Goal: Contribute content: Contribute content

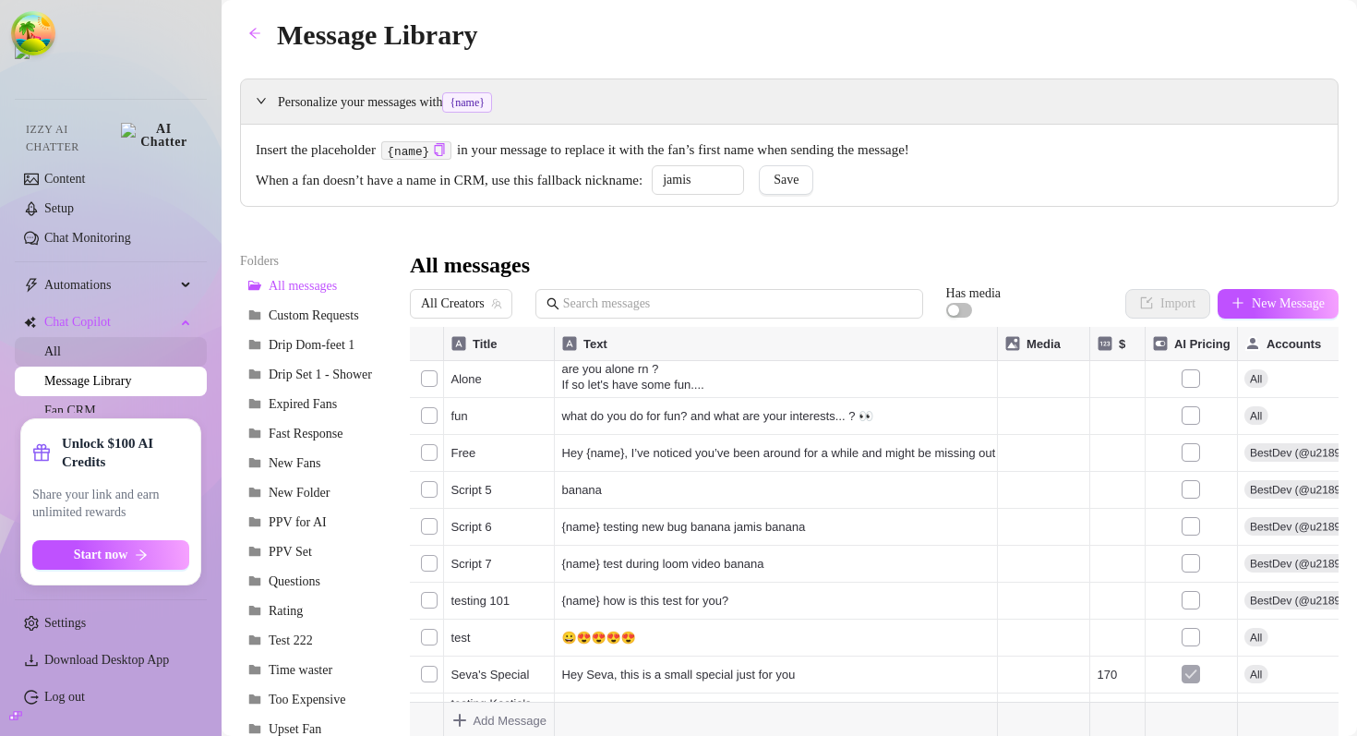
click at [61, 344] on link "All" at bounding box center [52, 351] width 17 height 14
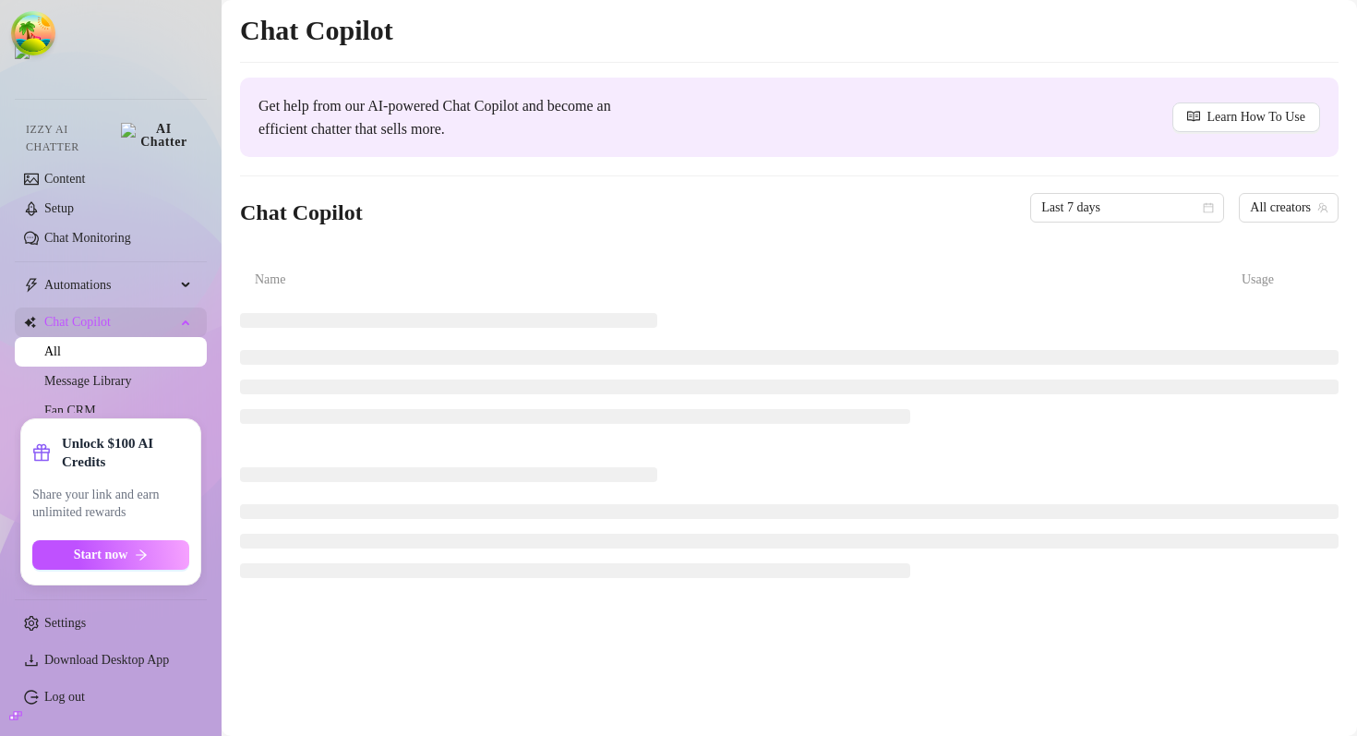
click at [135, 307] on span "Chat Copilot" at bounding box center [109, 322] width 131 height 30
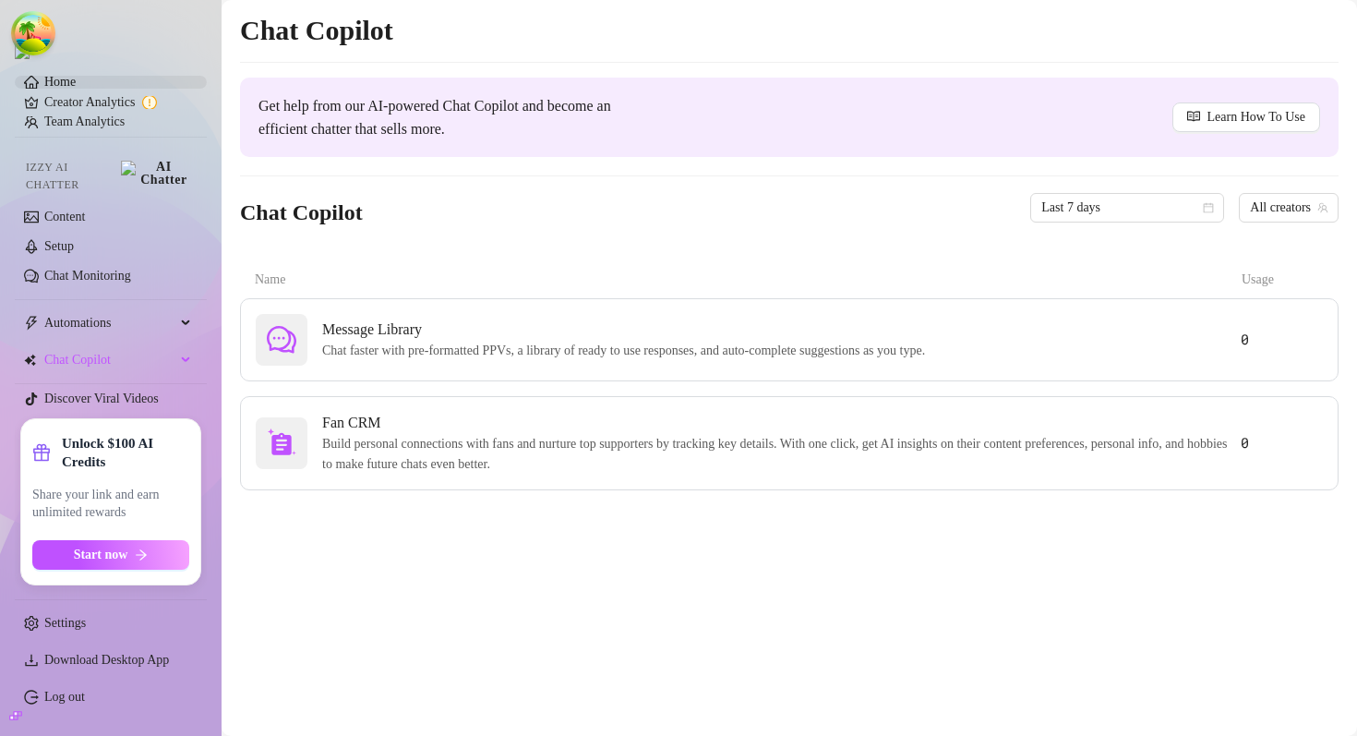
click at [76, 82] on link "Home" at bounding box center [59, 82] width 31 height 14
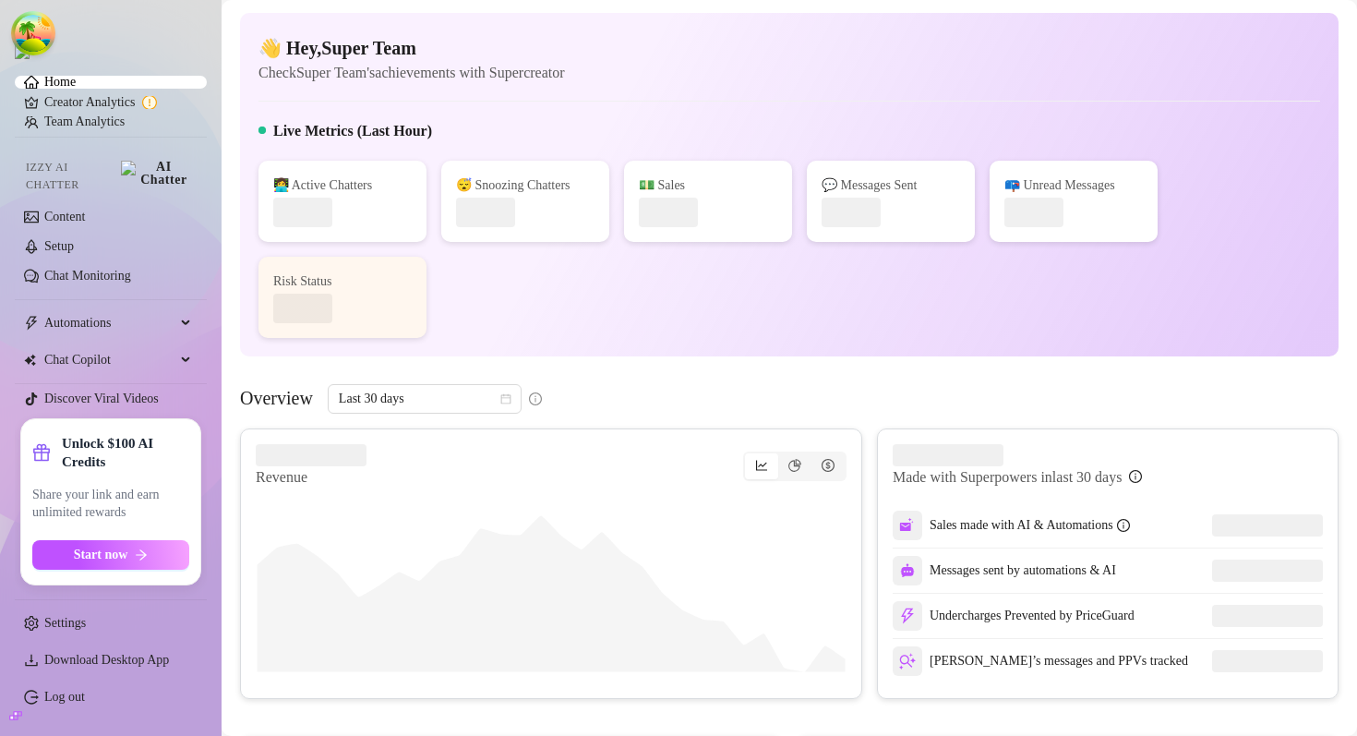
click at [76, 88] on link "Home" at bounding box center [59, 82] width 31 height 14
click at [78, 109] on link "Creator Analytics" at bounding box center [118, 103] width 148 height 30
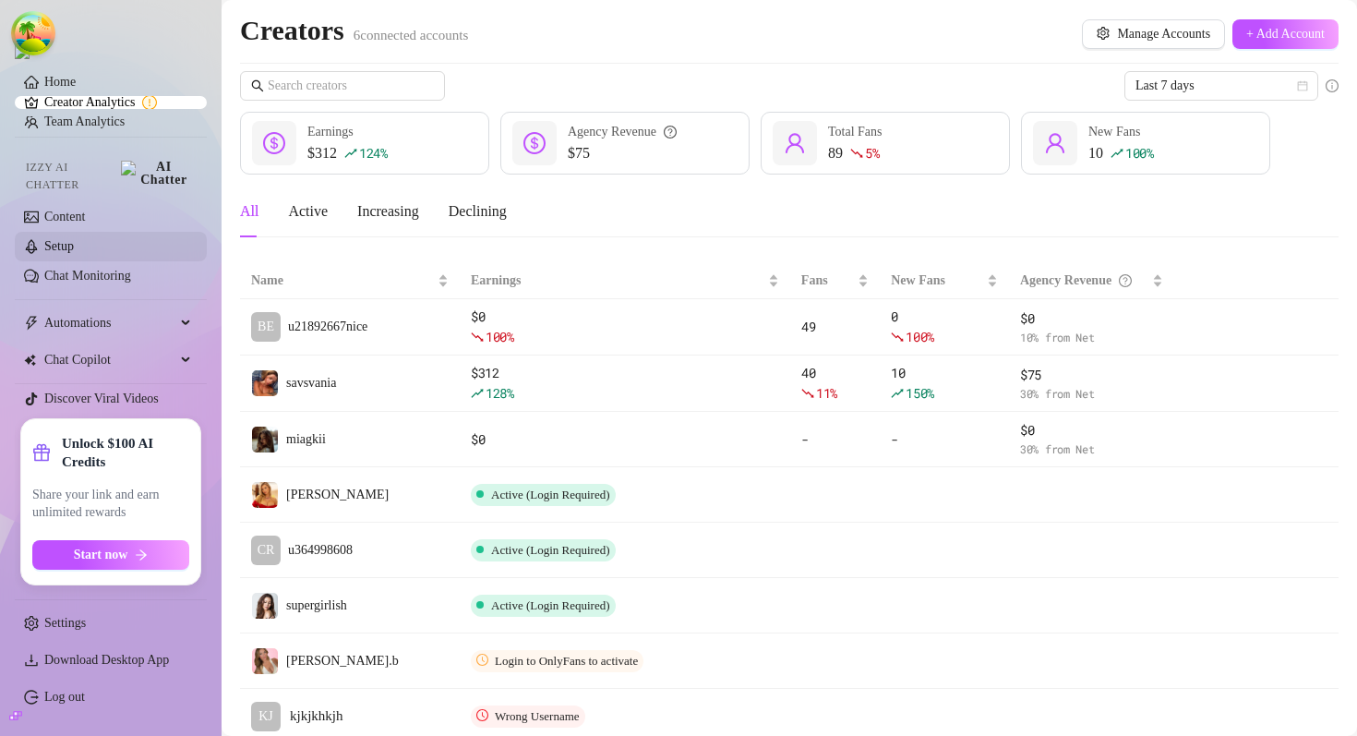
click at [74, 239] on link "Setup" at bounding box center [59, 246] width 30 height 14
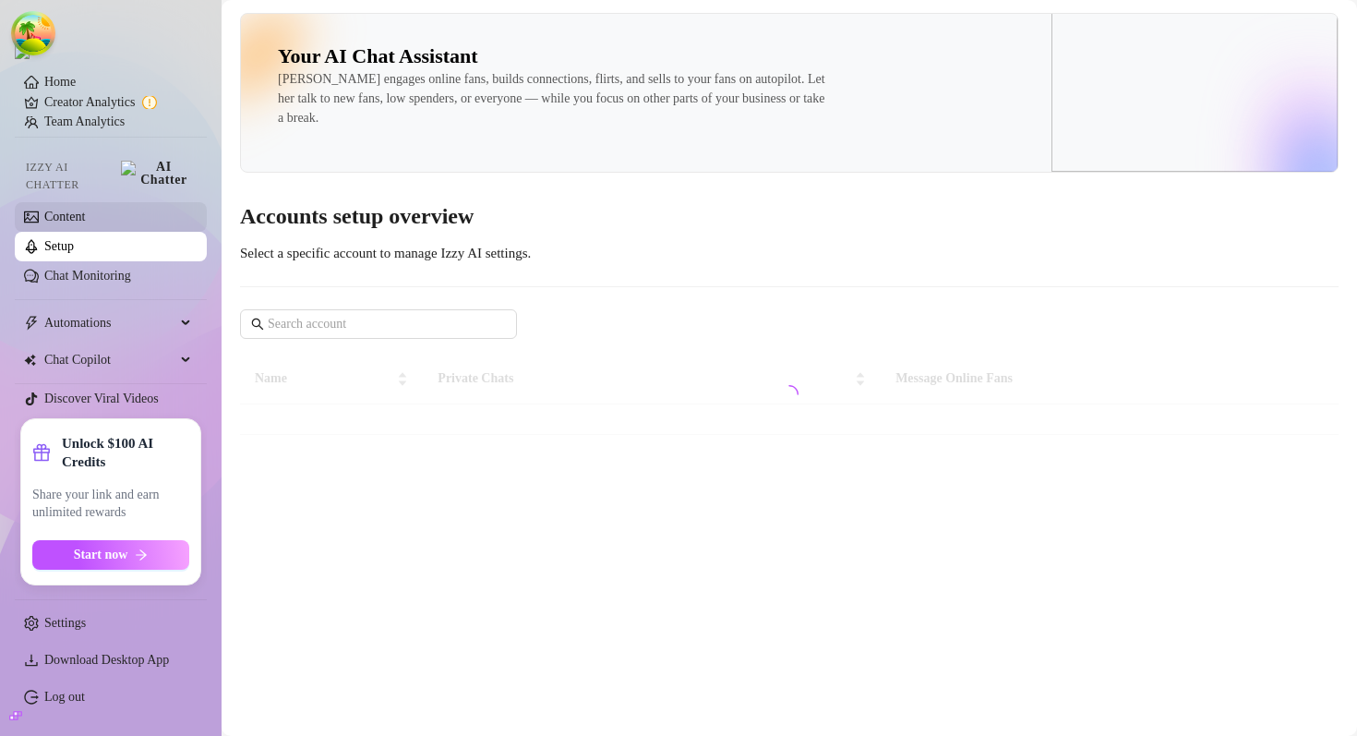
click at [85, 210] on link "Content" at bounding box center [64, 217] width 41 height 14
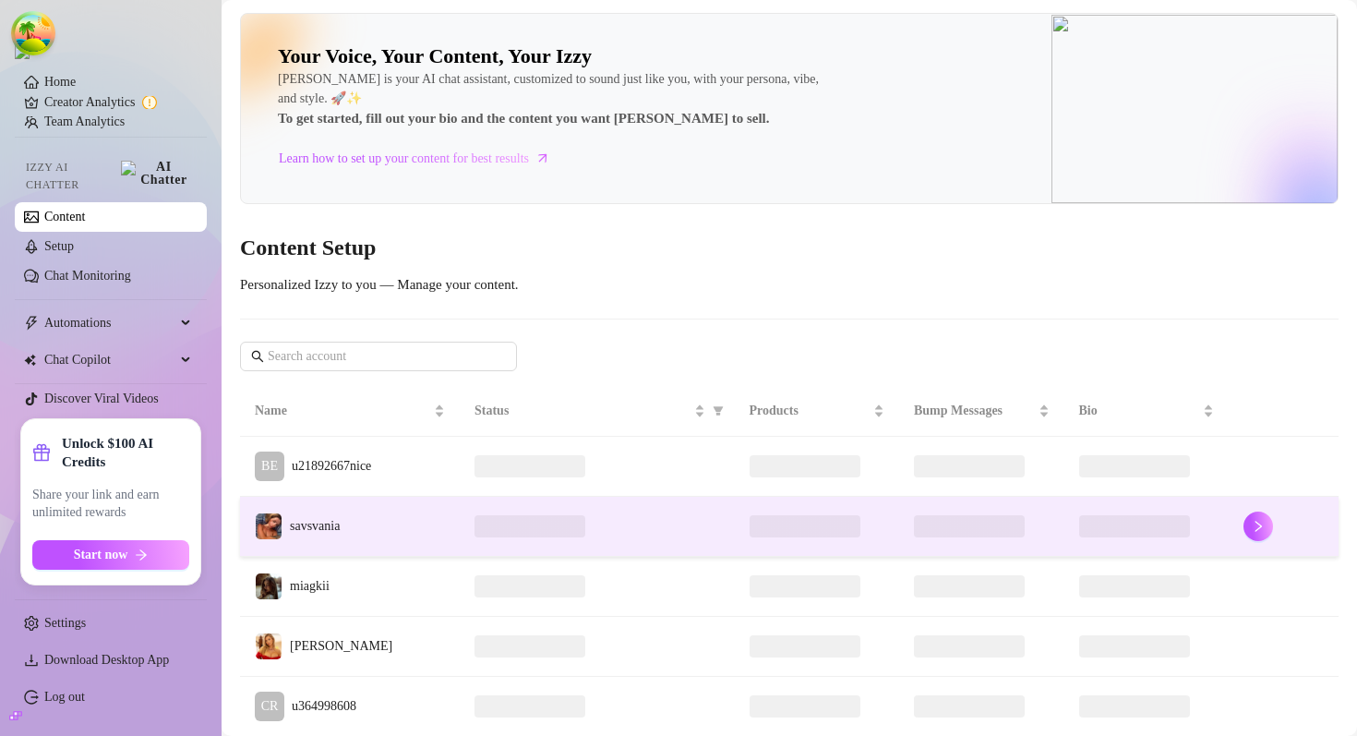
click at [399, 524] on td "savsvania" at bounding box center [350, 527] width 220 height 60
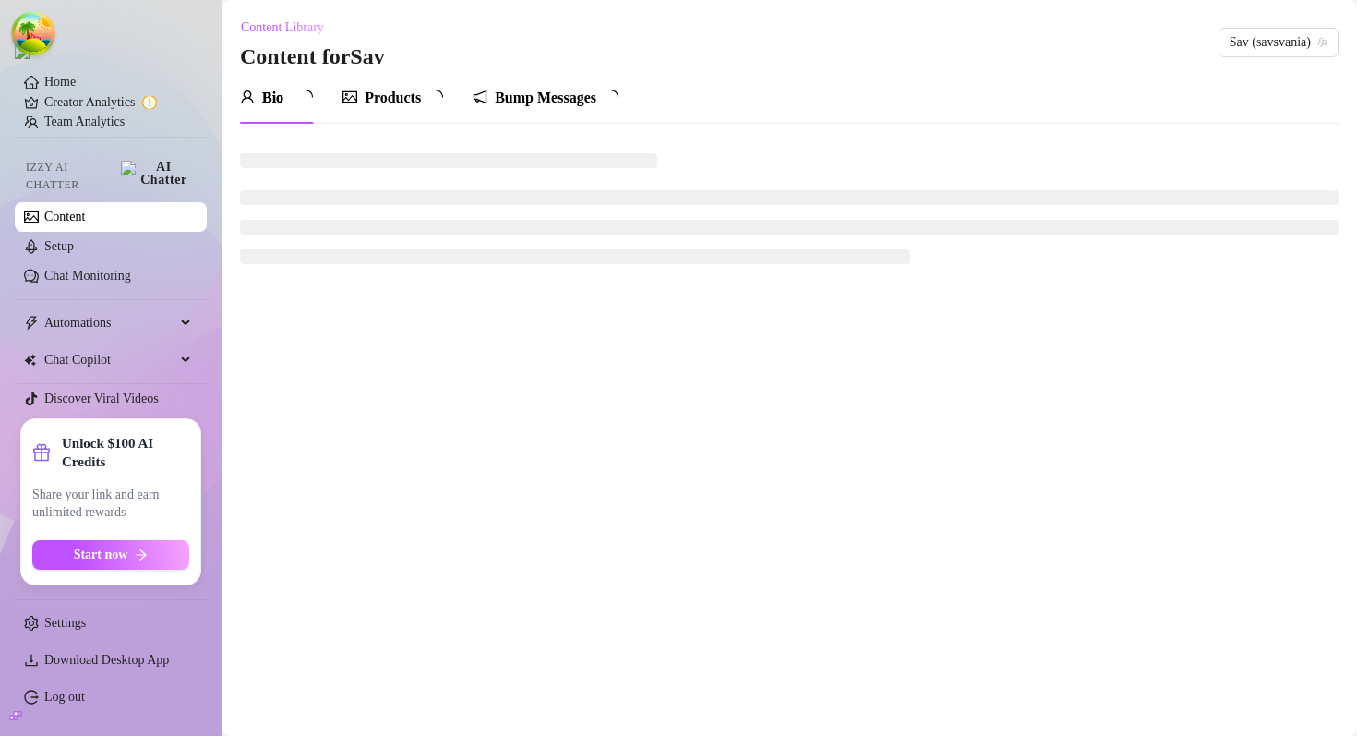
click at [562, 98] on div "Bump Messages" at bounding box center [546, 98] width 102 height 22
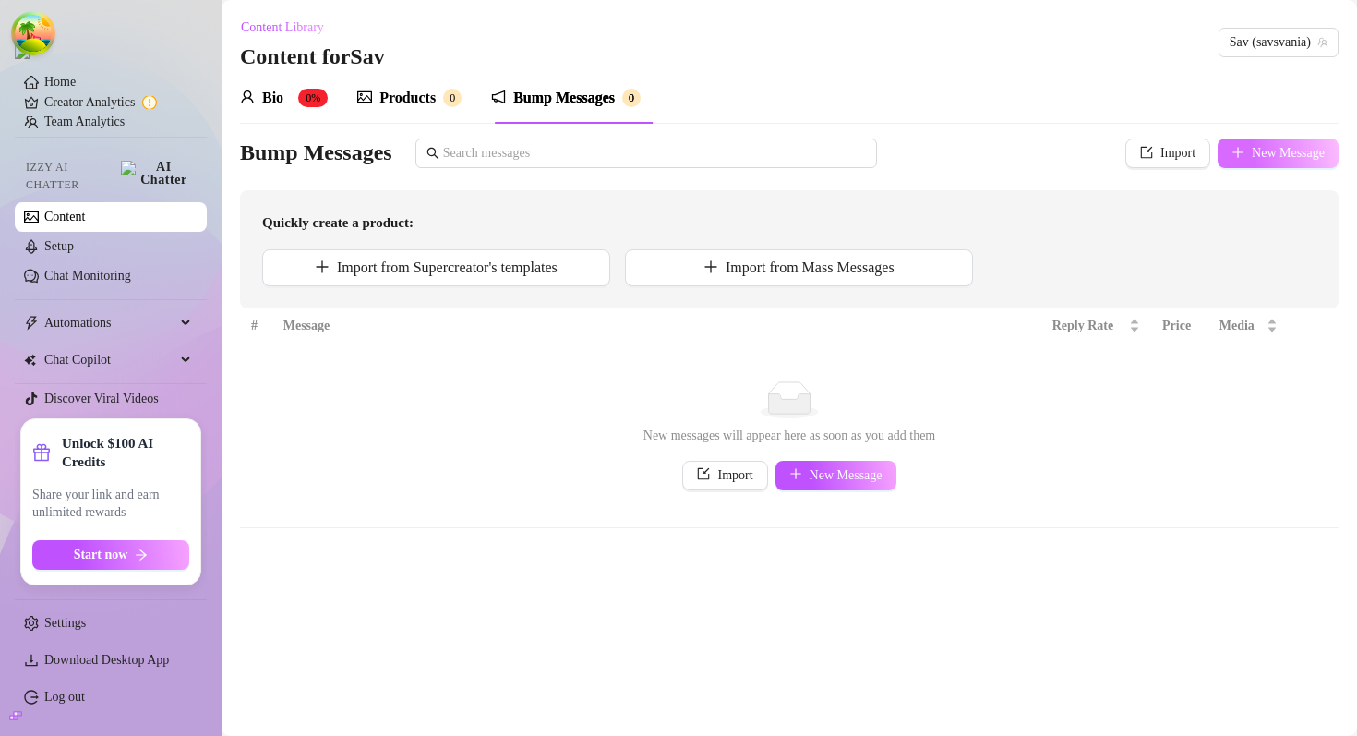
click at [1252, 162] on button "New Message" at bounding box center [1278, 153] width 121 height 30
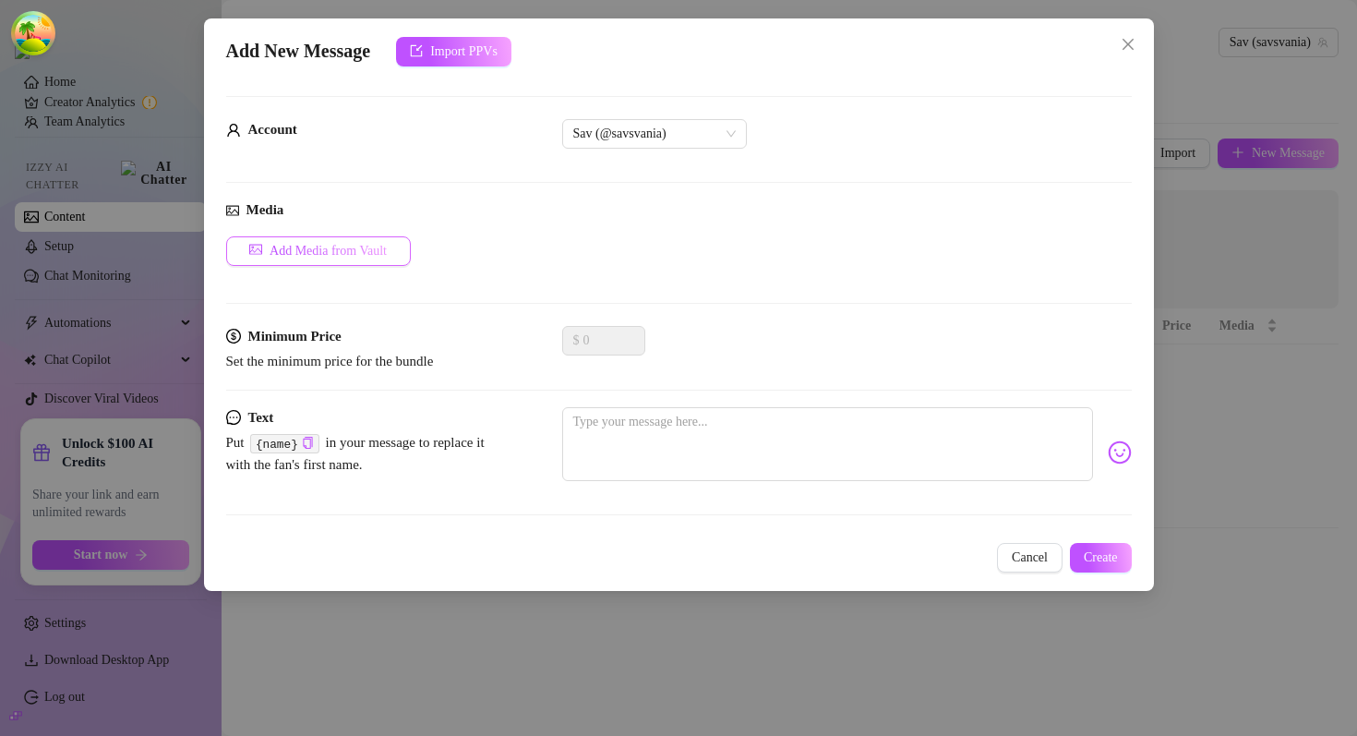
click at [379, 245] on span "Add Media from Vault" at bounding box center [328, 251] width 117 height 15
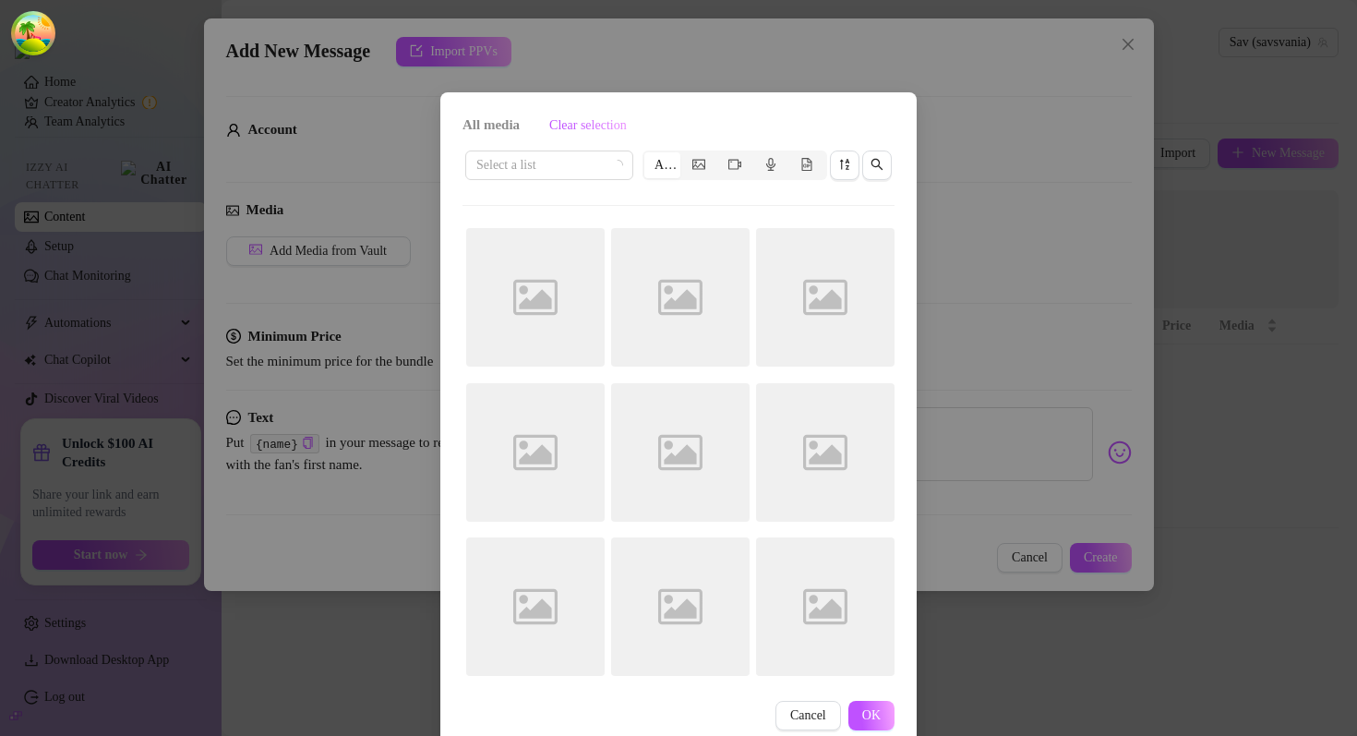
click at [909, 80] on div "All media Clear selection Select a list All Image placeholder Image placeholder…" at bounding box center [678, 368] width 1357 height 736
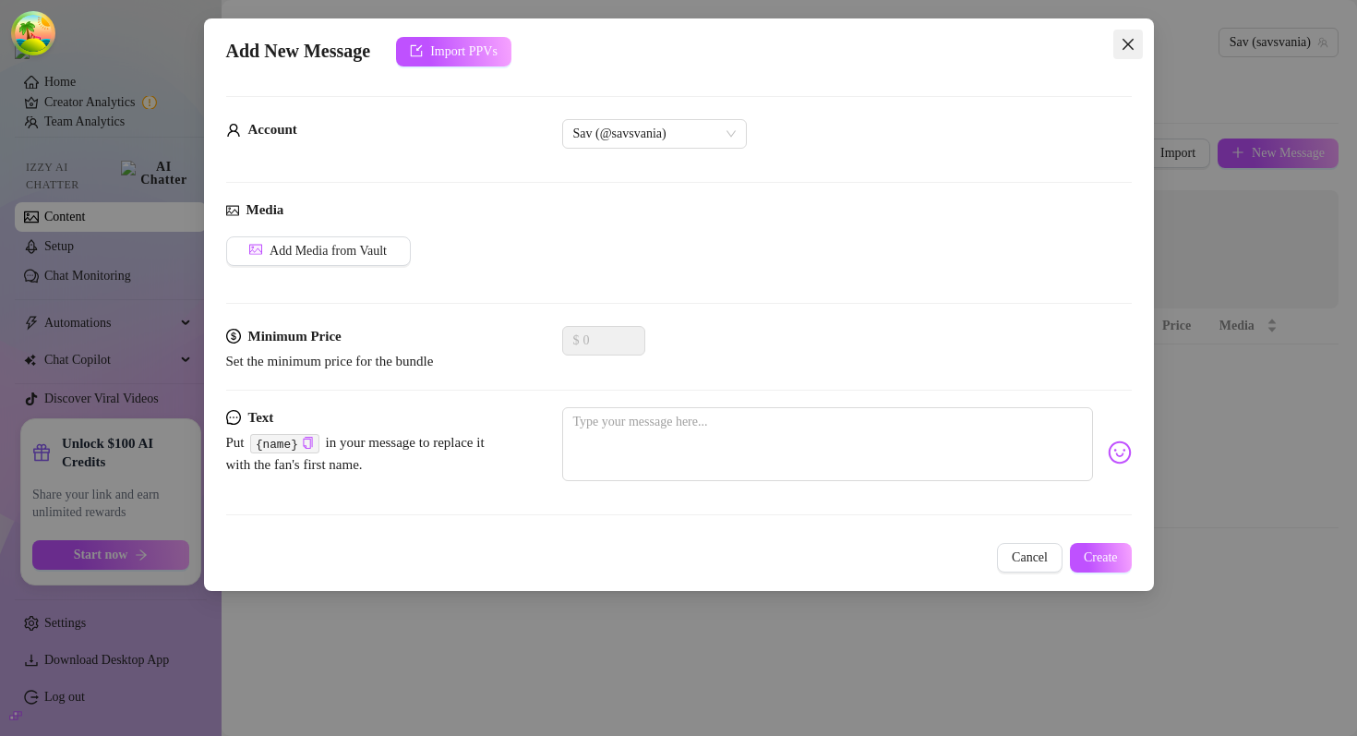
click at [1127, 49] on icon "close" at bounding box center [1128, 44] width 15 height 15
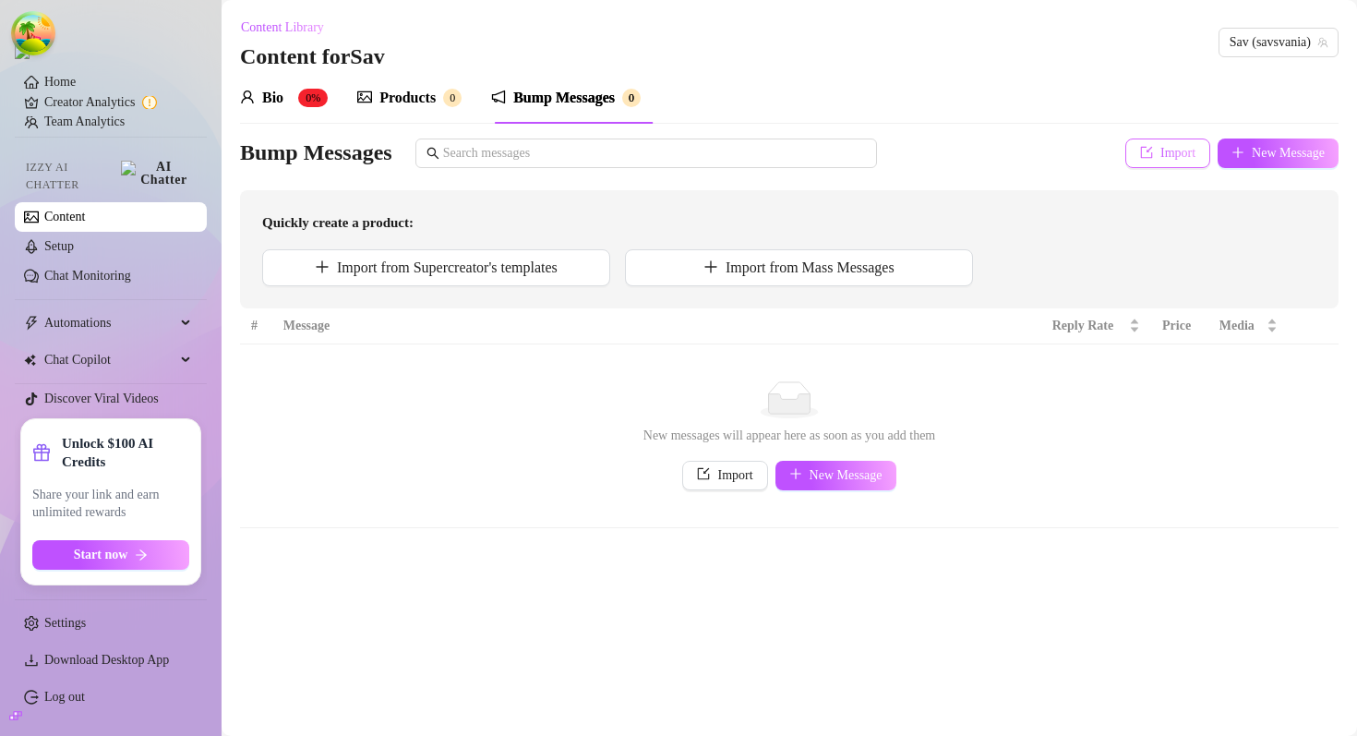
click at [1126, 155] on button "Import" at bounding box center [1168, 153] width 85 height 30
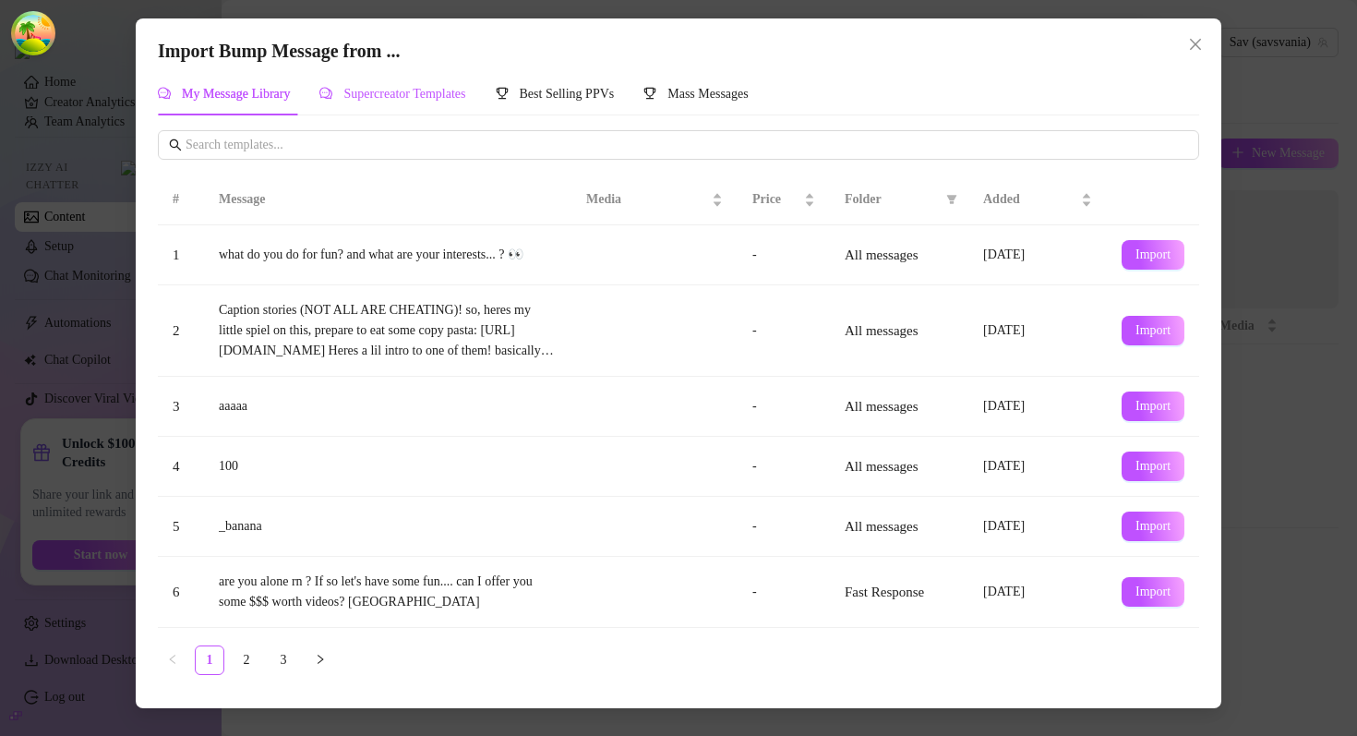
click at [463, 102] on div "Supercreator Templates" at bounding box center [392, 94] width 146 height 20
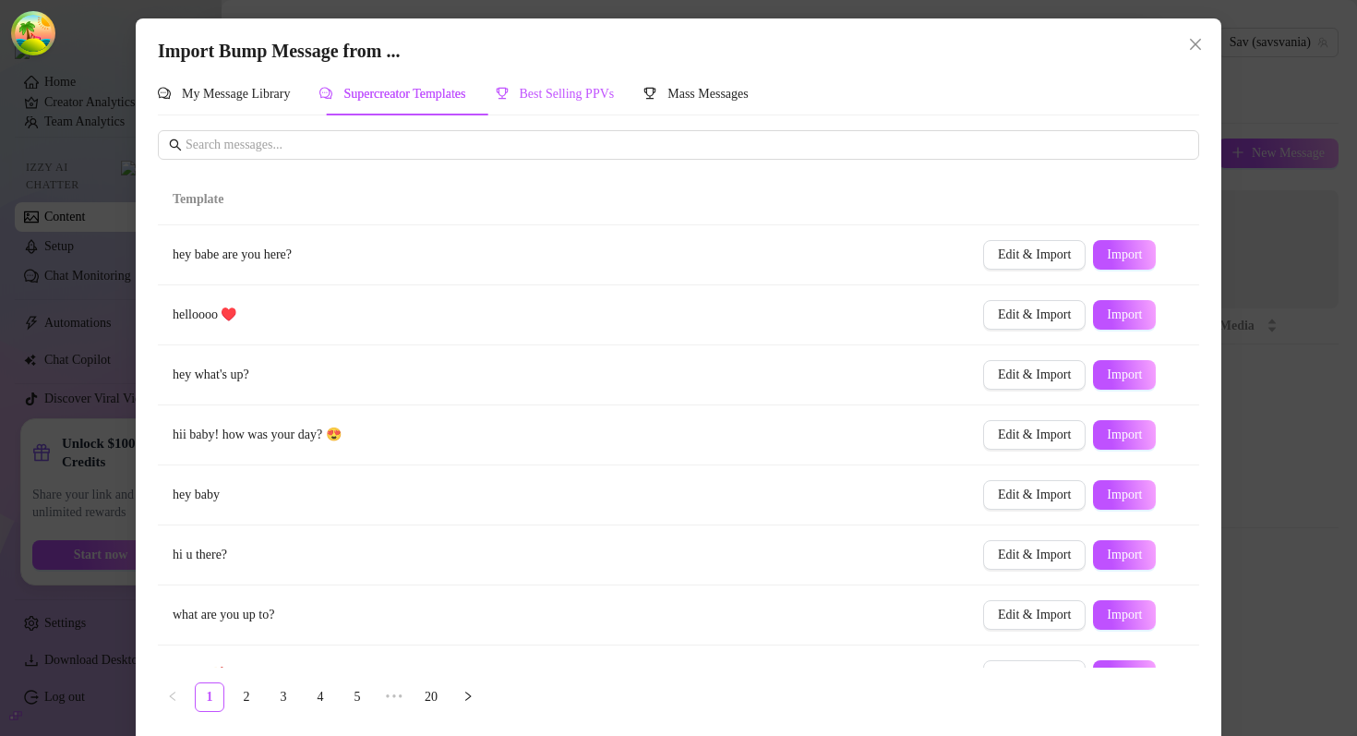
click at [596, 91] on span "Best Selling PPVs" at bounding box center [567, 94] width 95 height 14
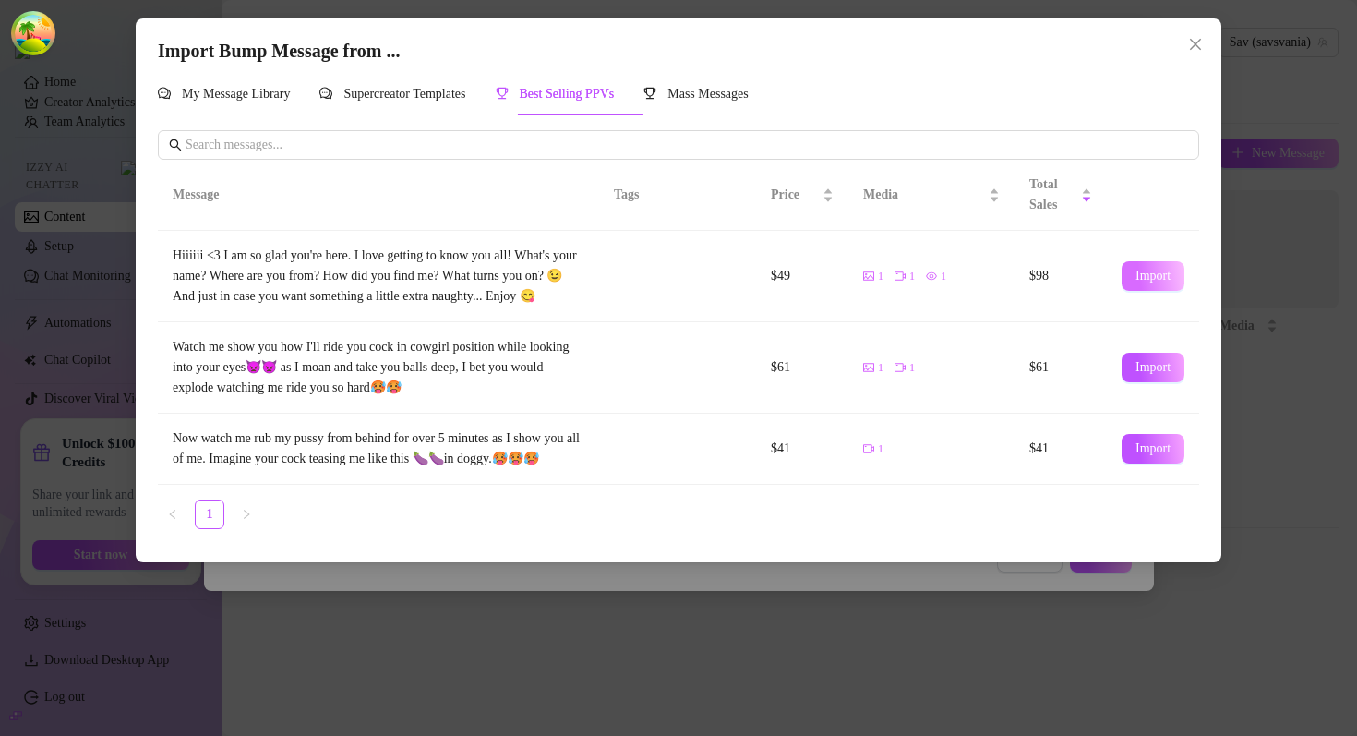
click at [1146, 276] on span "Import" at bounding box center [1153, 276] width 35 height 15
type textarea "Hiiiiii <3 I am so glad you're here. I love getting to know you all! What's you…"
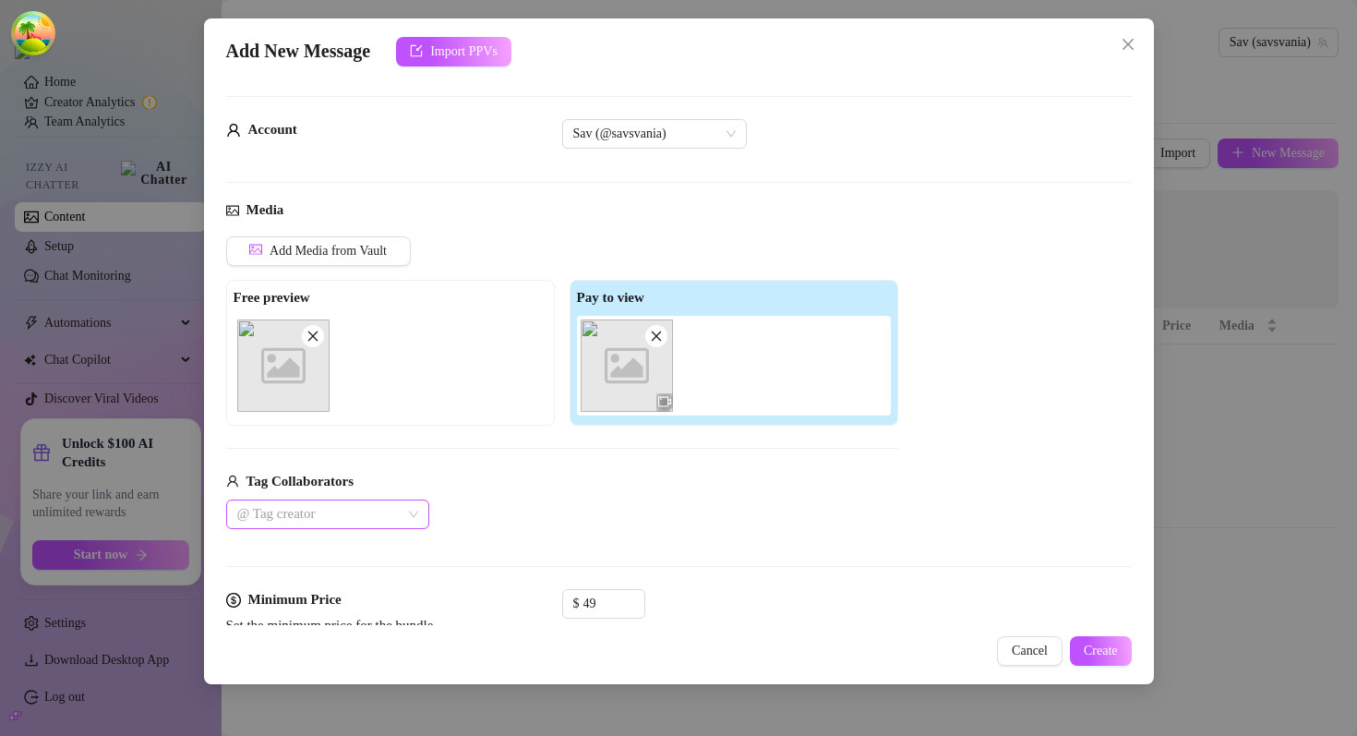
click at [336, 512] on div at bounding box center [318, 514] width 176 height 26
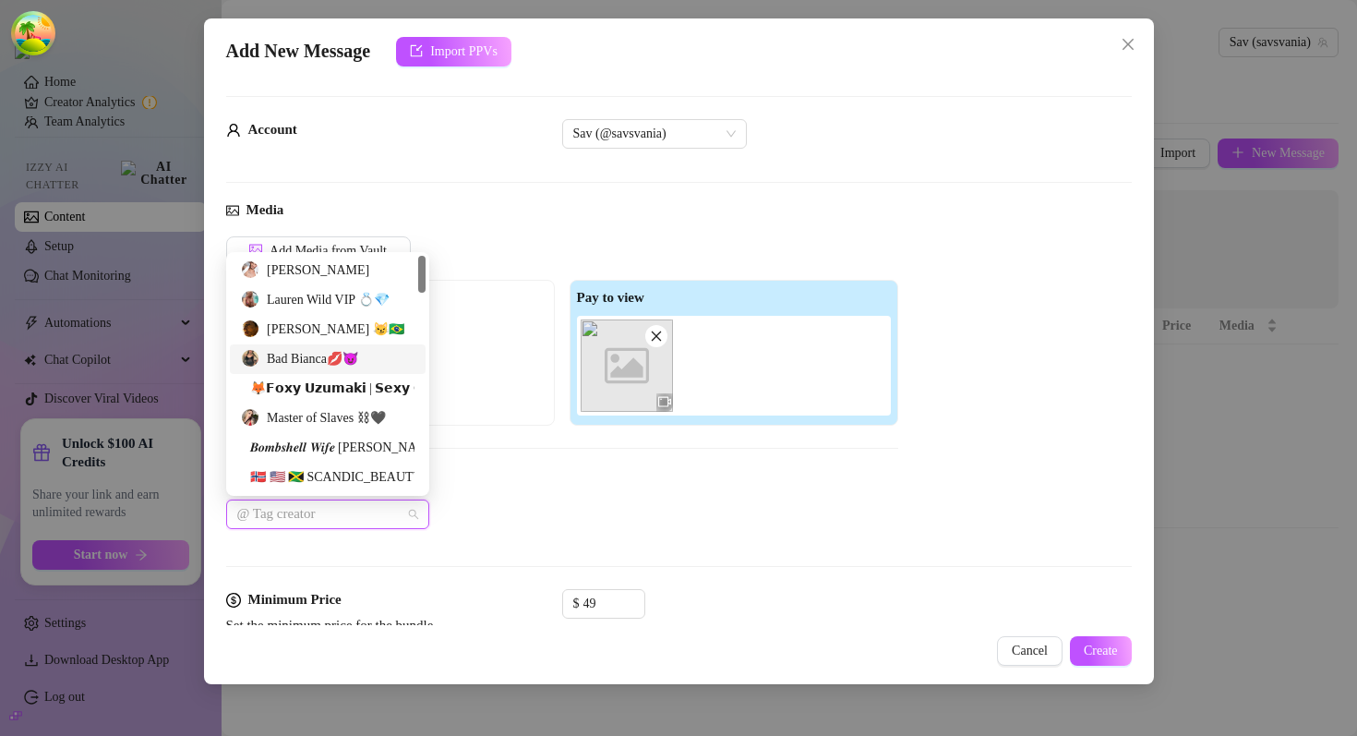
click at [347, 366] on div "Bad Bianca💋😈" at bounding box center [328, 359] width 174 height 20
click at [338, 329] on div "[PERSON_NAME] 😼🇧🇷" at bounding box center [328, 329] width 174 height 20
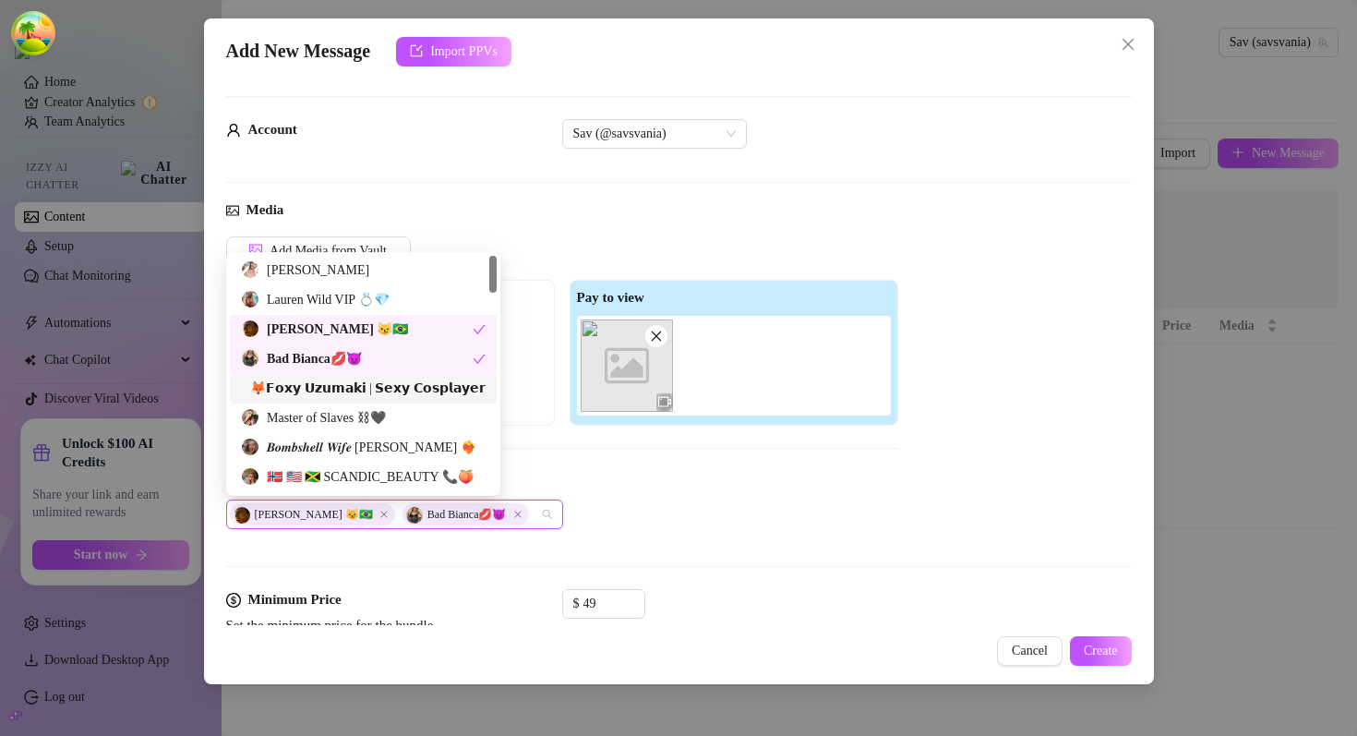
click at [774, 472] on div "Tag Collaborators" at bounding box center [562, 482] width 672 height 22
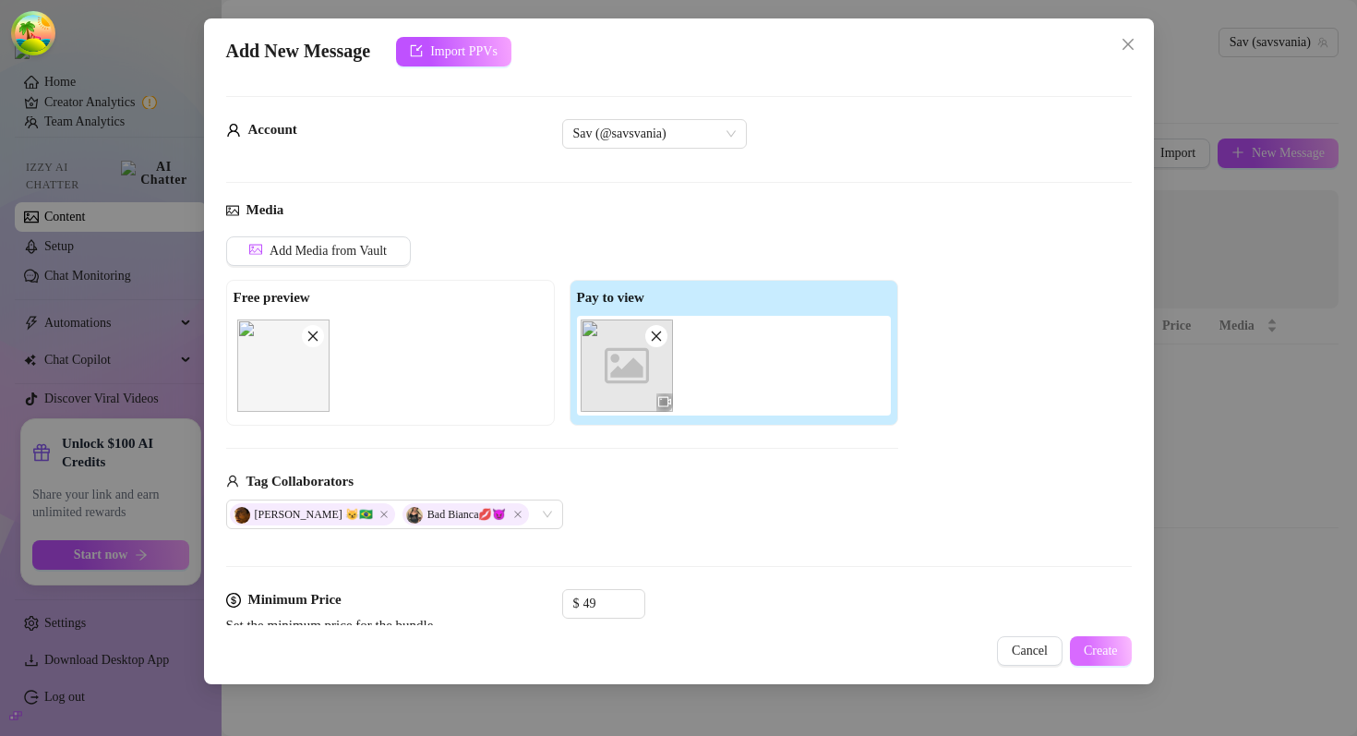
click at [1107, 648] on span "Create" at bounding box center [1101, 651] width 34 height 15
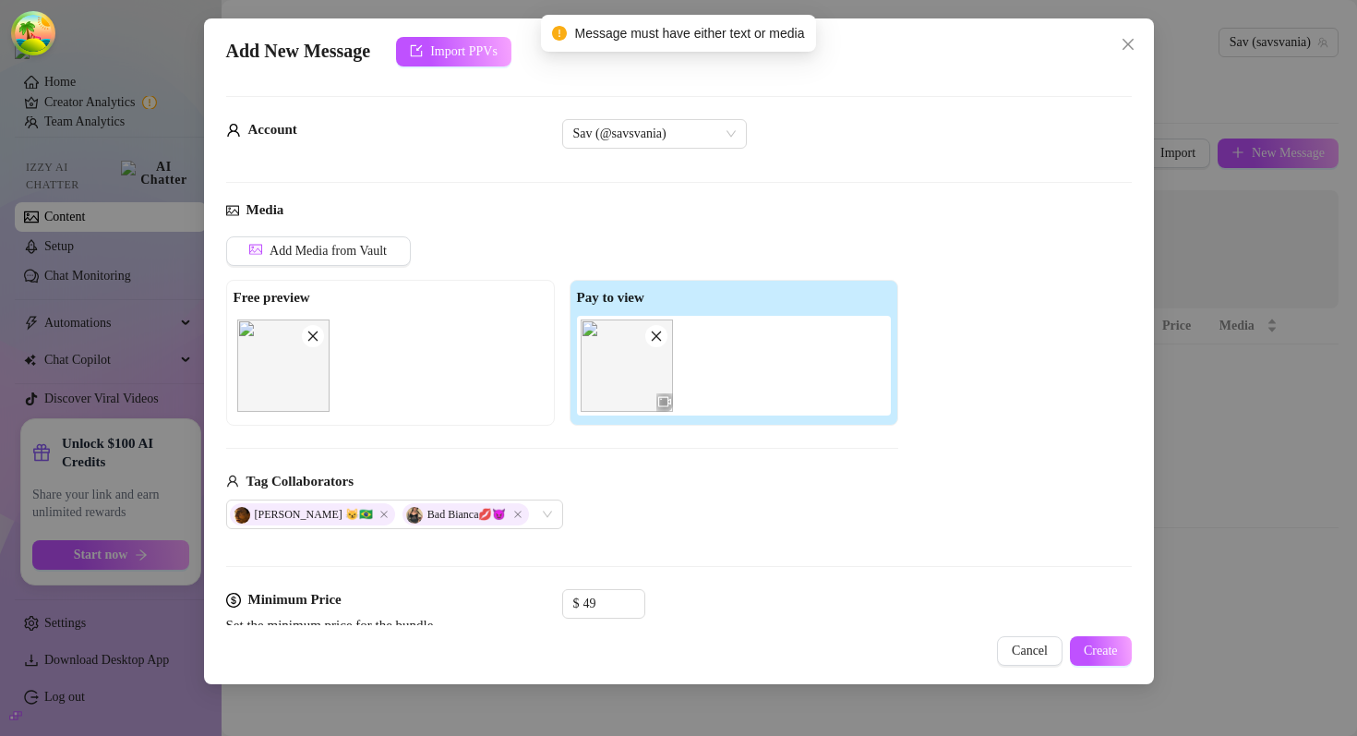
click at [597, 30] on span "Message must have either text or media" at bounding box center [689, 33] width 230 height 20
drag, startPoint x: 597, startPoint y: 30, endPoint x: 768, endPoint y: 29, distance: 170.8
click at [769, 29] on span "Message must have either text or media" at bounding box center [689, 33] width 230 height 20
copy span "Message must have either text or media"
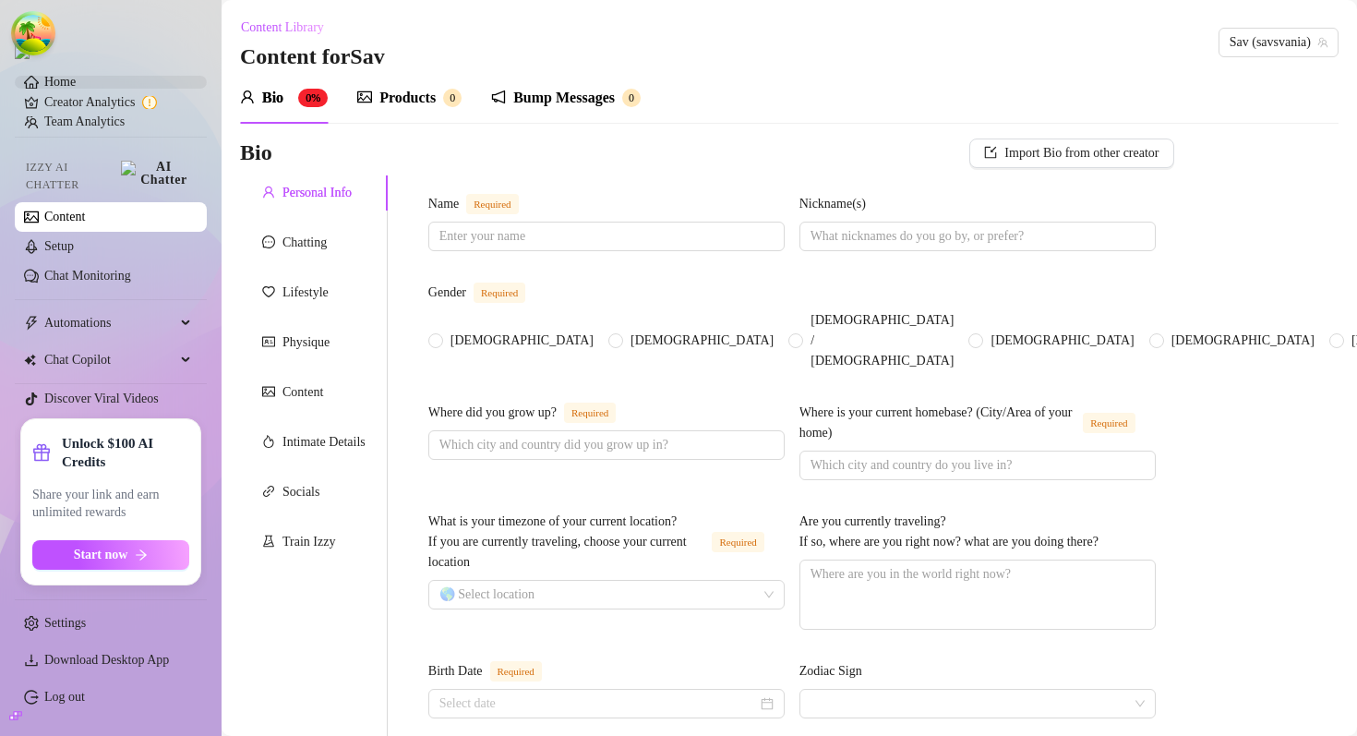
click at [76, 89] on link "Home" at bounding box center [59, 82] width 31 height 14
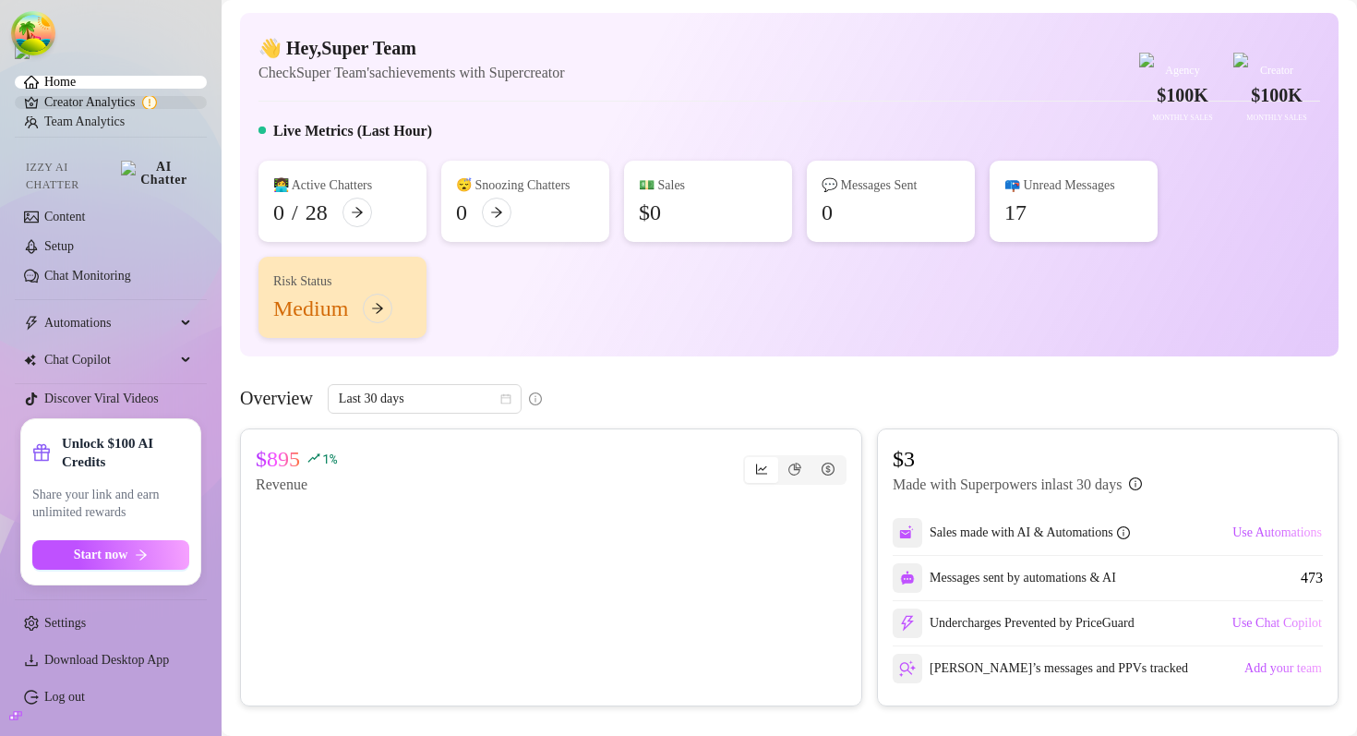
click at [124, 107] on link "Creator Analytics" at bounding box center [118, 103] width 148 height 30
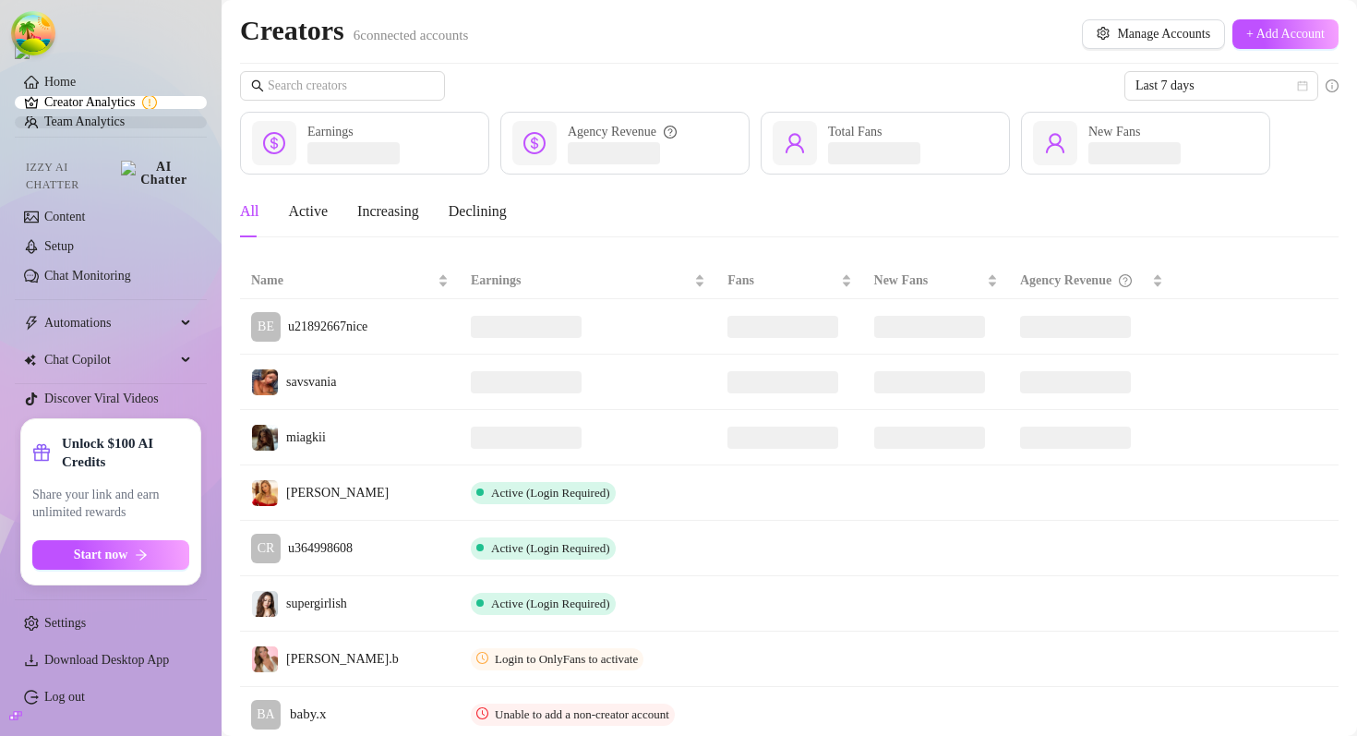
click at [108, 128] on link "Team Analytics" at bounding box center [84, 121] width 80 height 14
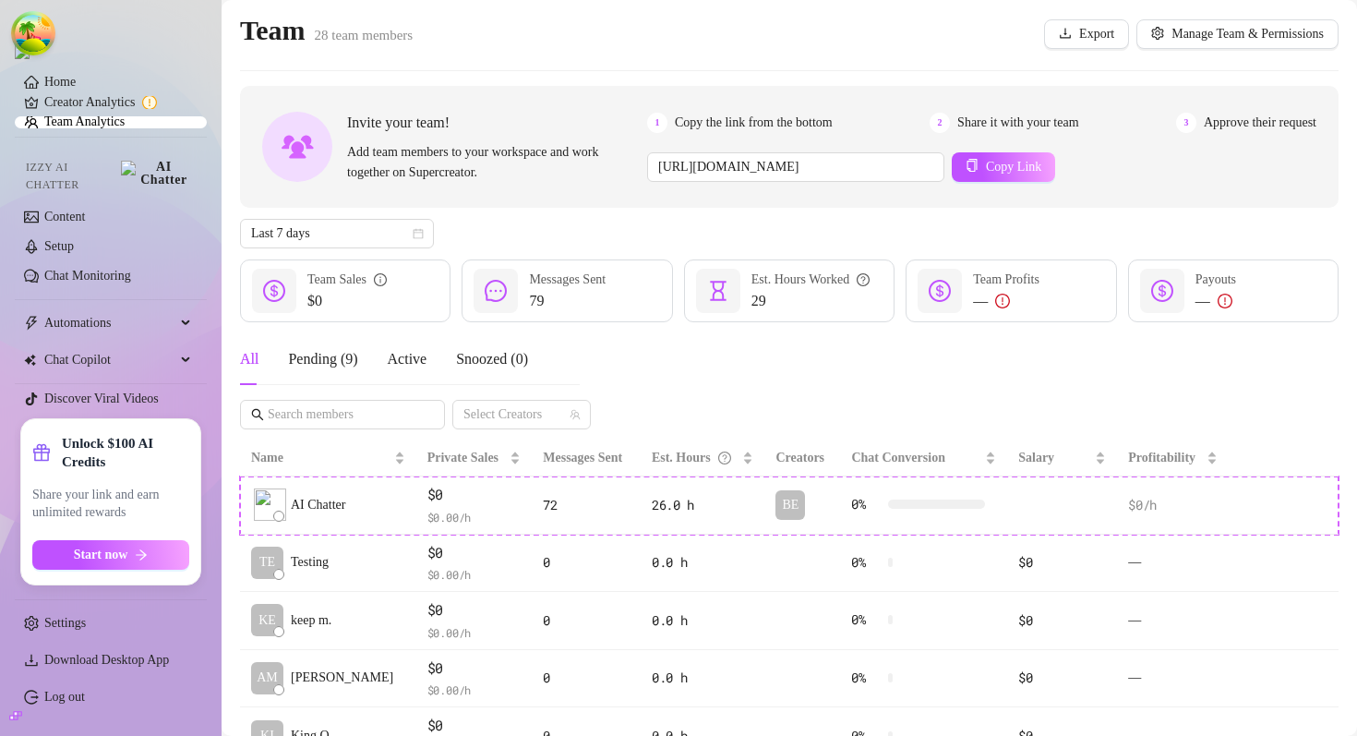
click at [644, 70] on div at bounding box center [789, 70] width 1099 height 1
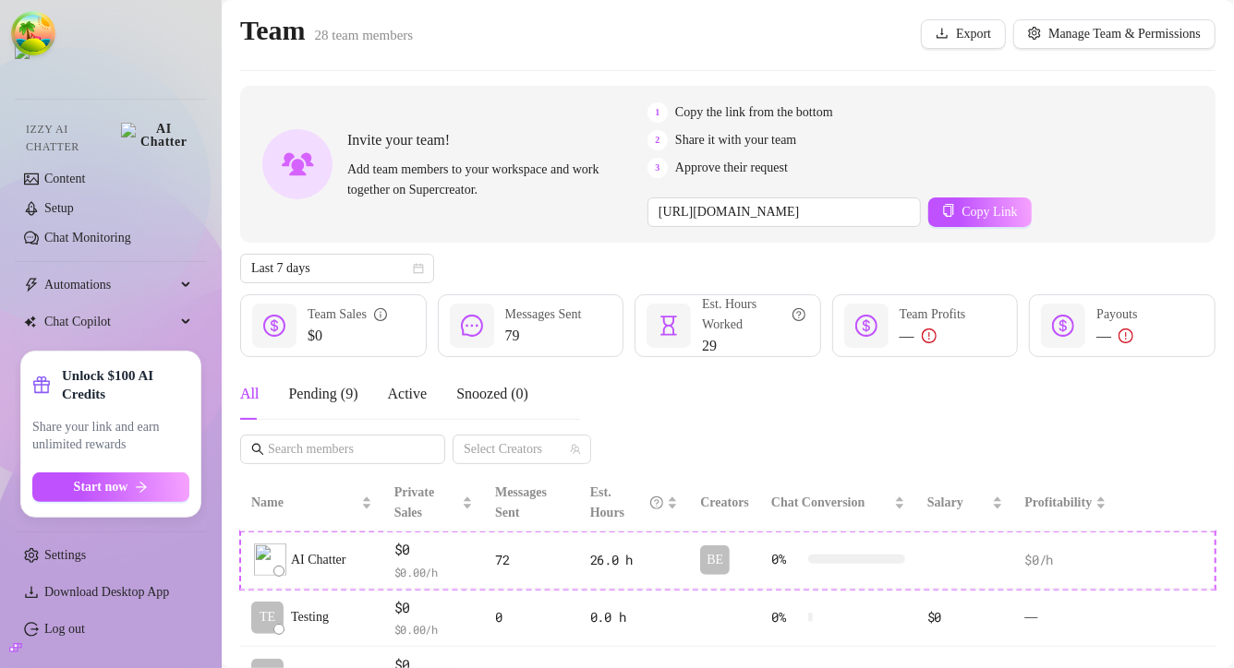
click at [613, 77] on main "Team 28 team members Export Manage Team & Permissions Invite your team! Add tea…" at bounding box center [728, 608] width 1012 height 1217
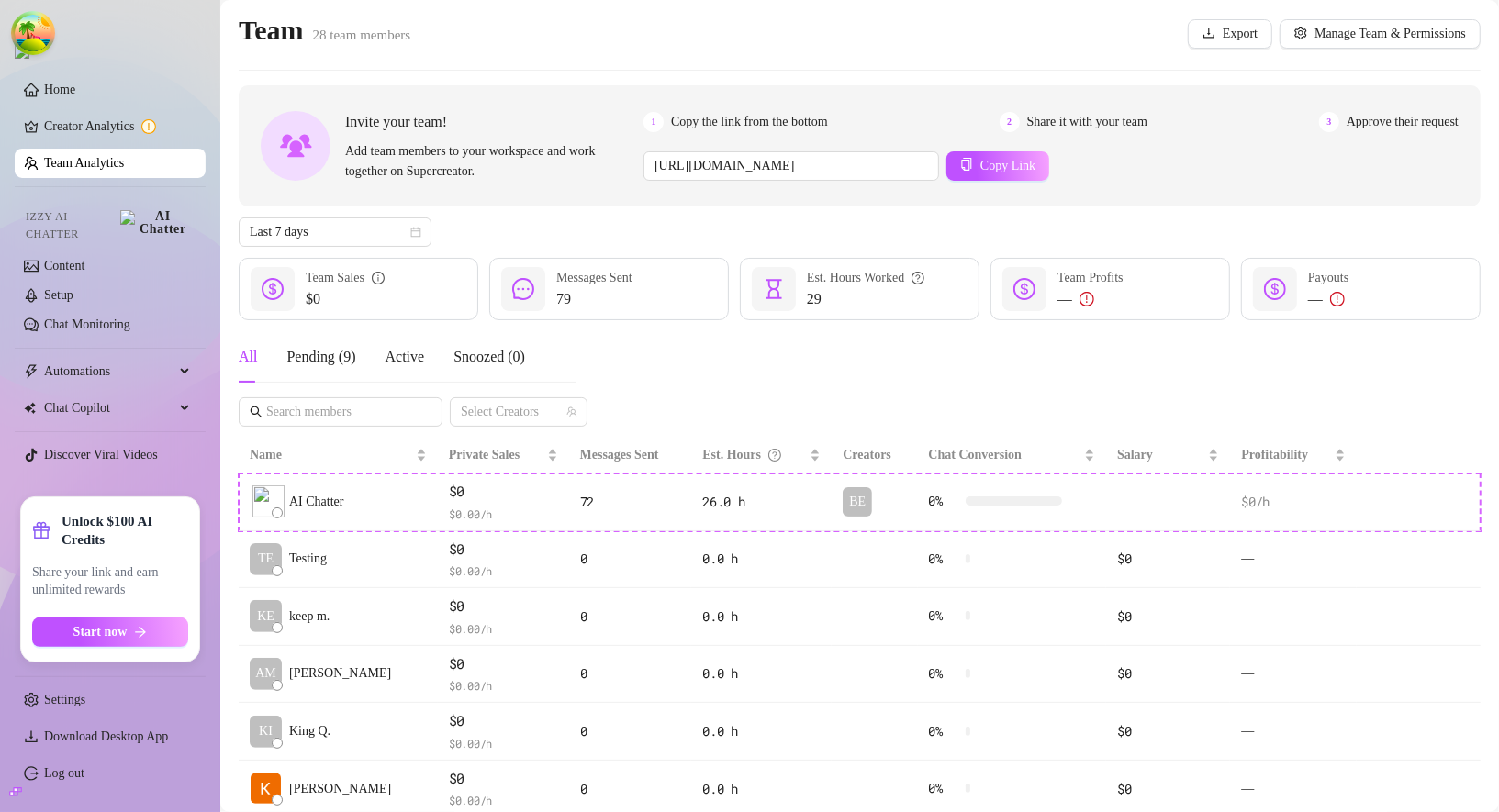
click at [667, 80] on main "Team 28 team members Export Manage Team & Permissions Invite your team! Add tea…" at bounding box center [860, 577] width 1278 height 1155
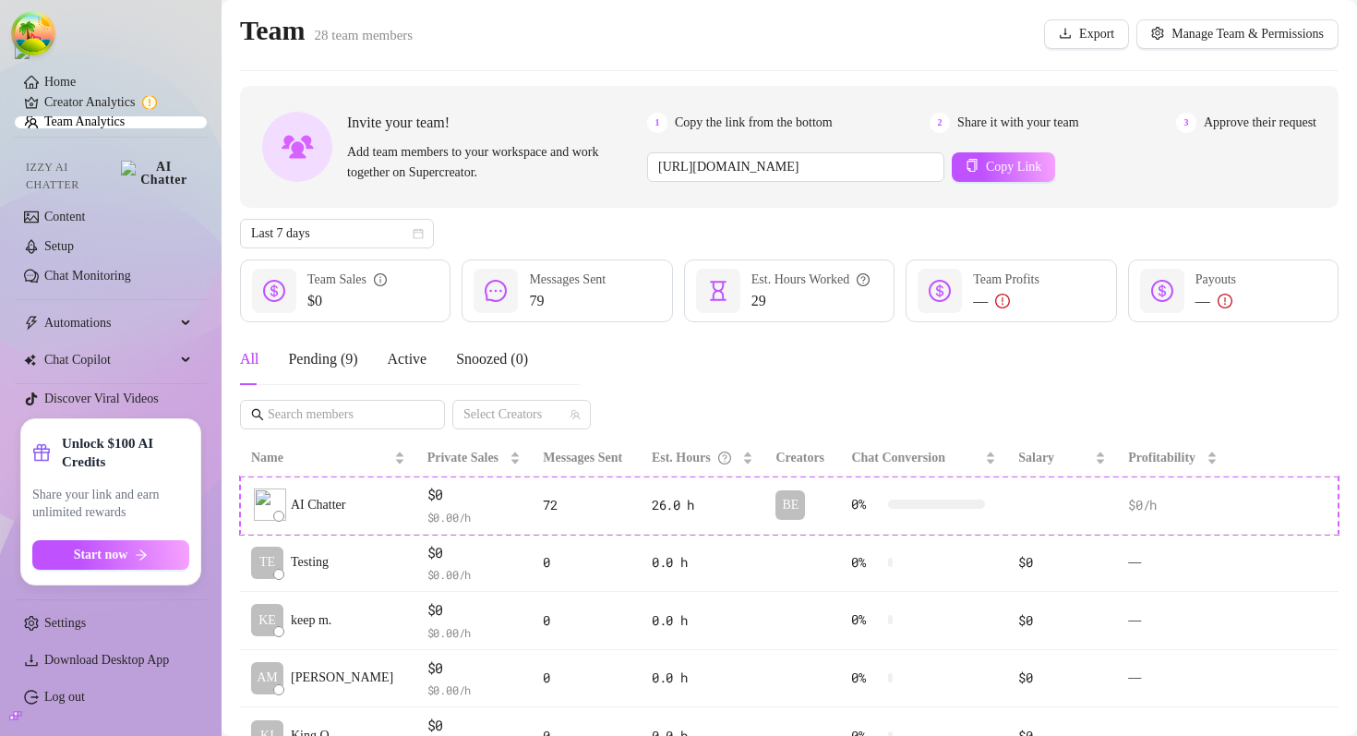
click at [663, 75] on main "Team 28 team members Export Manage Team & Permissions Invite your team! Add tea…" at bounding box center [790, 581] width 1136 height 1162
click at [82, 616] on link "Settings" at bounding box center [65, 623] width 42 height 14
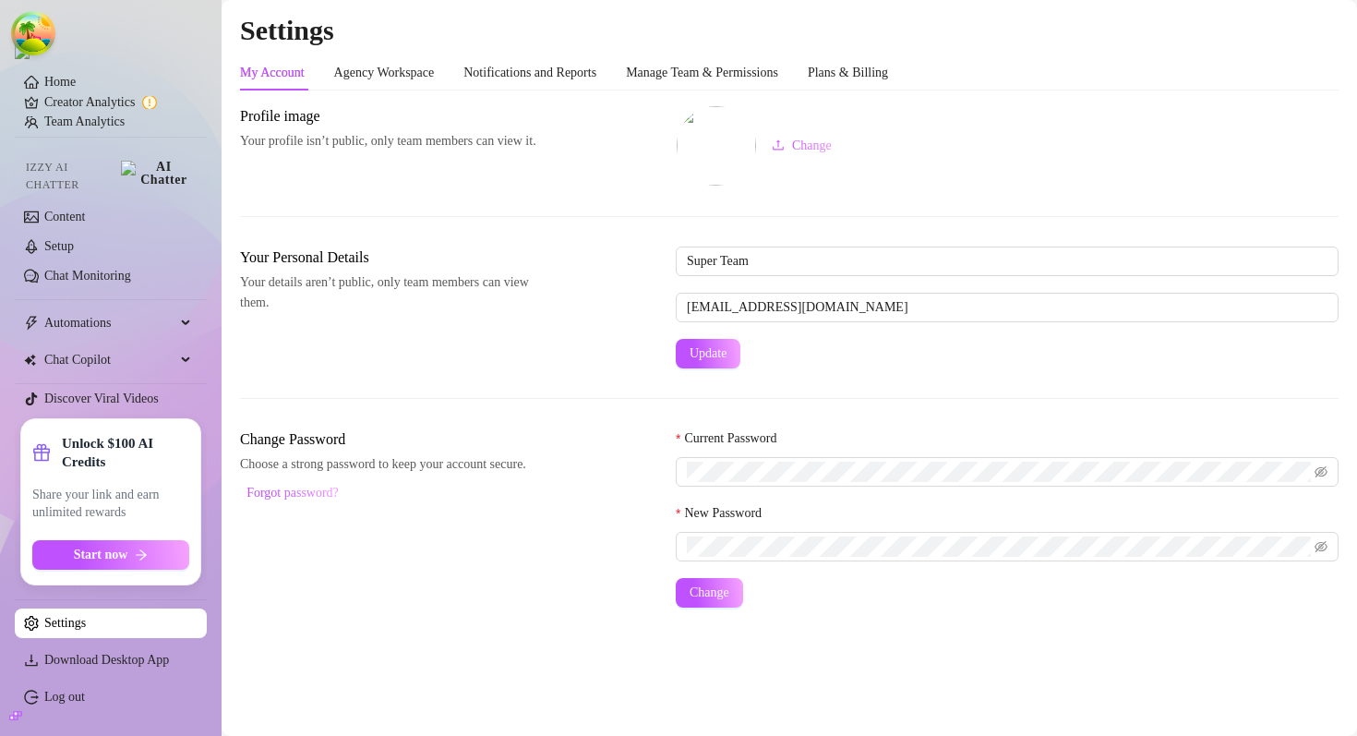
click at [82, 616] on link "Settings" at bounding box center [65, 623] width 42 height 14
click at [76, 87] on link "Home" at bounding box center [59, 82] width 31 height 14
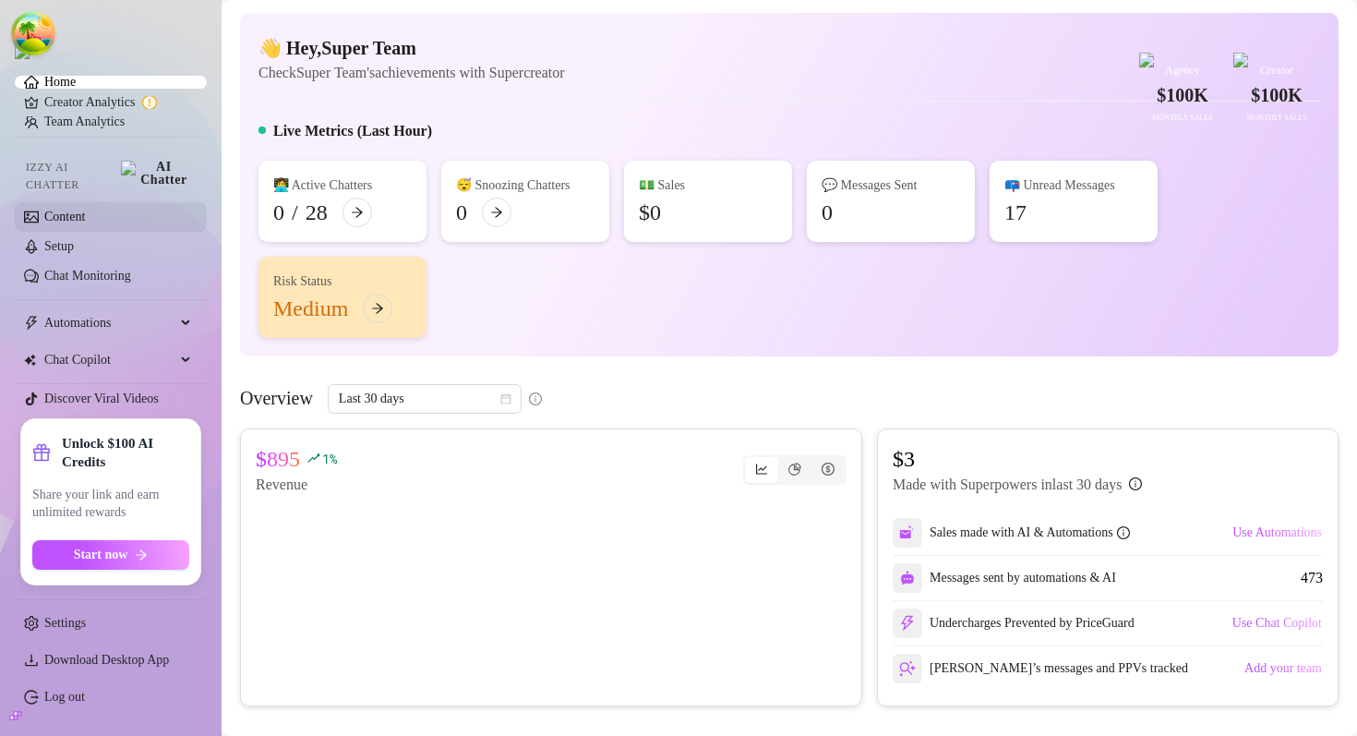
click at [85, 223] on link "Content" at bounding box center [64, 217] width 41 height 14
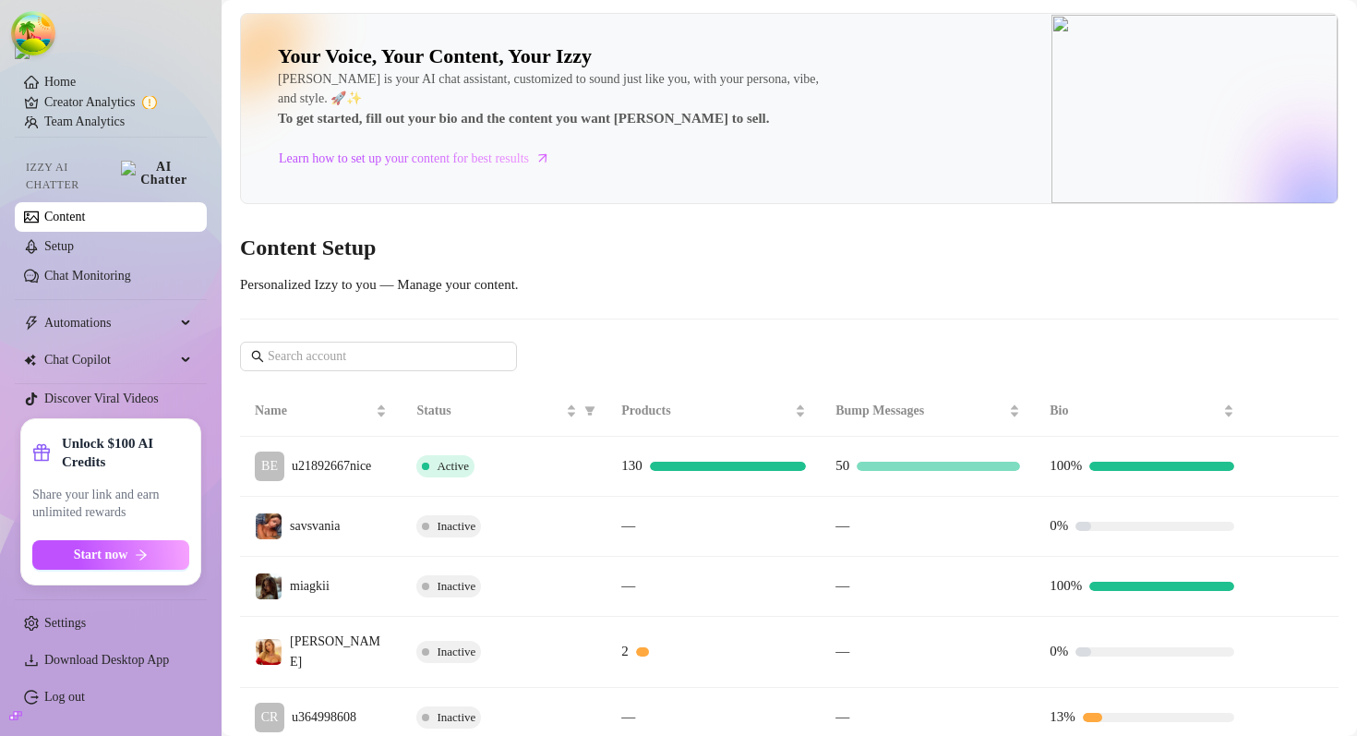
click at [924, 214] on div "Your Voice, Your Content, Your Izzy Izzy is your AI chat assistant, customized …" at bounding box center [789, 410] width 1099 height 795
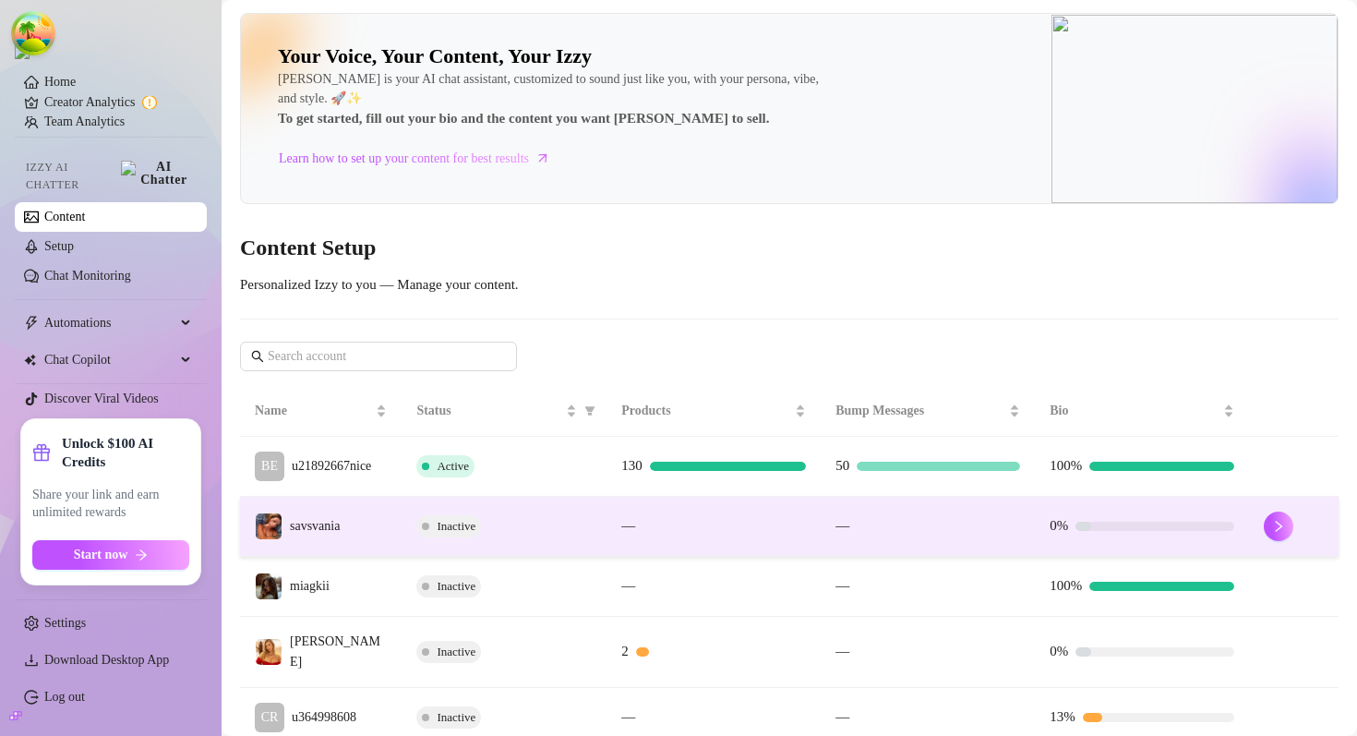
click at [512, 519] on div "Inactive" at bounding box center [503, 526] width 175 height 22
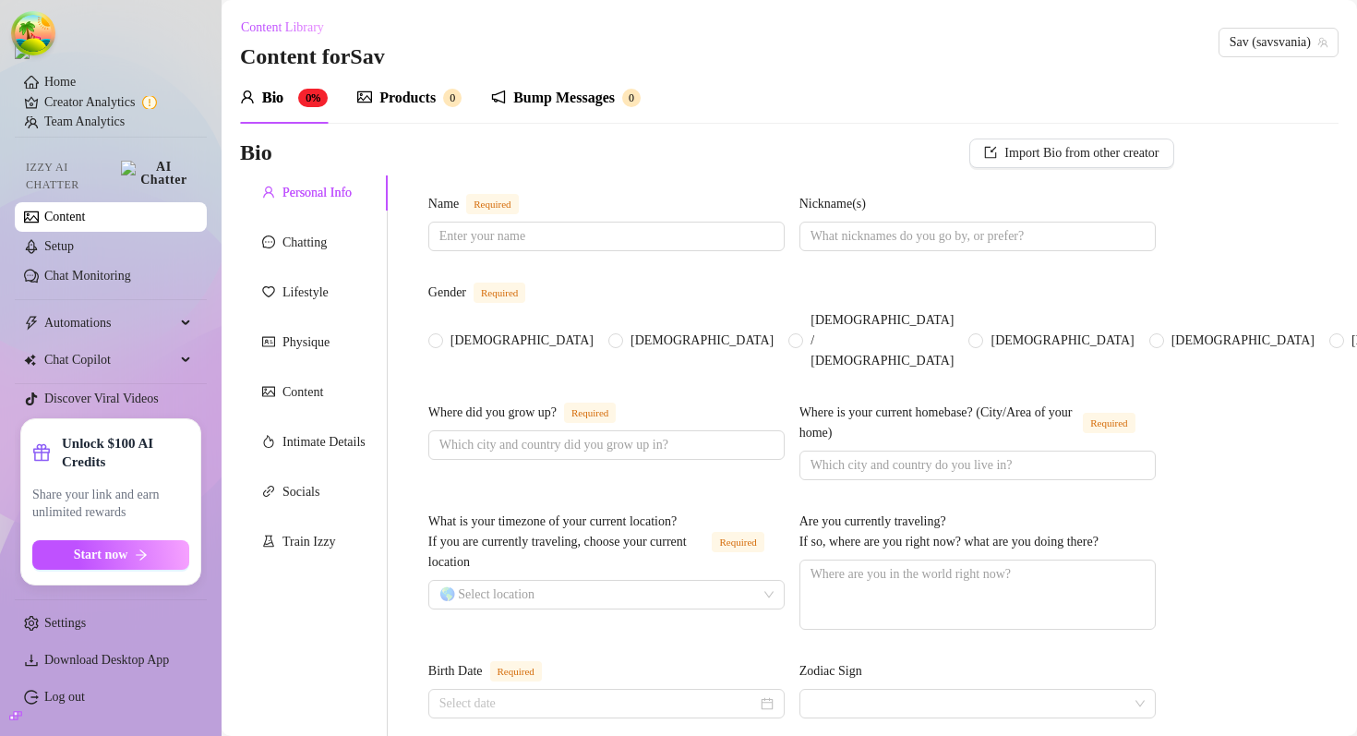
click at [587, 85] on div "Bump Messages 0" at bounding box center [566, 98] width 150 height 52
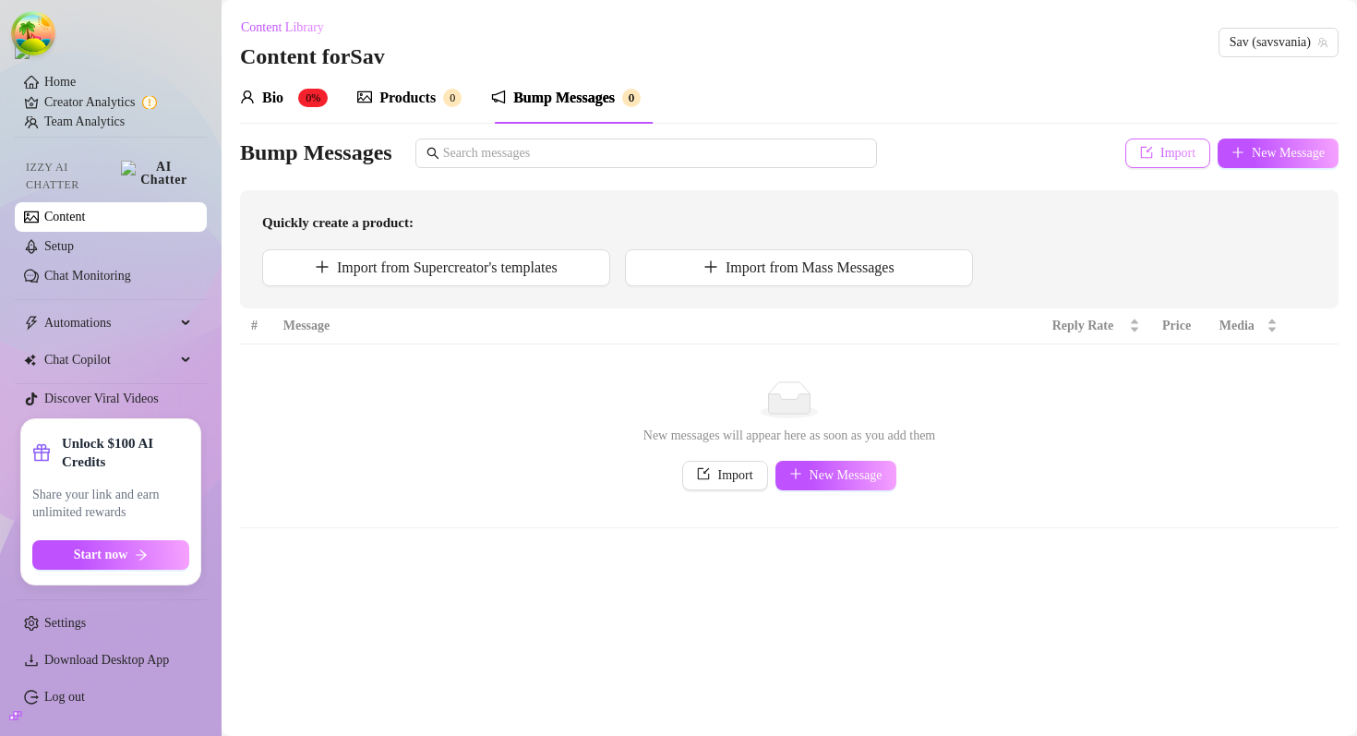
click at [1180, 152] on span "Import" at bounding box center [1178, 153] width 35 height 15
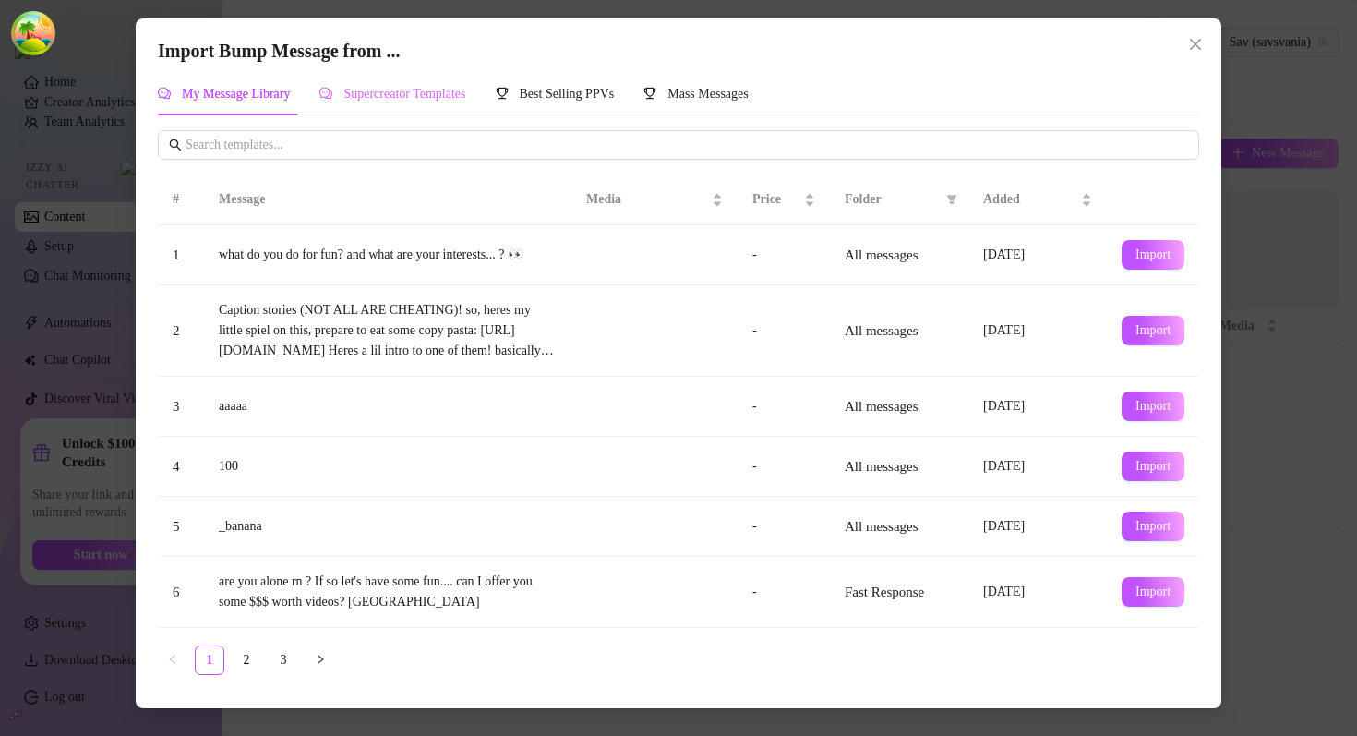
click at [402, 79] on div "Supercreator Templates" at bounding box center [392, 94] width 146 height 42
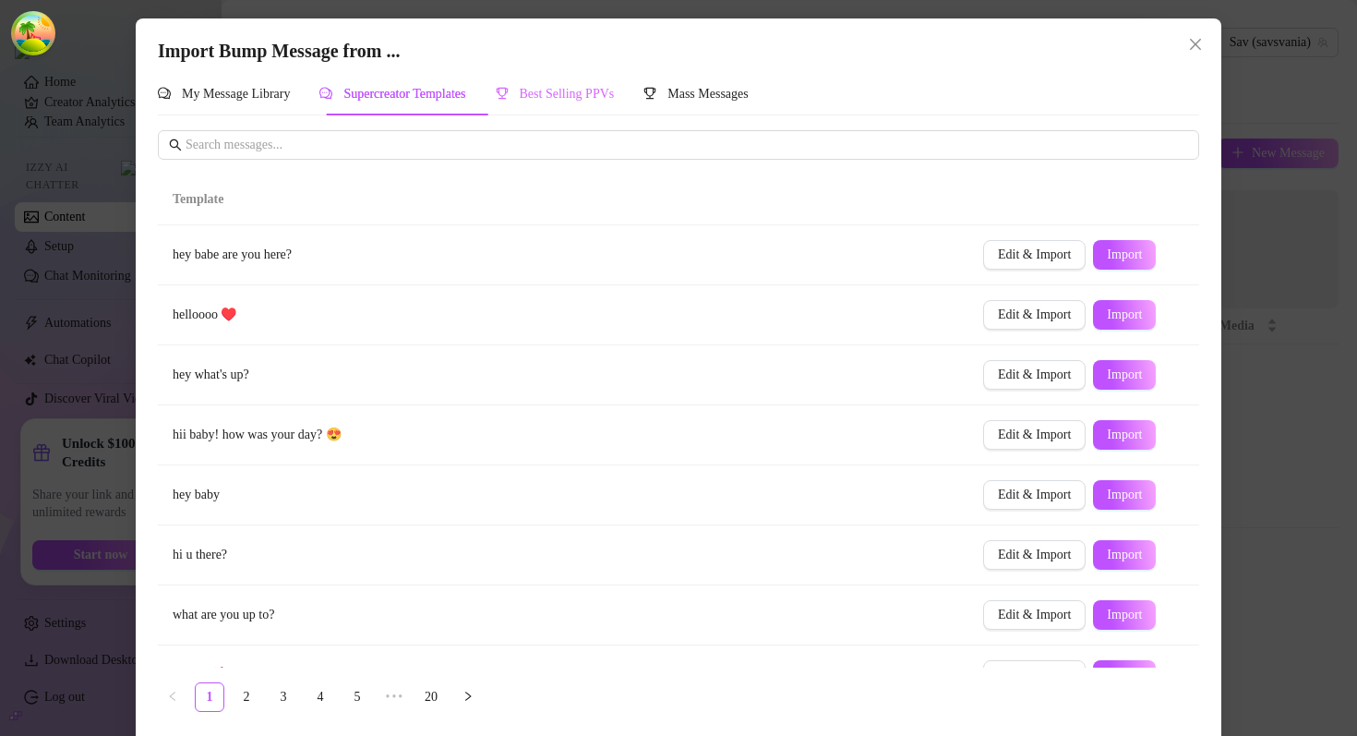
click at [526, 78] on div "Best Selling PPVs" at bounding box center [555, 94] width 119 height 42
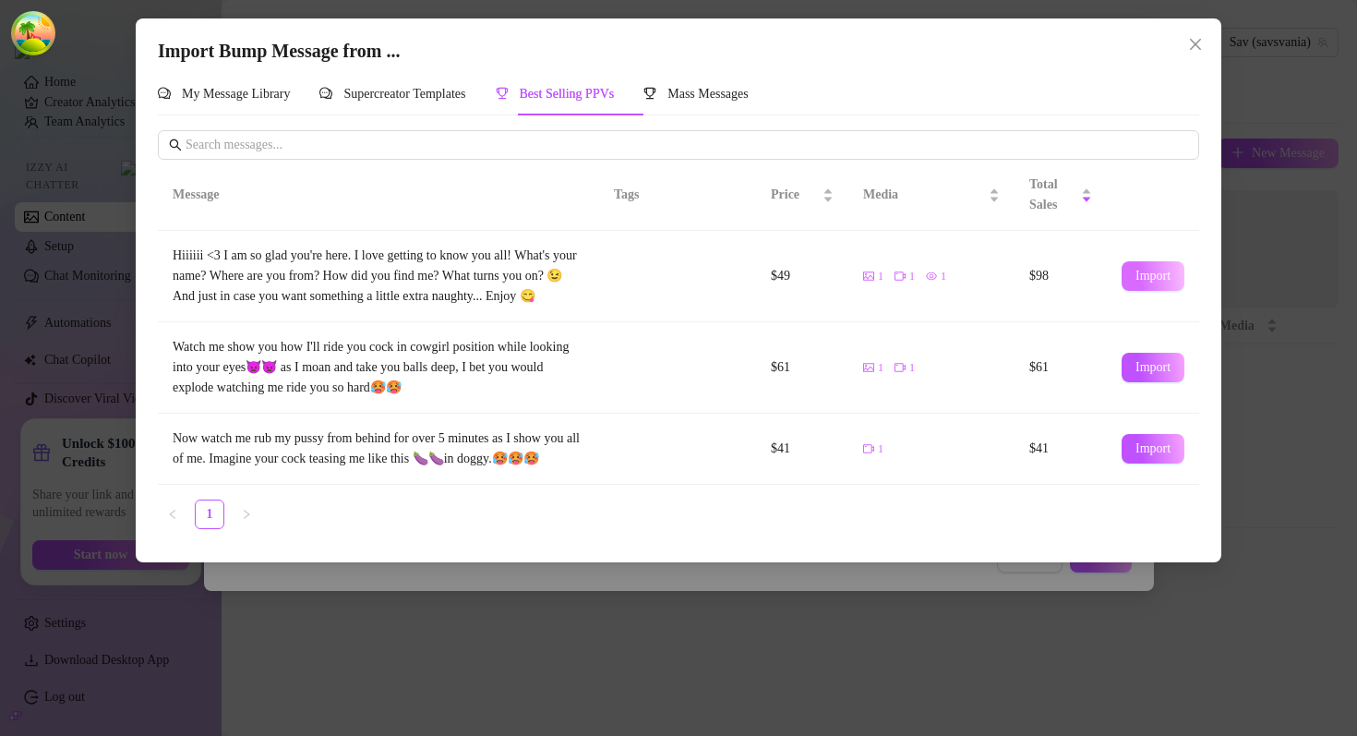
click at [1154, 283] on button "Import" at bounding box center [1153, 276] width 63 height 30
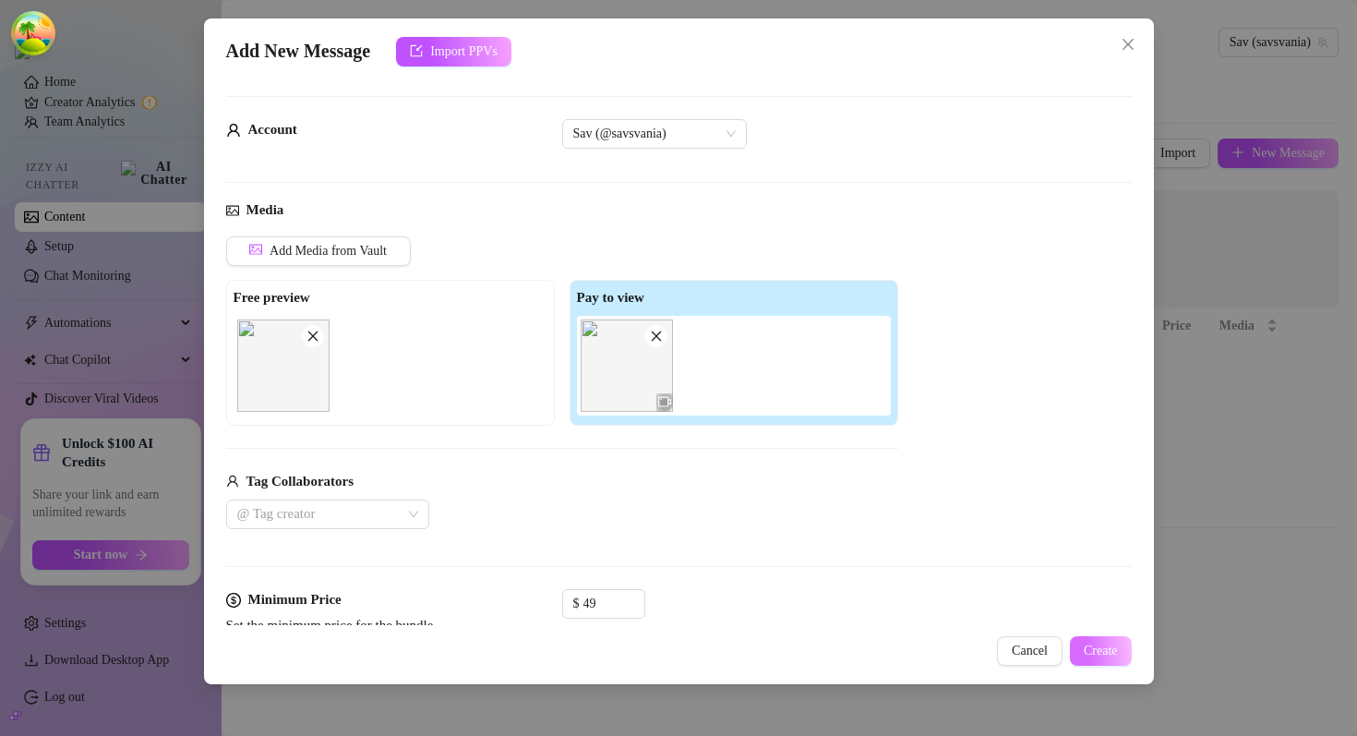
click at [1105, 647] on span "Create" at bounding box center [1101, 651] width 34 height 15
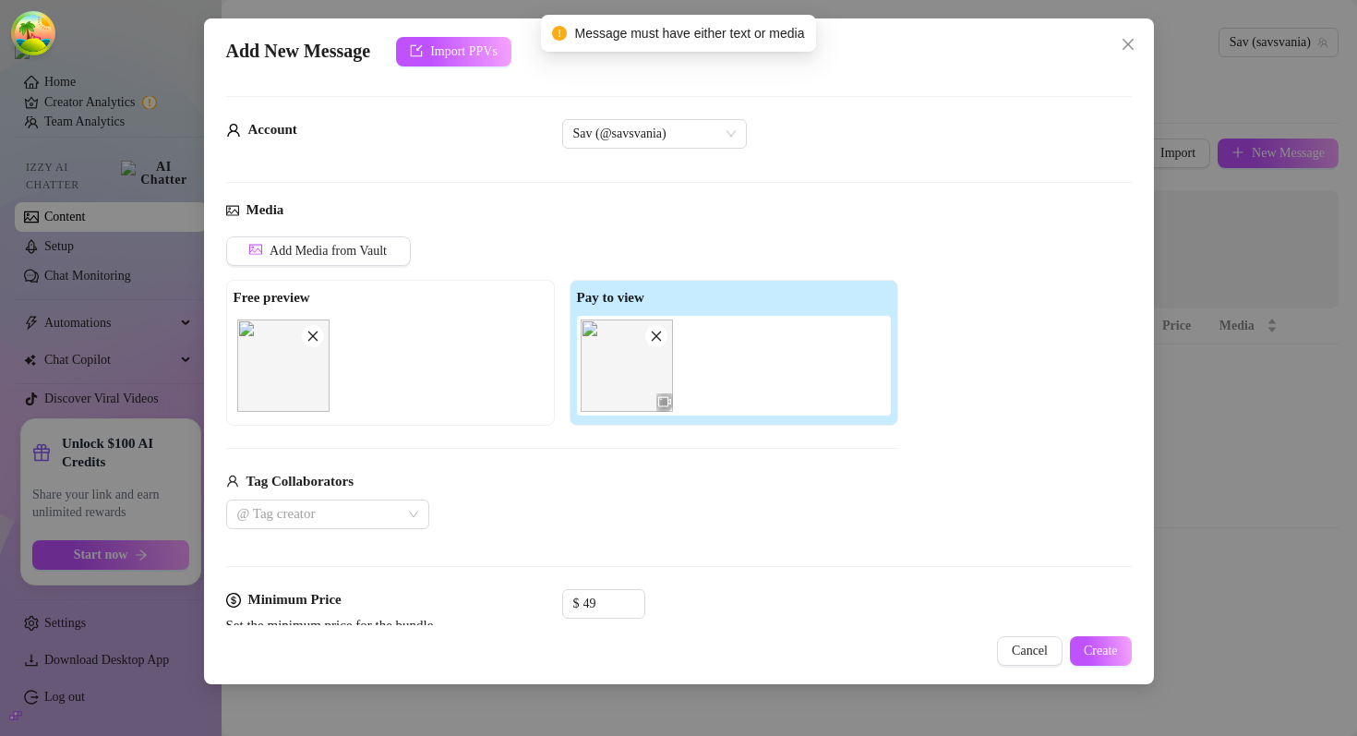
click at [596, 36] on span "Message must have either text or media" at bounding box center [689, 33] width 230 height 20
drag, startPoint x: 596, startPoint y: 36, endPoint x: 803, endPoint y: 35, distance: 207.7
click at [803, 35] on span "Message must have either text or media" at bounding box center [689, 33] width 230 height 20
copy span "Message must have either text or media"
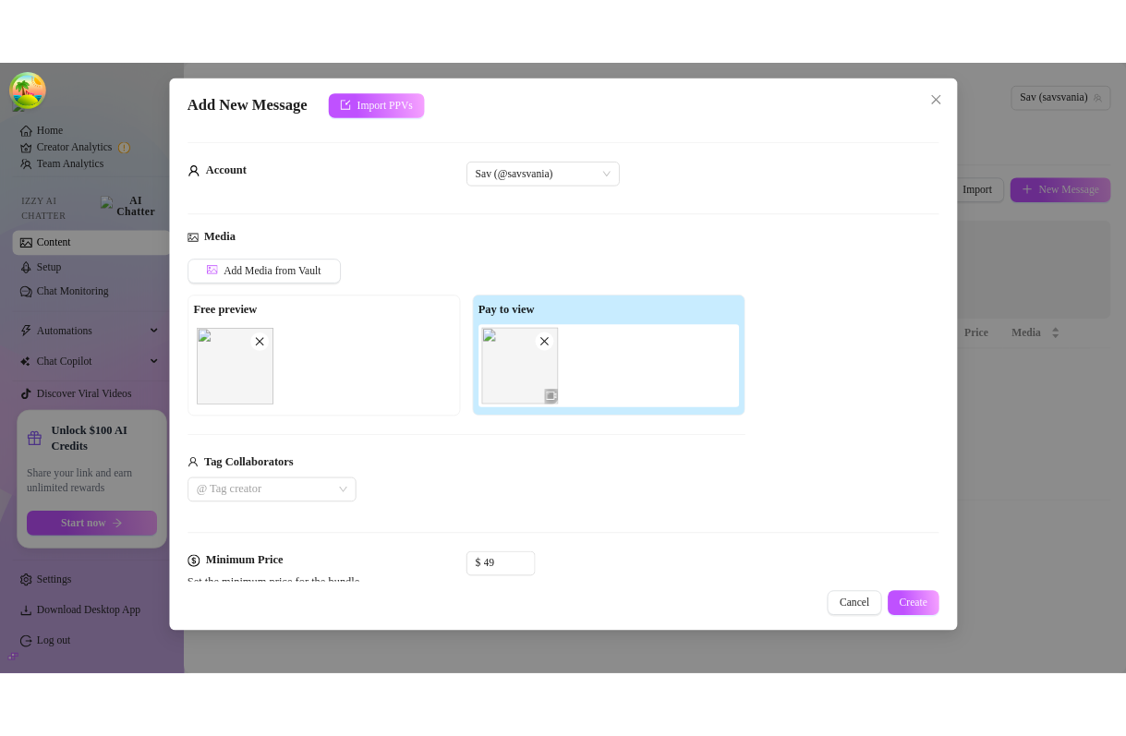
scroll to position [308, 0]
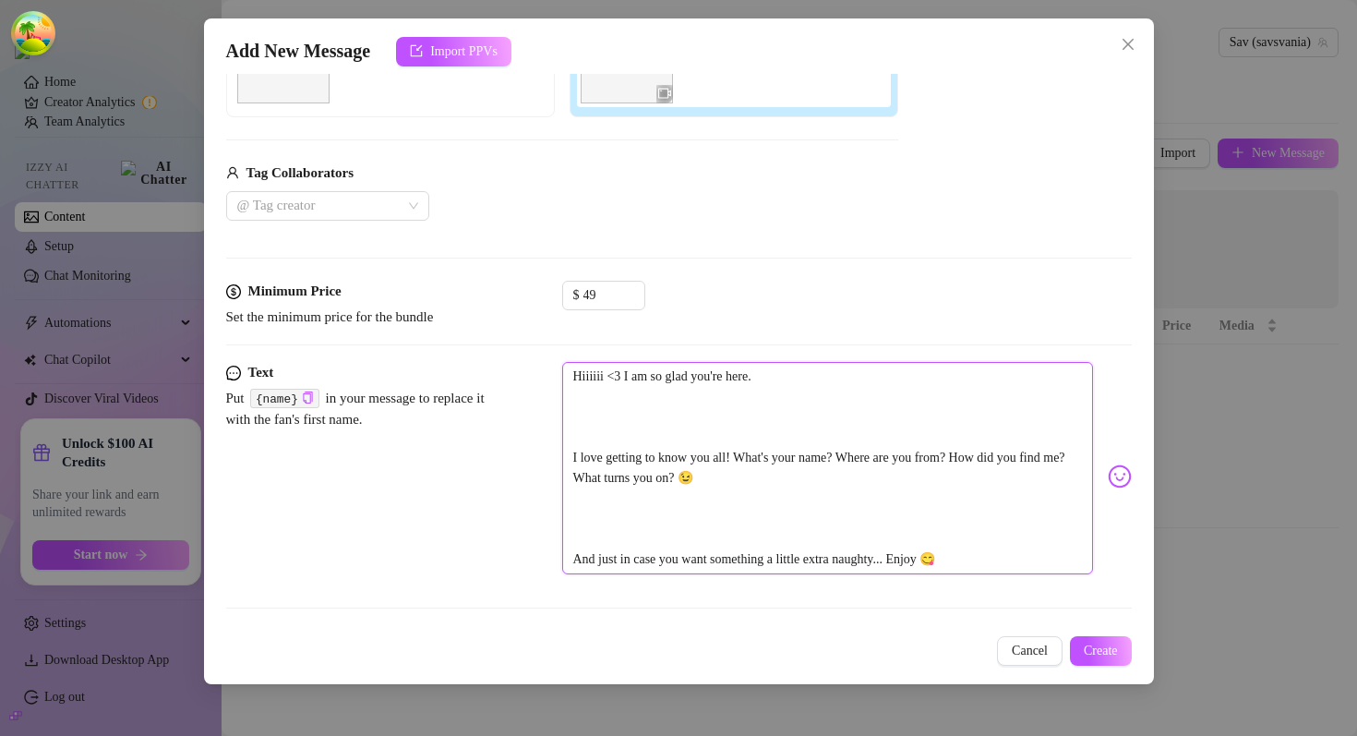
click at [679, 402] on textarea "Hiiiiii <3 I am so glad you're here. I love getting to know you all! What's you…" at bounding box center [827, 468] width 531 height 212
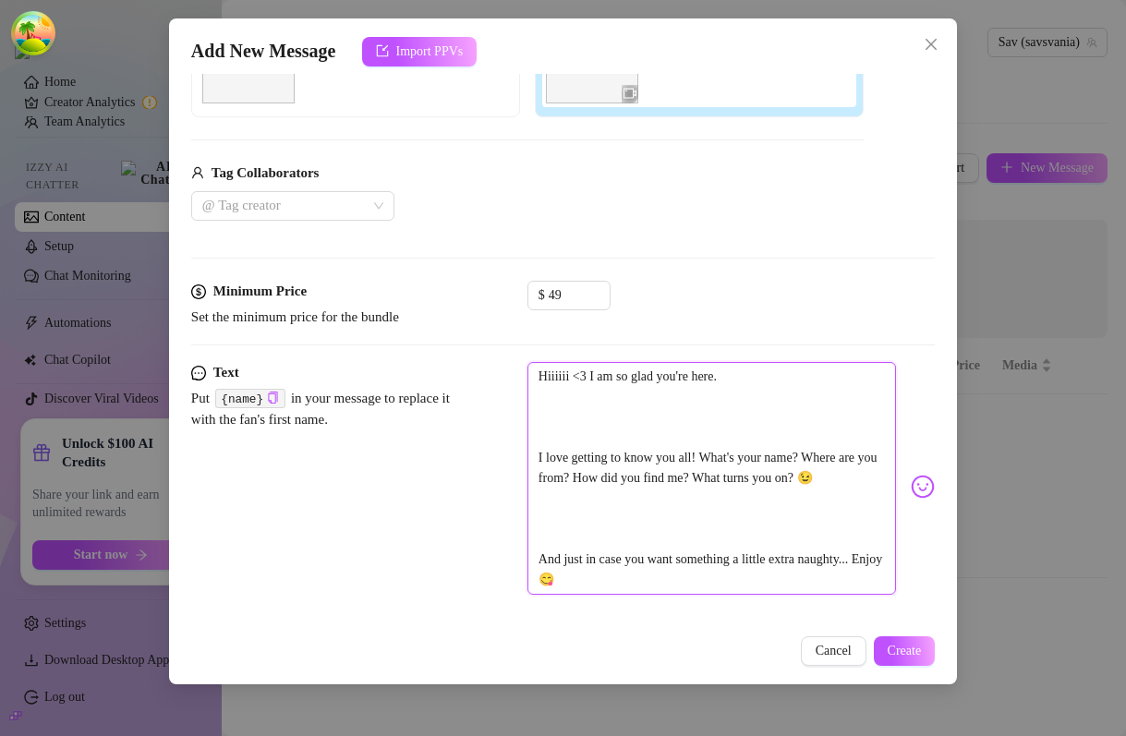
click at [741, 537] on textarea "Hiiiiii <3 I am so glad you're here. I love getting to know you all! What's you…" at bounding box center [711, 478] width 368 height 233
type textarea "Hiiiiii <3 I am so glad you're here. I love getting to know you all! What's you…"
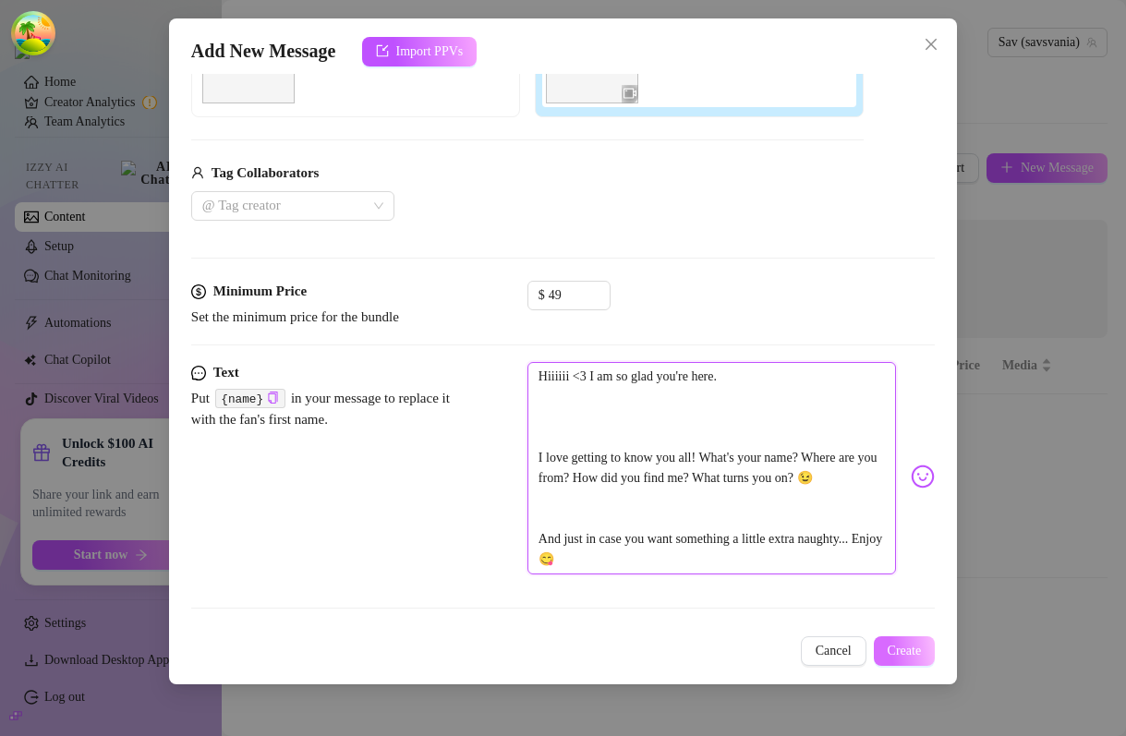
type textarea "Hiiiiii <3 I am so glad you're here. I love getting to know you all! What's you…"
click at [897, 653] on span "Create" at bounding box center [904, 651] width 34 height 15
click at [909, 653] on span "Create" at bounding box center [904, 651] width 34 height 15
click at [894, 656] on span "Create" at bounding box center [904, 651] width 34 height 15
click at [898, 655] on span "Create" at bounding box center [904, 651] width 34 height 15
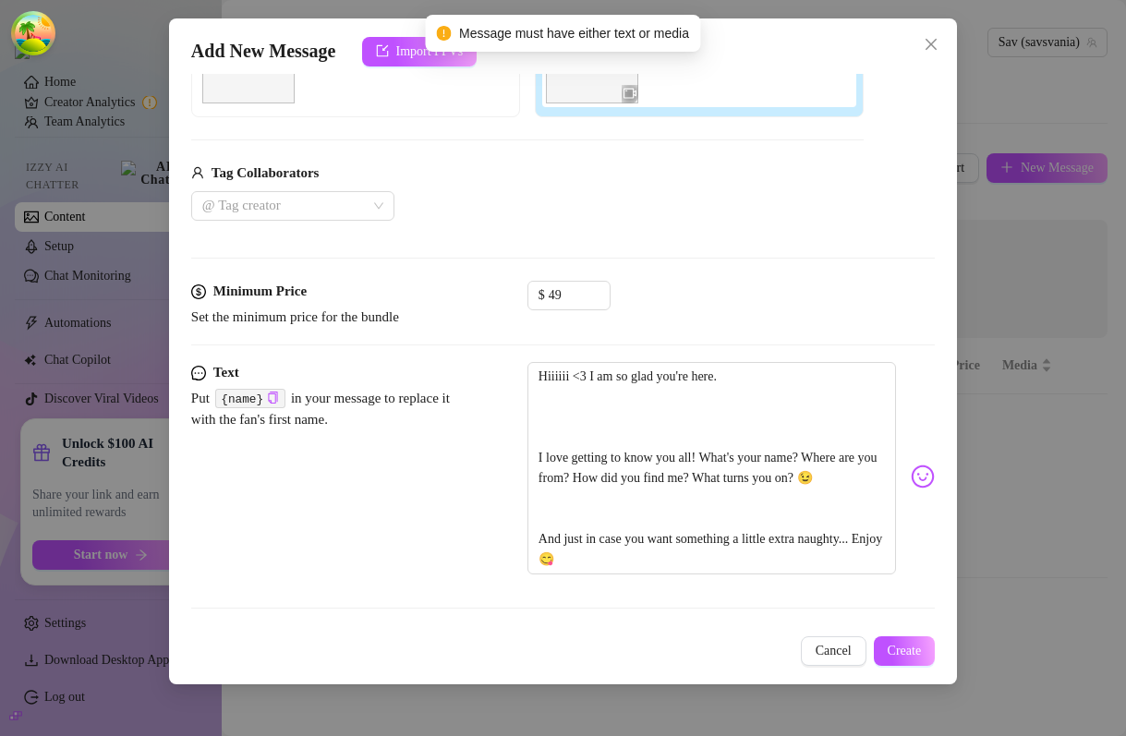
scroll to position [0, 0]
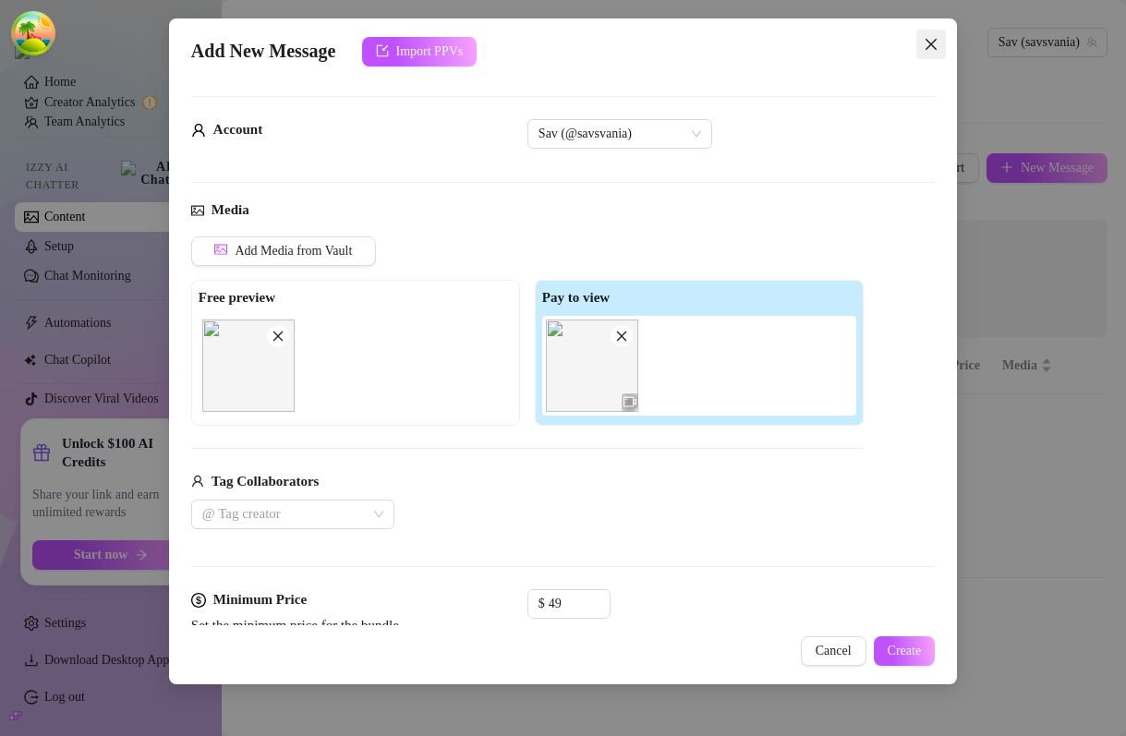
click at [929, 49] on icon "close" at bounding box center [930, 44] width 15 height 15
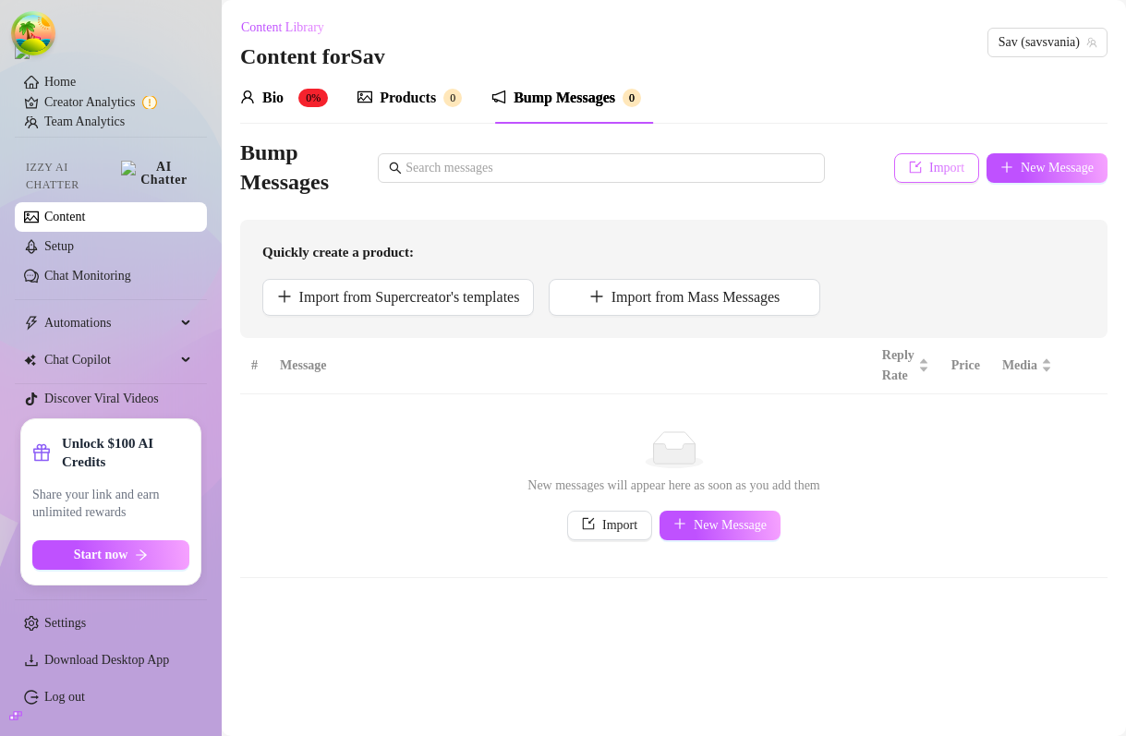
click at [931, 164] on span "Import" at bounding box center [946, 168] width 35 height 15
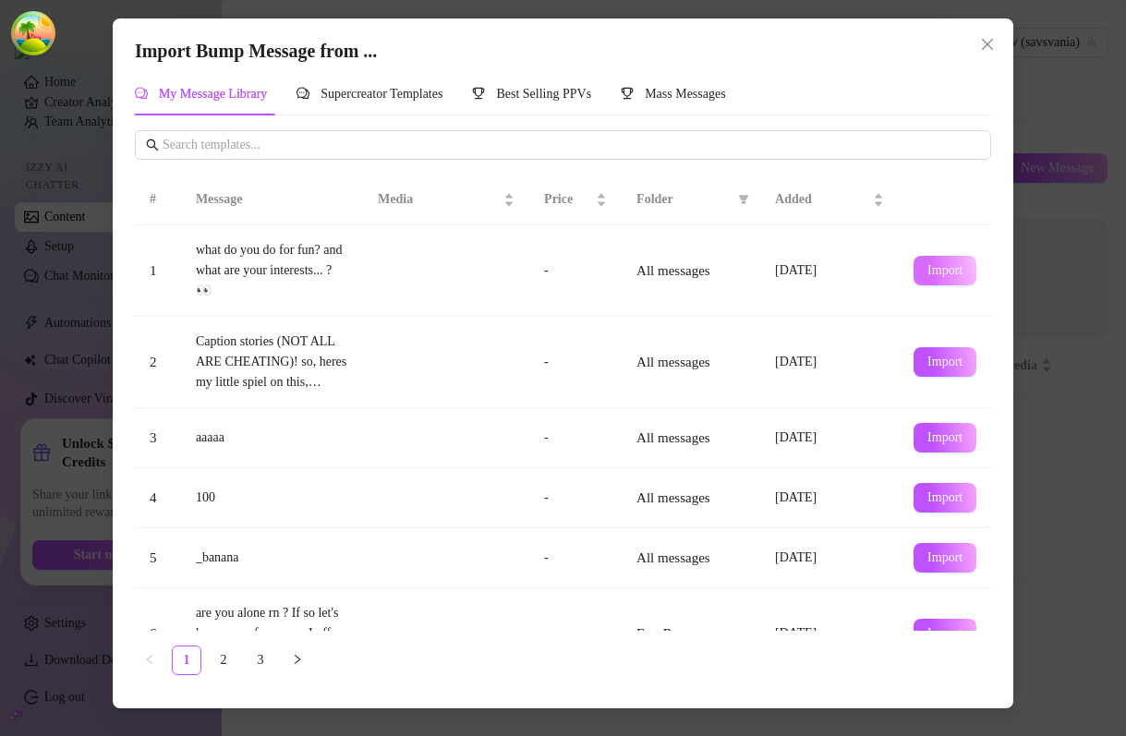
click at [945, 266] on span "Import" at bounding box center [944, 270] width 35 height 15
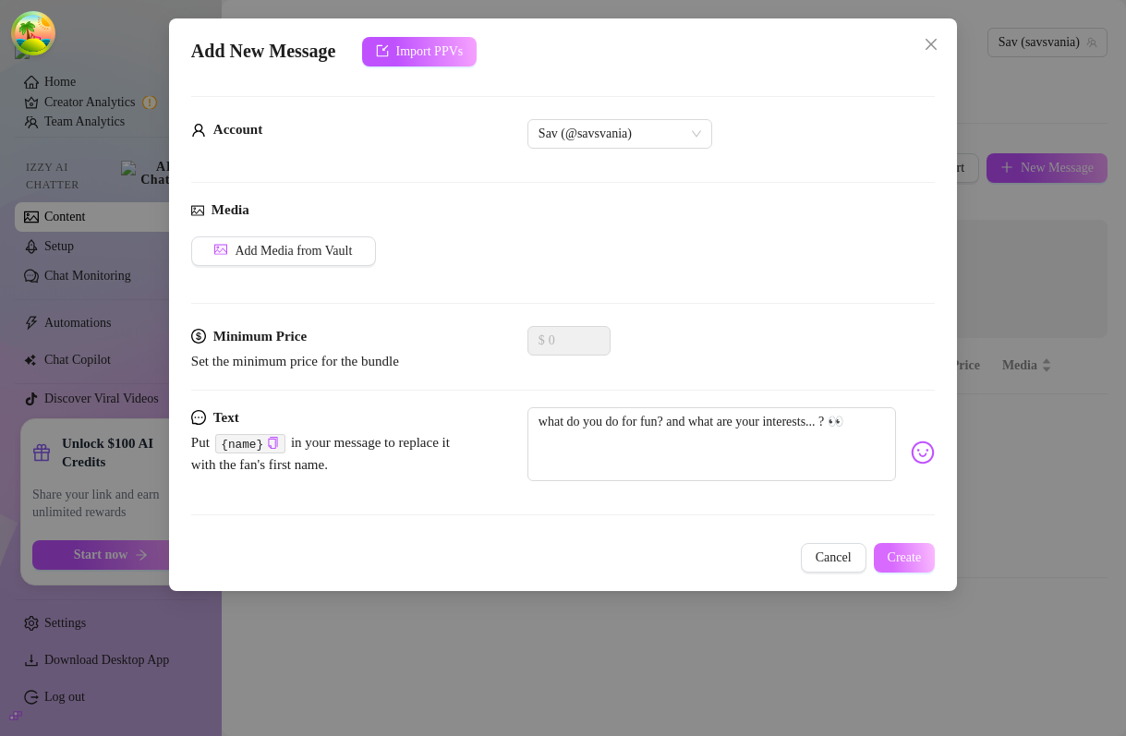
click at [891, 552] on span "Create" at bounding box center [904, 557] width 34 height 15
click at [933, 33] on button "Close" at bounding box center [931, 45] width 30 height 30
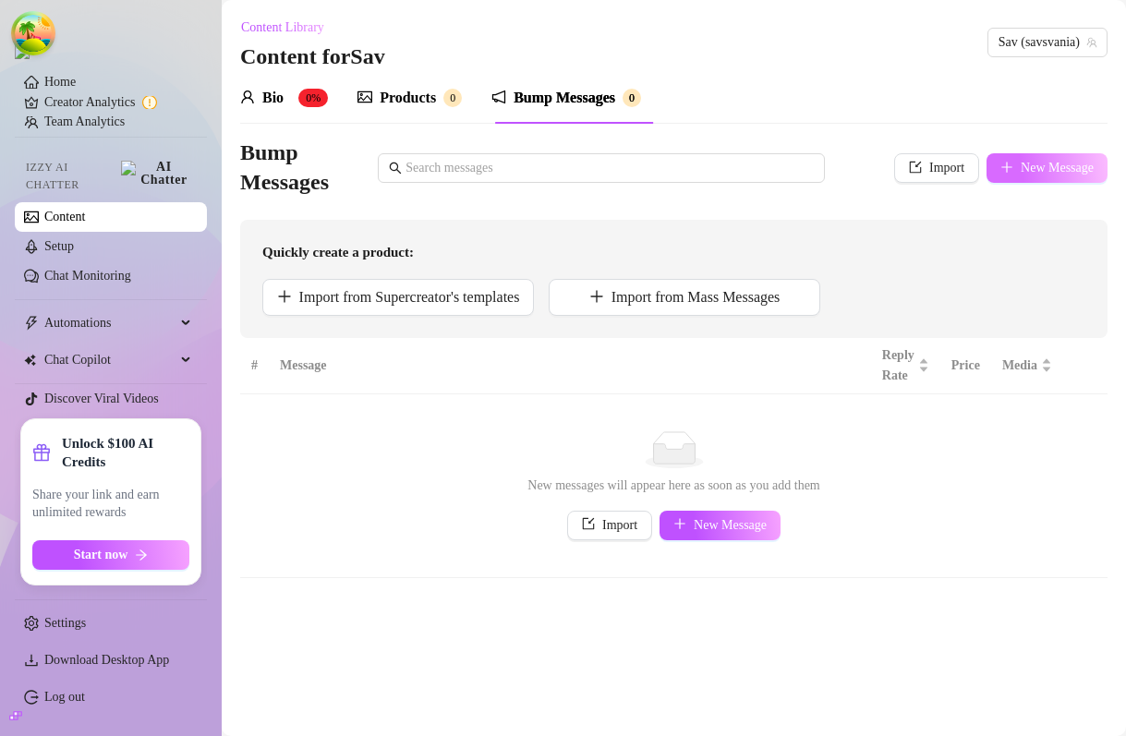
click at [1000, 174] on span "button" at bounding box center [1006, 168] width 13 height 15
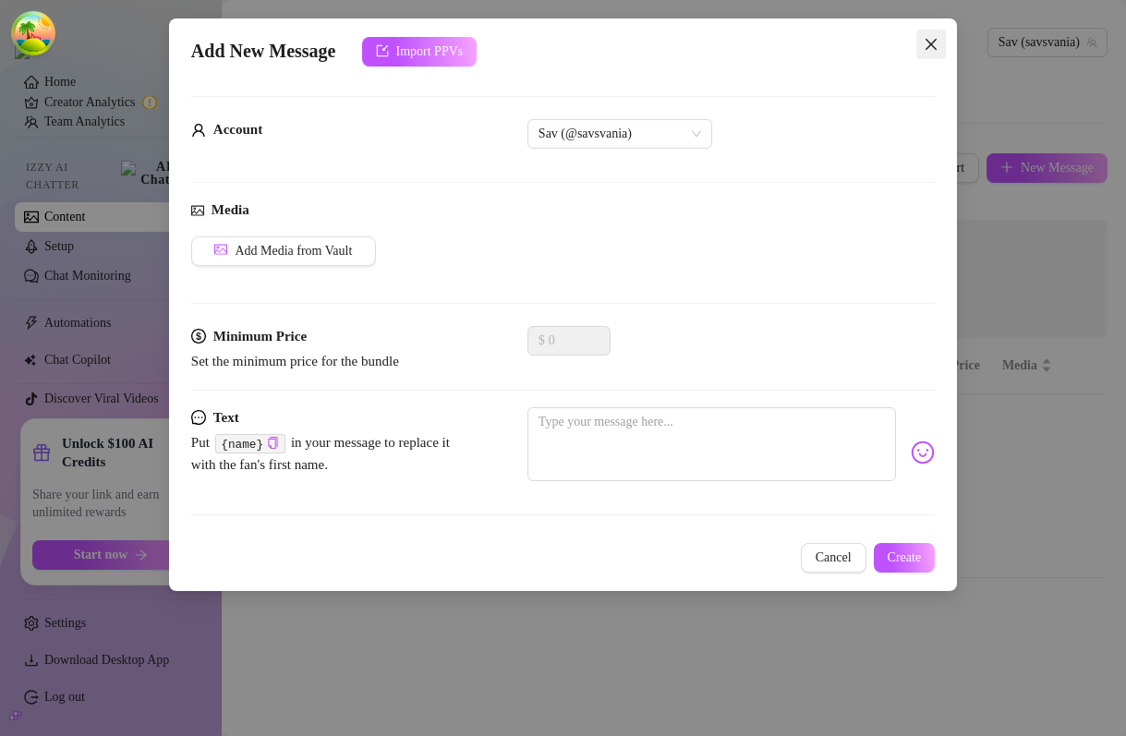
click at [931, 50] on icon "close" at bounding box center [930, 44] width 15 height 15
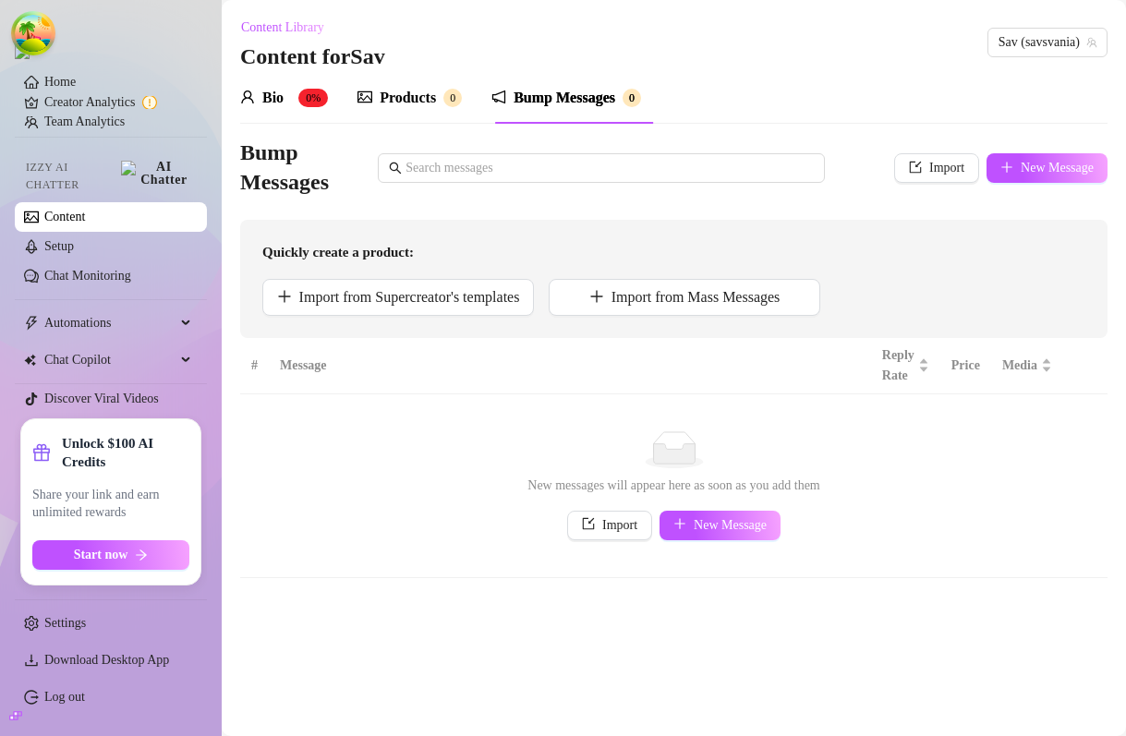
click at [419, 116] on div "Products 0" at bounding box center [409, 98] width 104 height 52
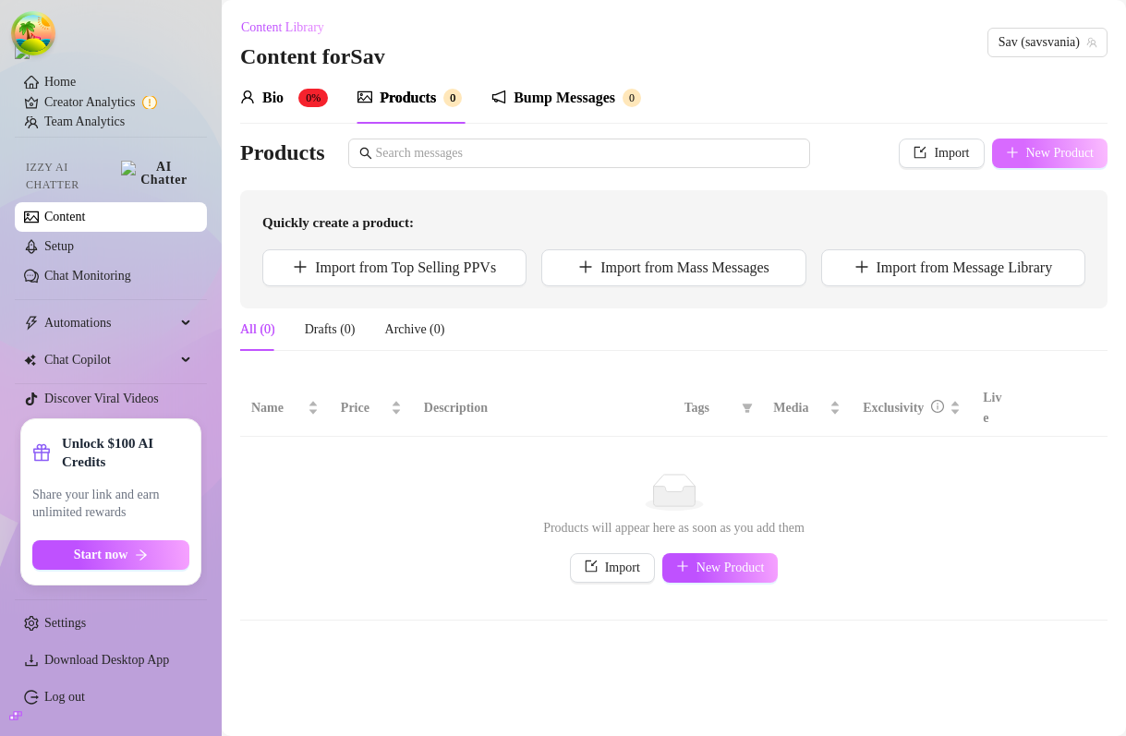
click at [1058, 146] on span "New Product" at bounding box center [1060, 153] width 68 height 15
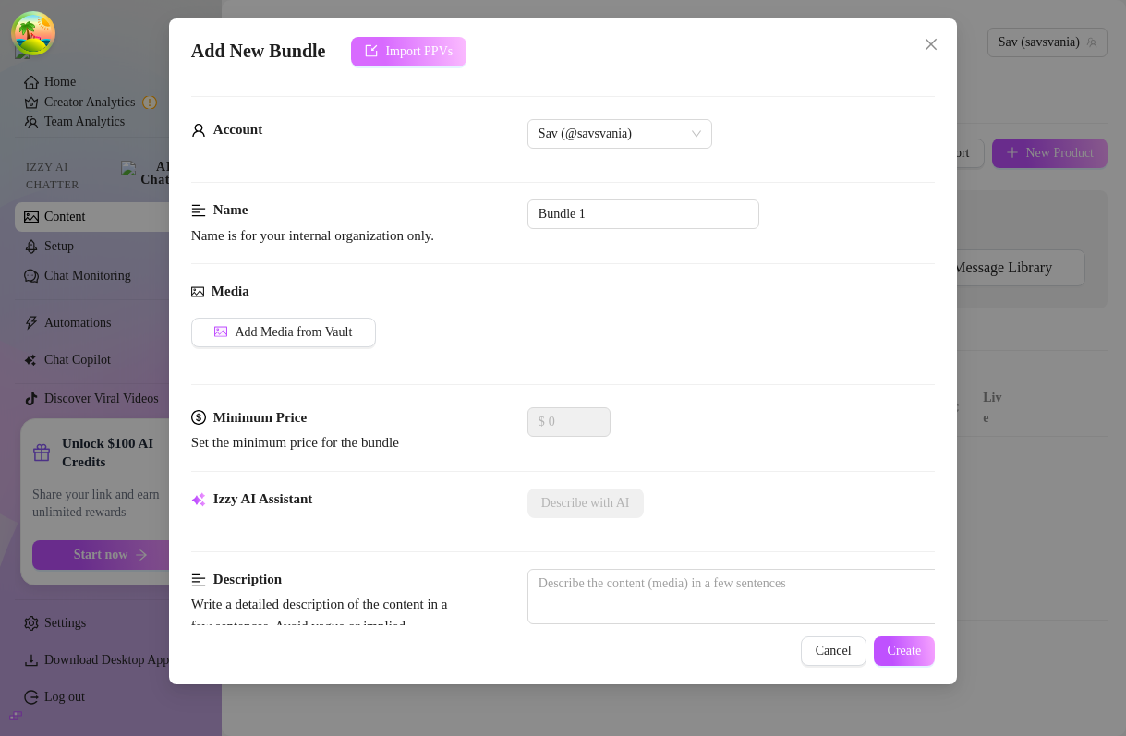
click at [433, 59] on button "Import PPVs" at bounding box center [408, 52] width 115 height 30
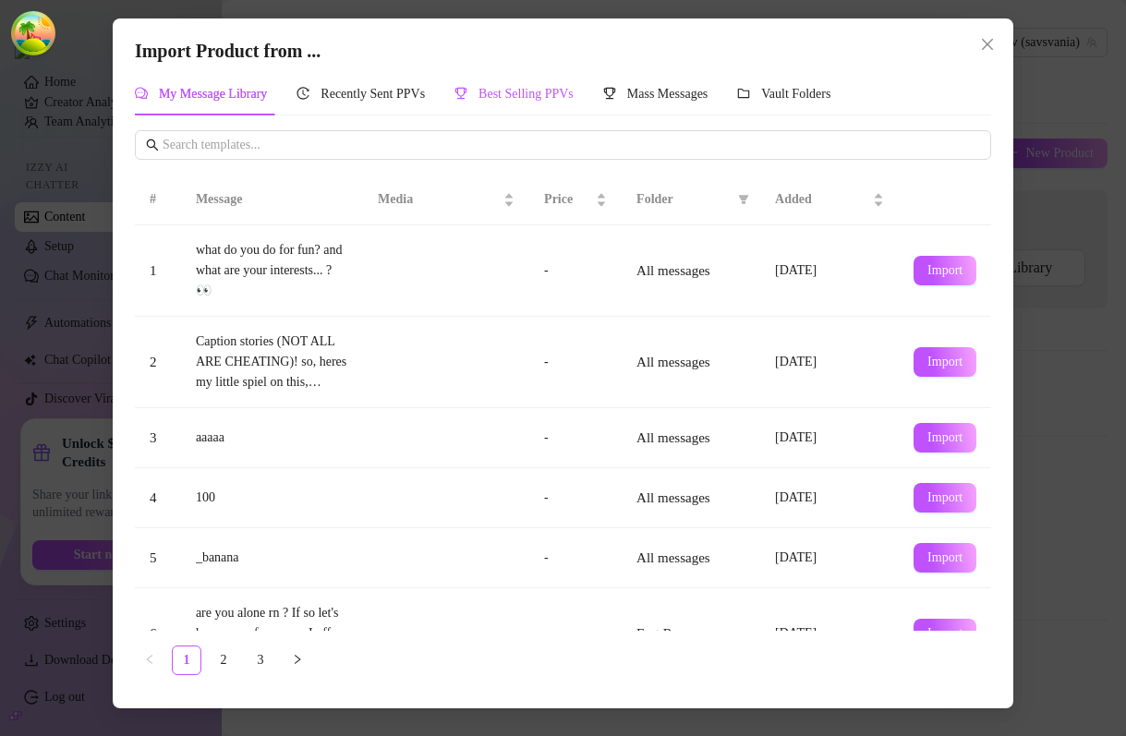
click at [547, 88] on span "Best Selling PPVs" at bounding box center [525, 94] width 95 height 14
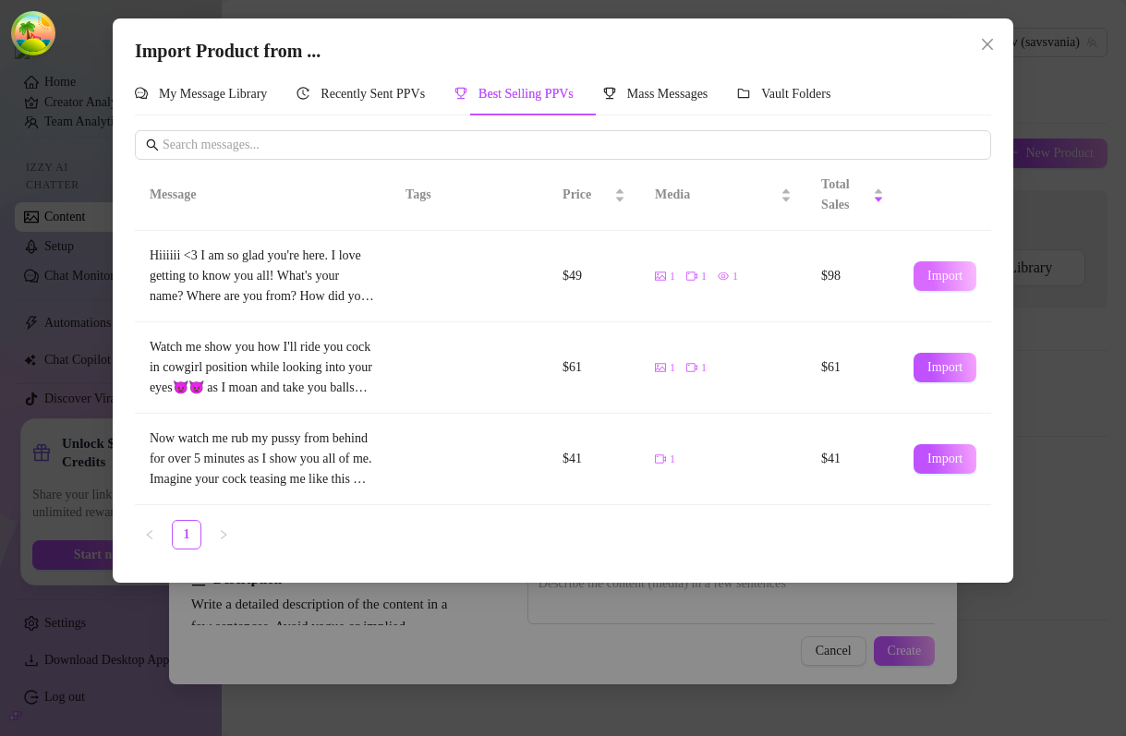
click at [950, 278] on span "Import" at bounding box center [944, 276] width 35 height 15
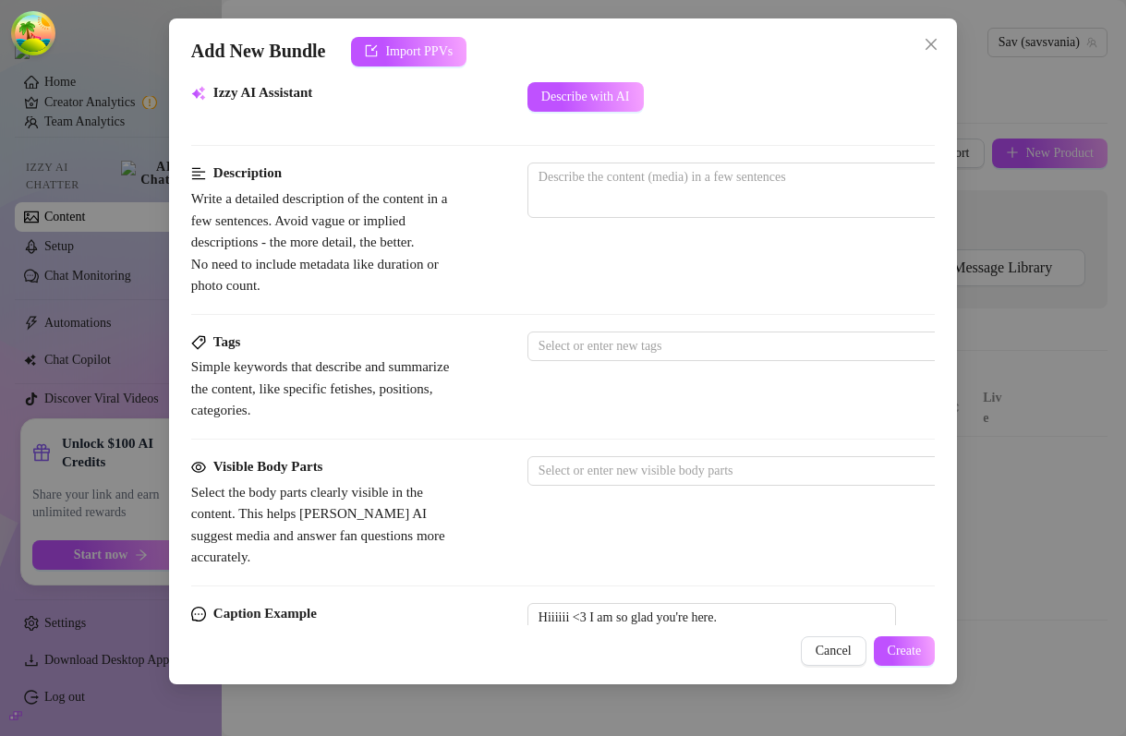
scroll to position [728, 0]
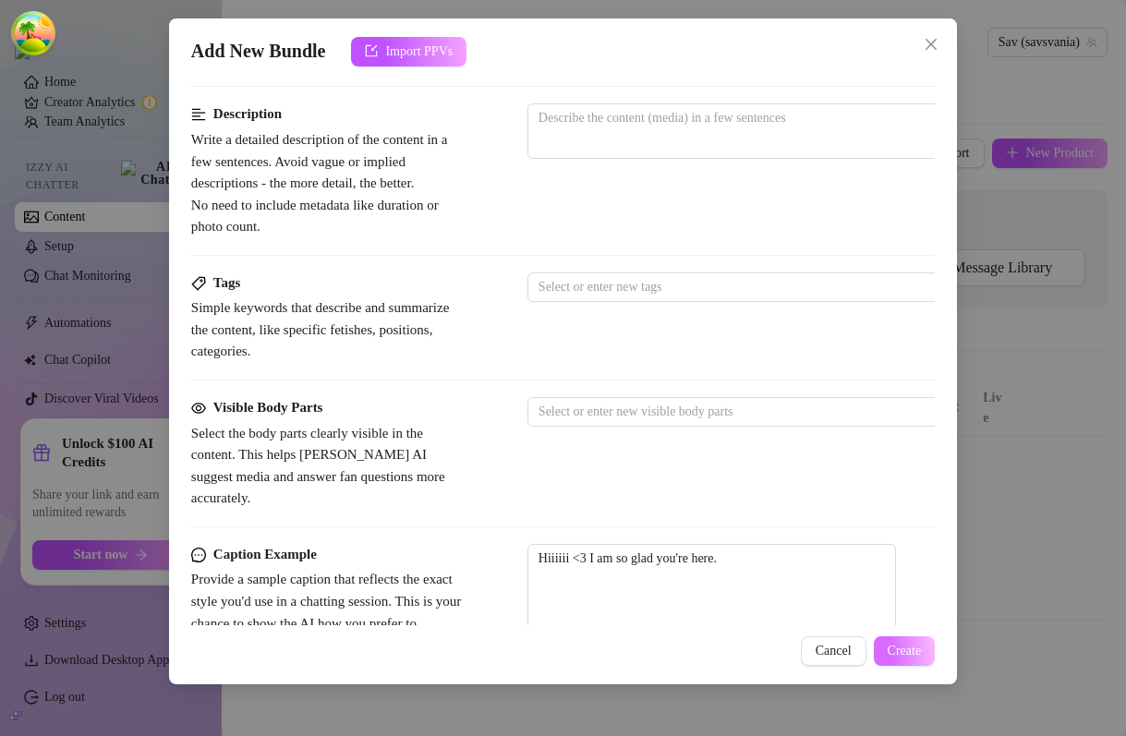
click at [907, 651] on span "Create" at bounding box center [904, 651] width 34 height 15
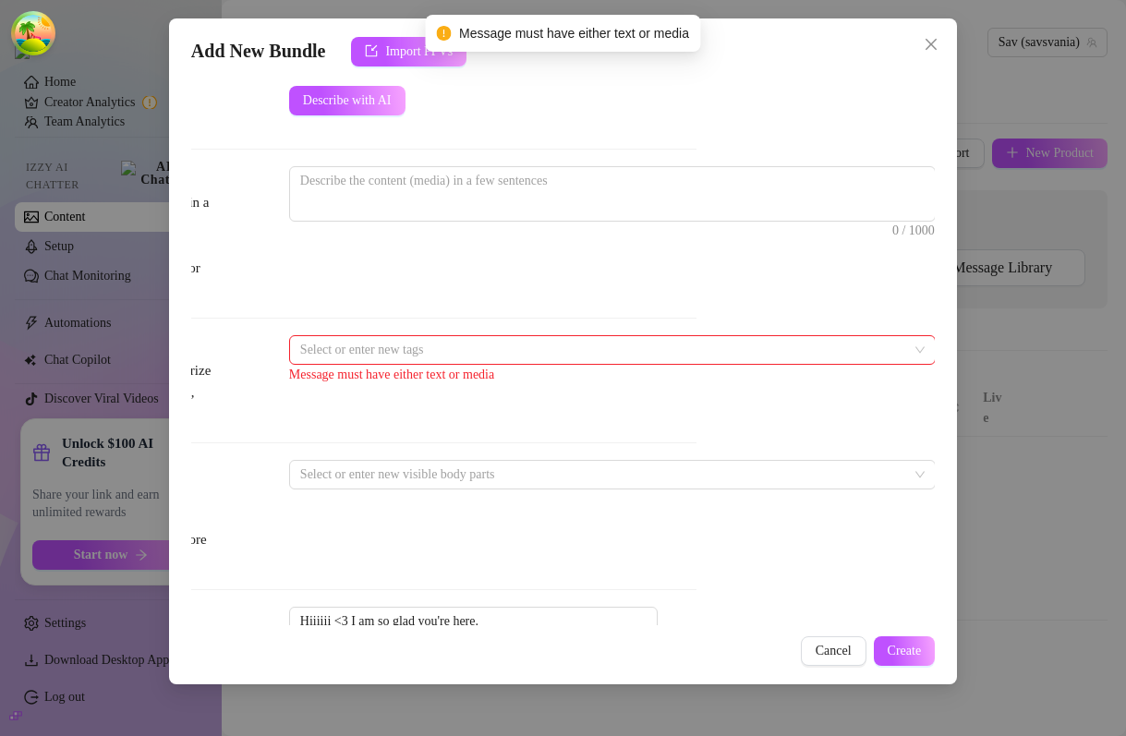
scroll to position [666, 0]
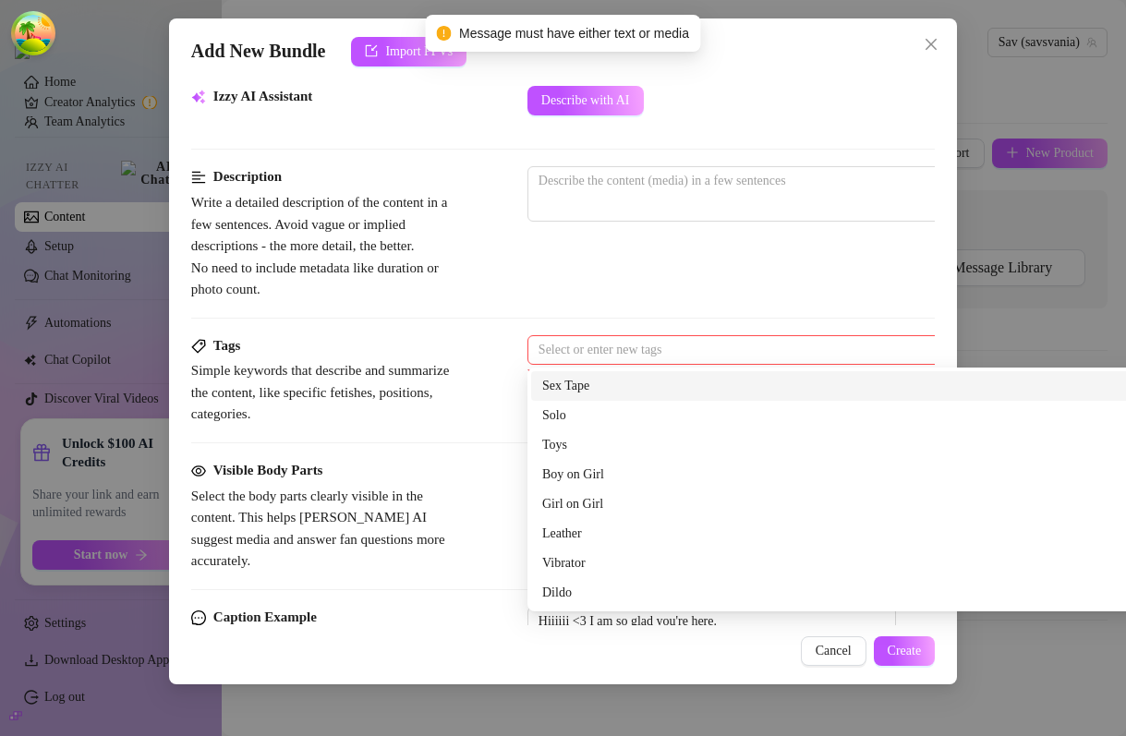
click at [616, 347] on div at bounding box center [841, 350] width 620 height 26
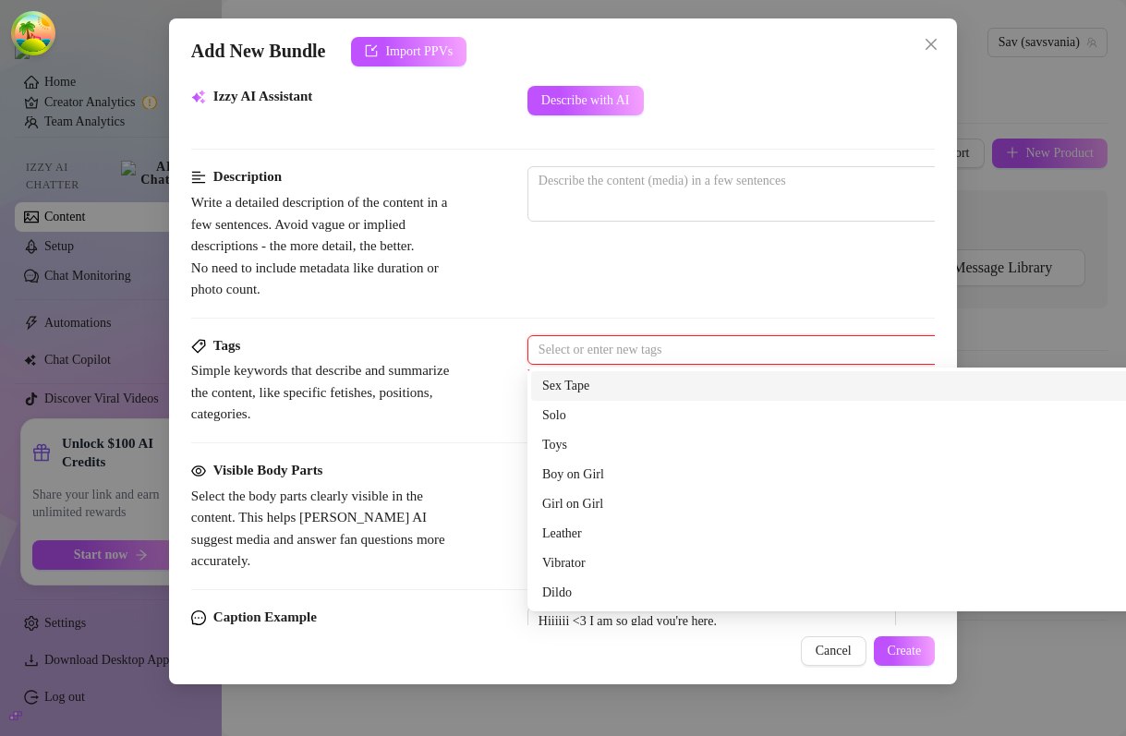
click at [580, 388] on div "Sex Tape" at bounding box center [850, 386] width 617 height 20
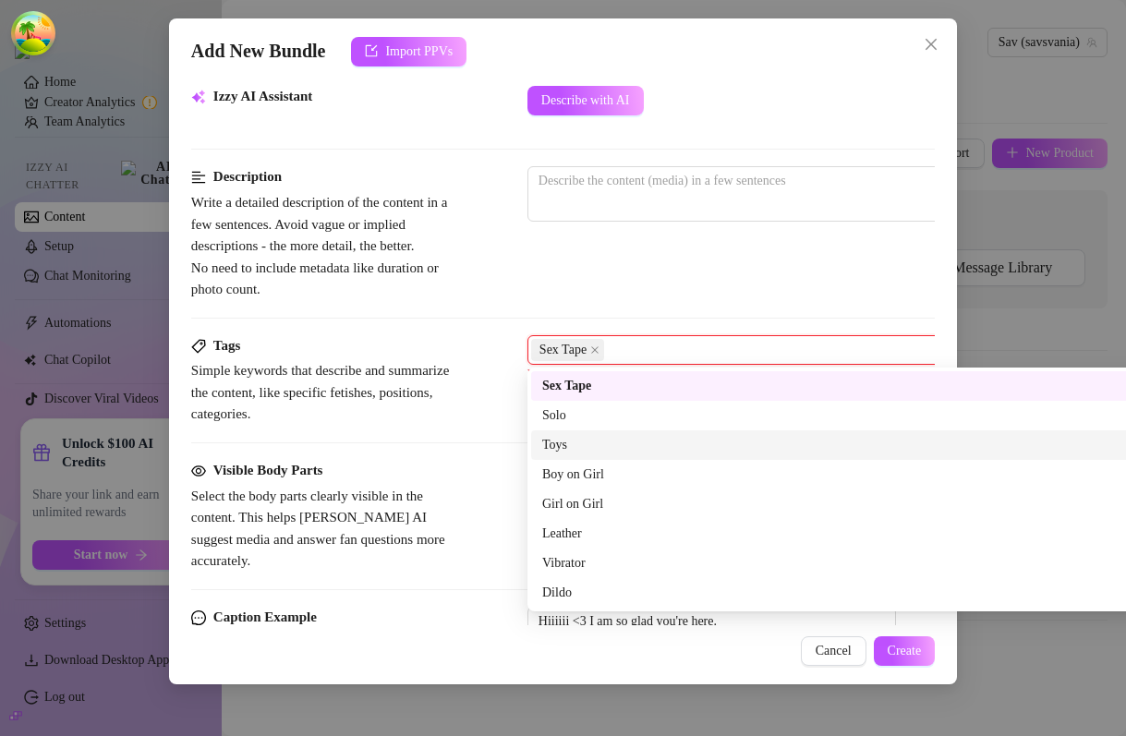
click at [580, 441] on div "Toys" at bounding box center [850, 445] width 617 height 20
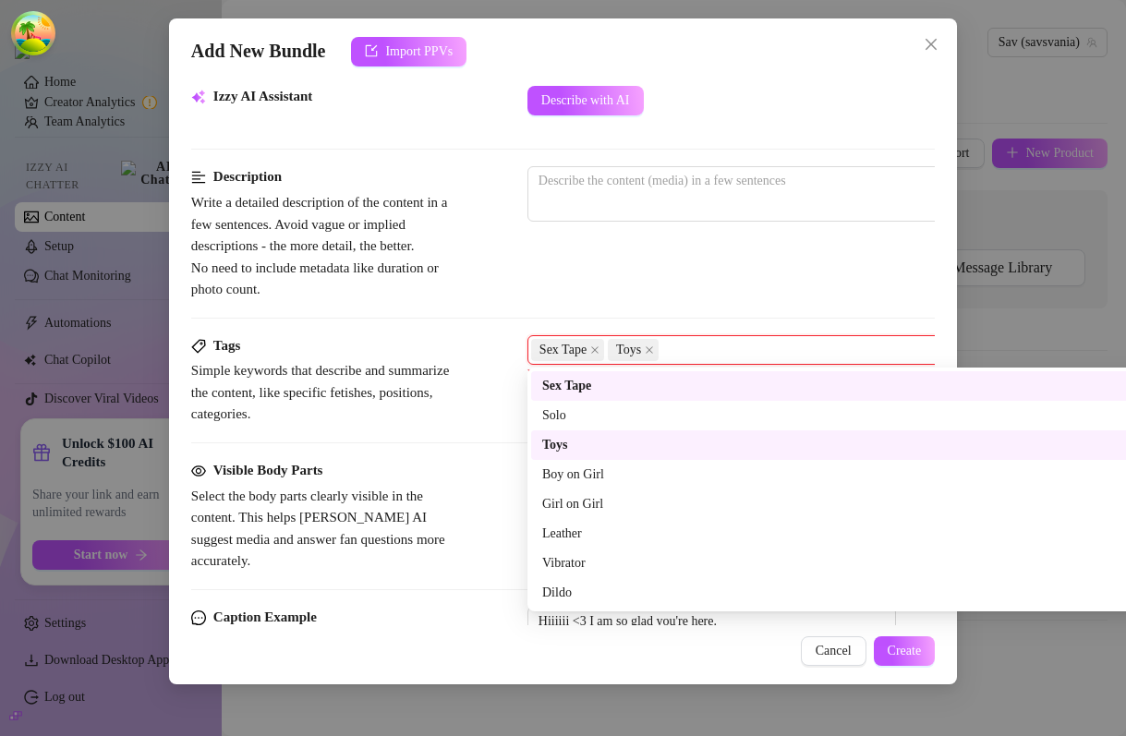
click at [633, 273] on div "Description Write a detailed description of the content in a few sentences. Avo…" at bounding box center [562, 233] width 743 height 134
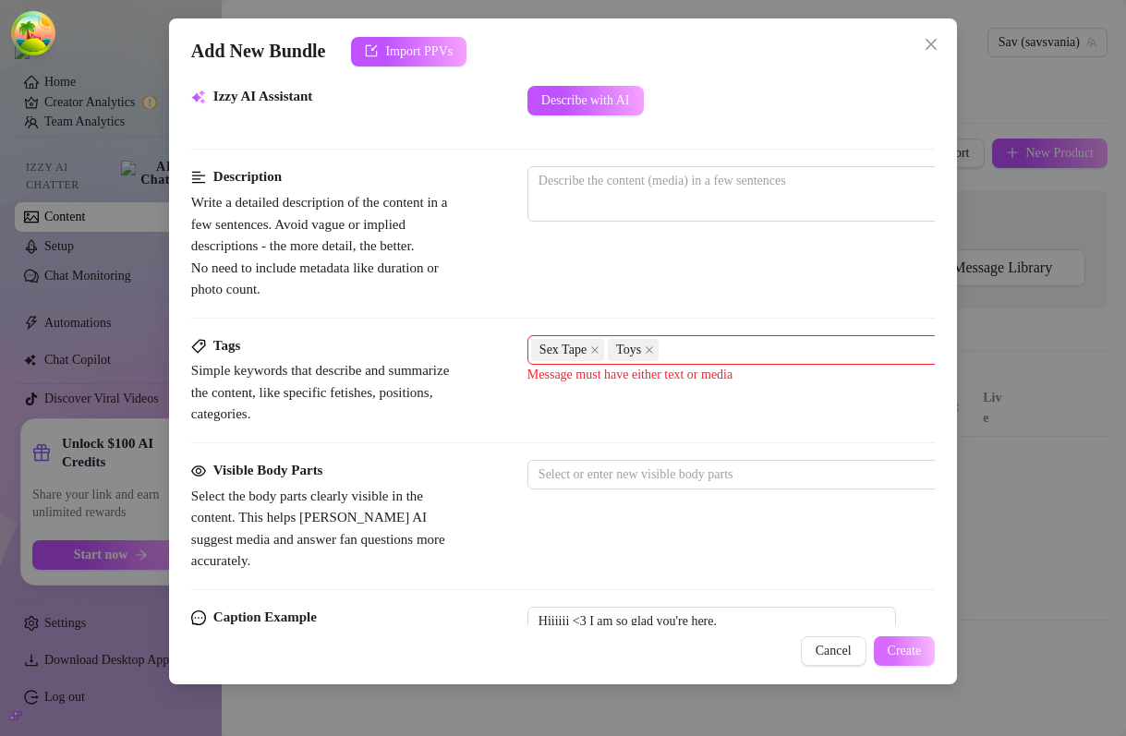
click at [914, 644] on span "Create" at bounding box center [904, 651] width 34 height 15
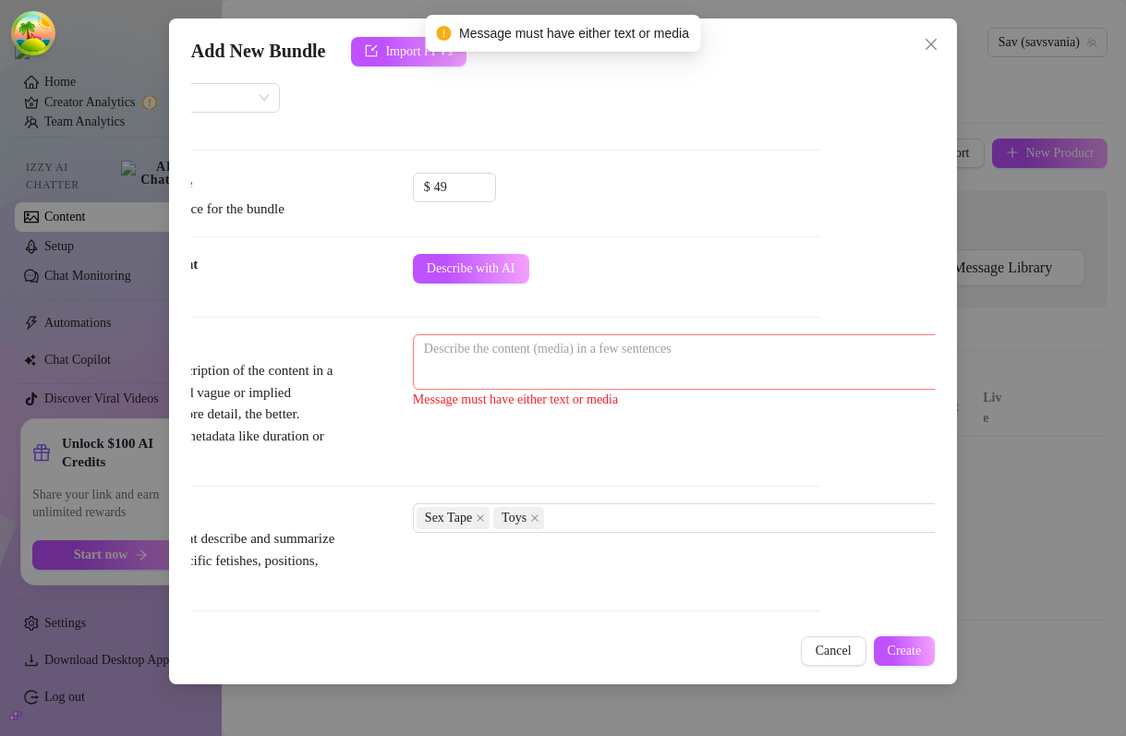
scroll to position [498, 0]
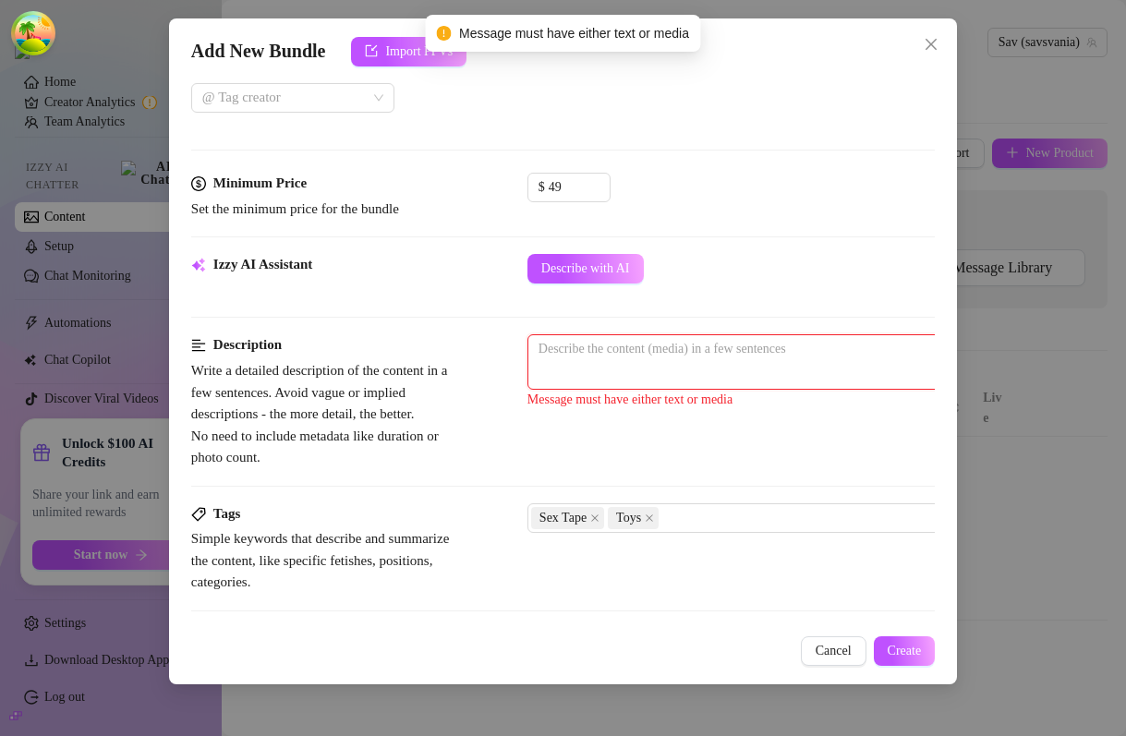
click at [634, 357] on textarea at bounding box center [850, 349] width 644 height 28
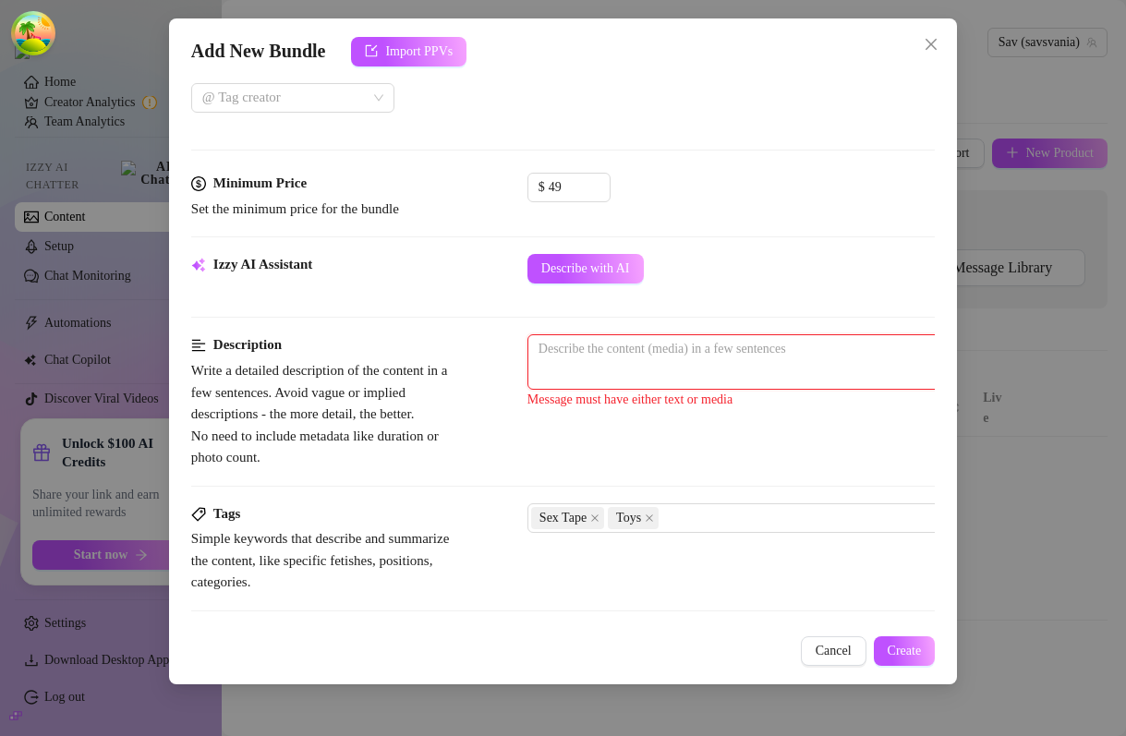
type textarea "d"
type textarea "de"
type textarea "des"
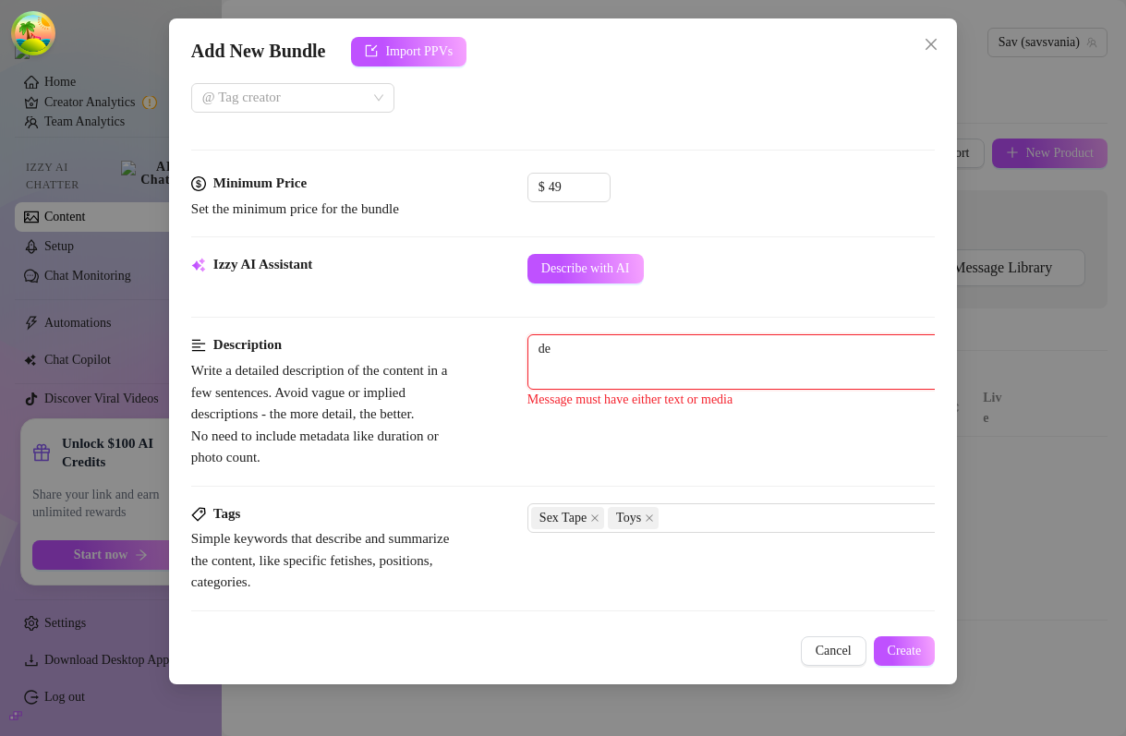
type textarea "des"
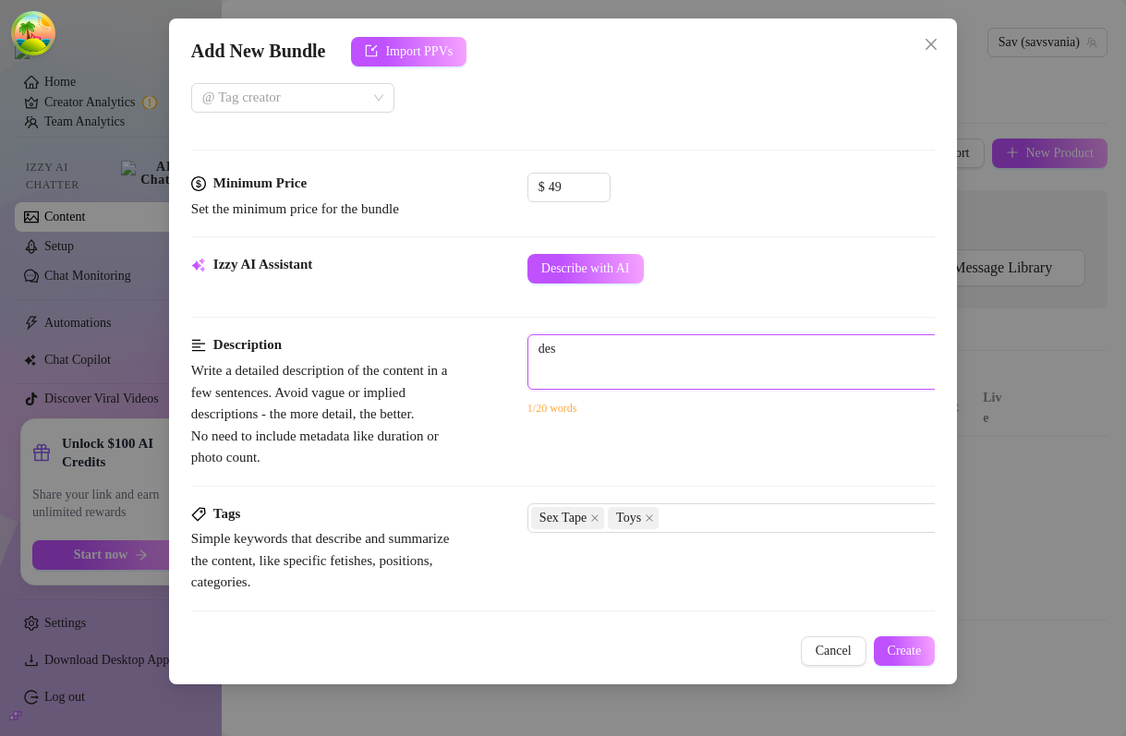
type textarea "desc"
type textarea "descr"
type textarea "descri"
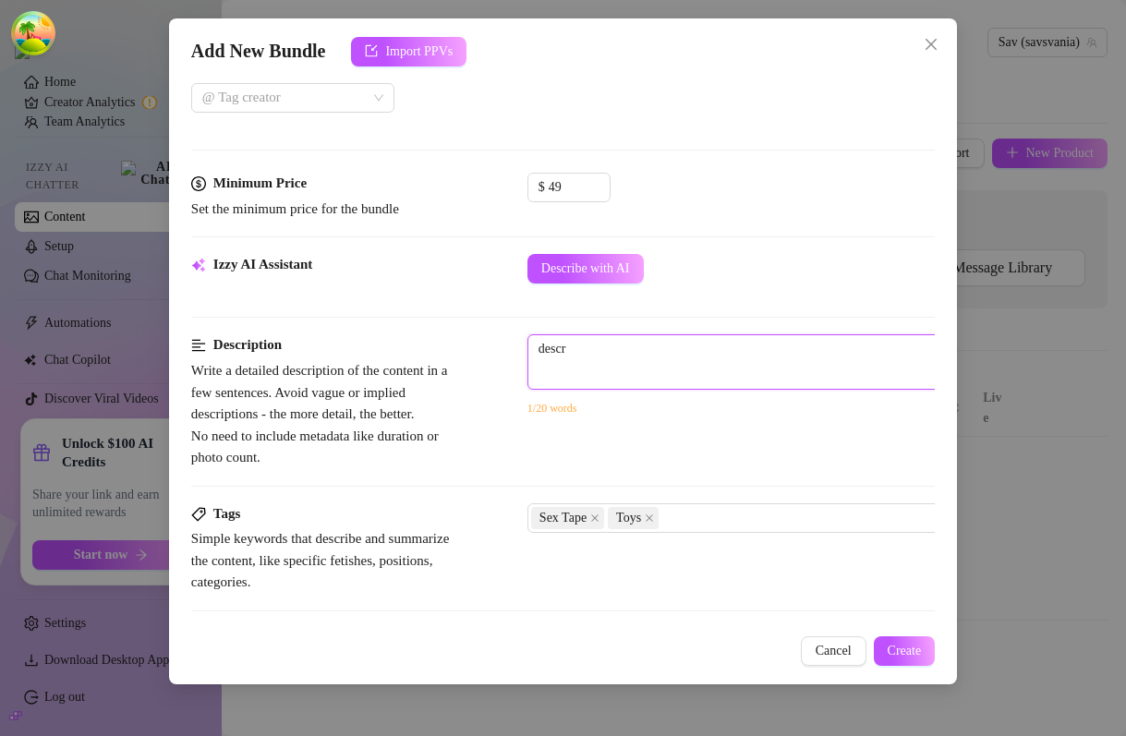
type textarea "descri"
type textarea "descrip"
type textarea "descript"
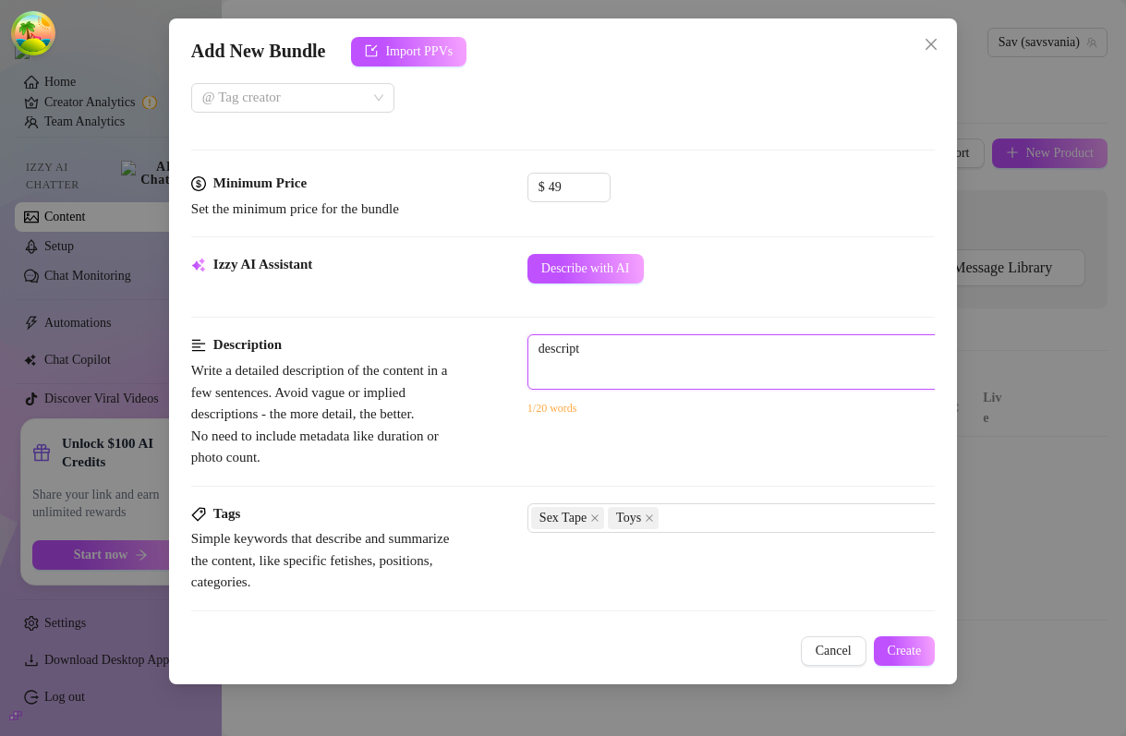
type textarea "descripti"
type textarea "descriptio"
type textarea "description"
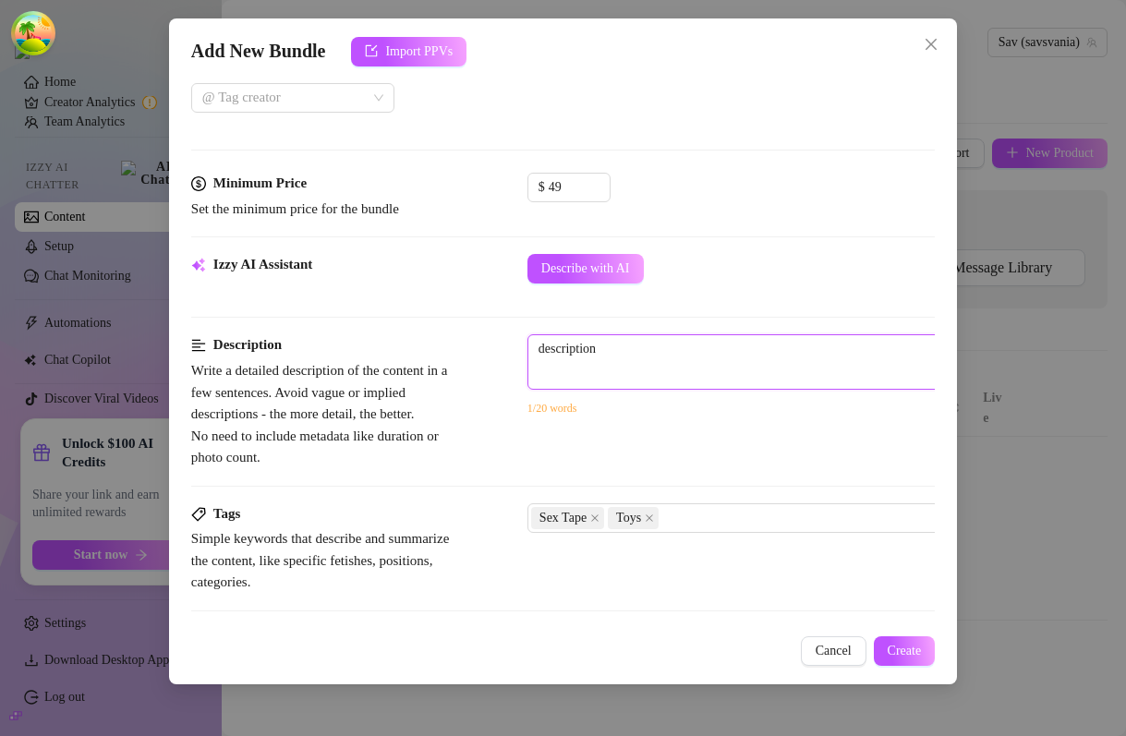
type textarea "description"
click at [913, 669] on div "Add New Bundle Import PPVs Account Sav (@savsvania) Name Name is for your inter…" at bounding box center [563, 351] width 788 height 666
click at [911, 652] on span "Create" at bounding box center [904, 651] width 34 height 15
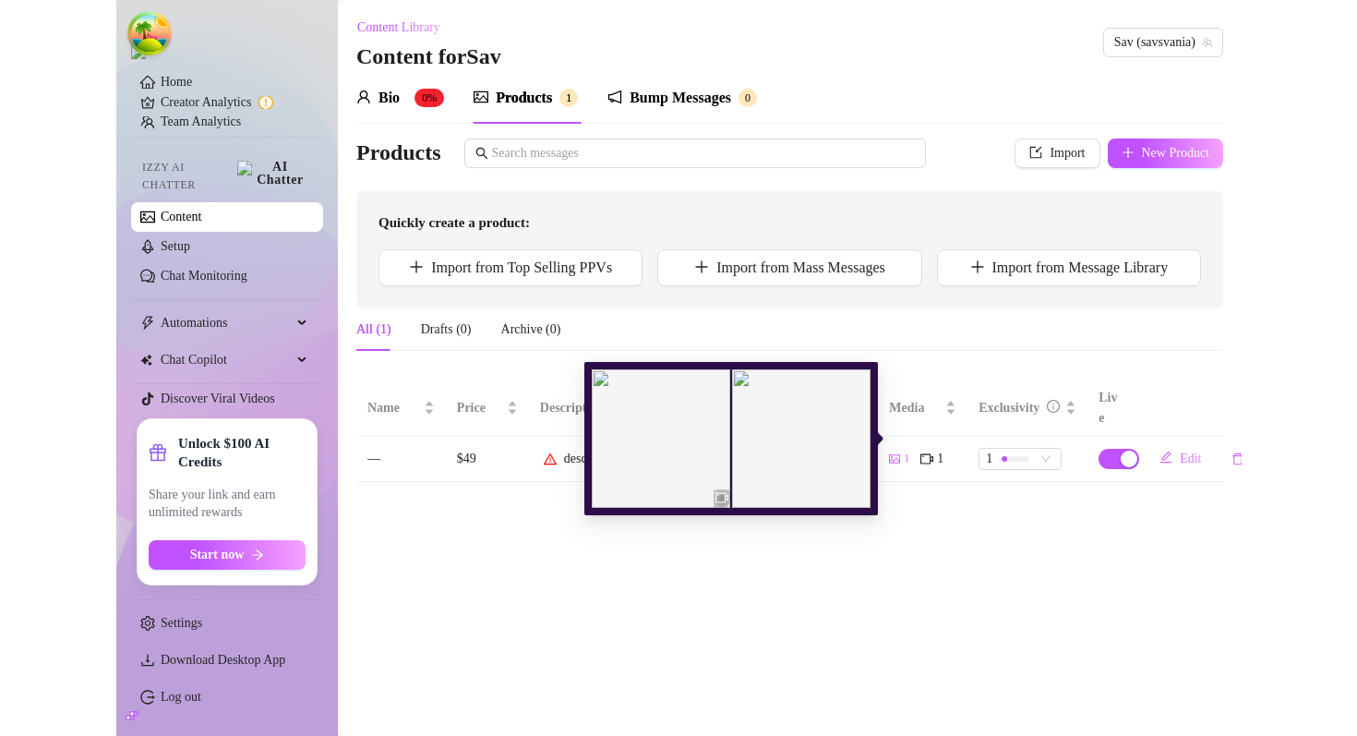
scroll to position [0, 18]
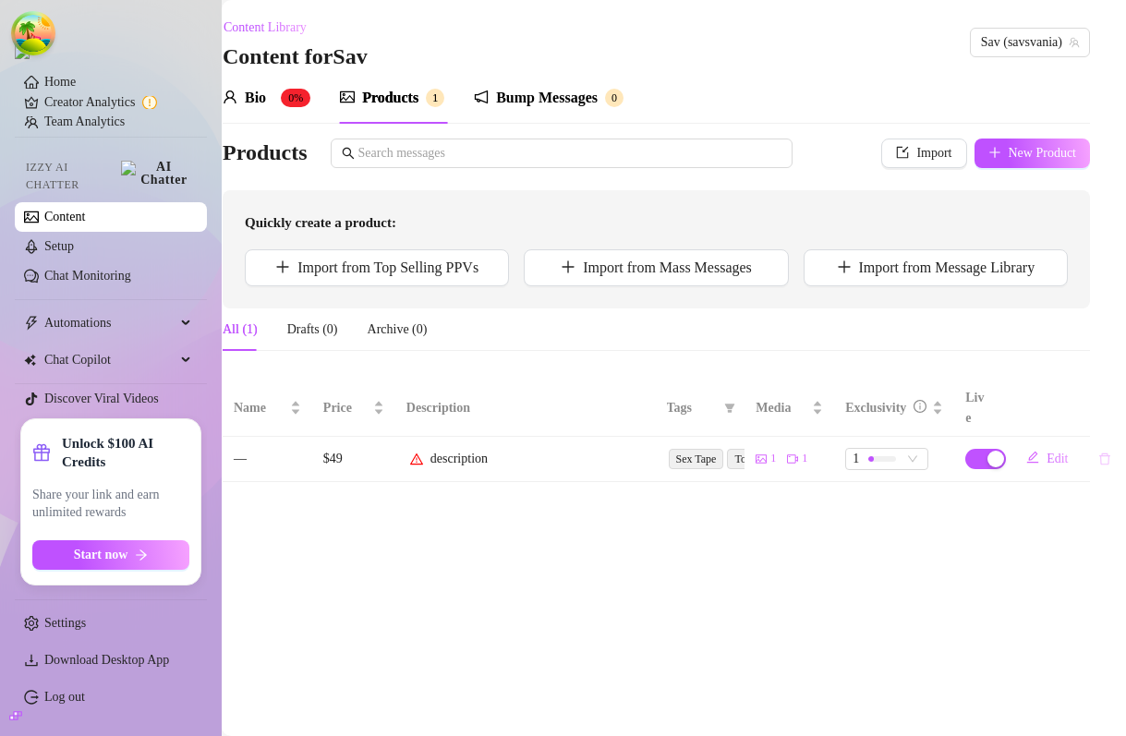
click at [1107, 452] on icon "delete" at bounding box center [1104, 458] width 11 height 12
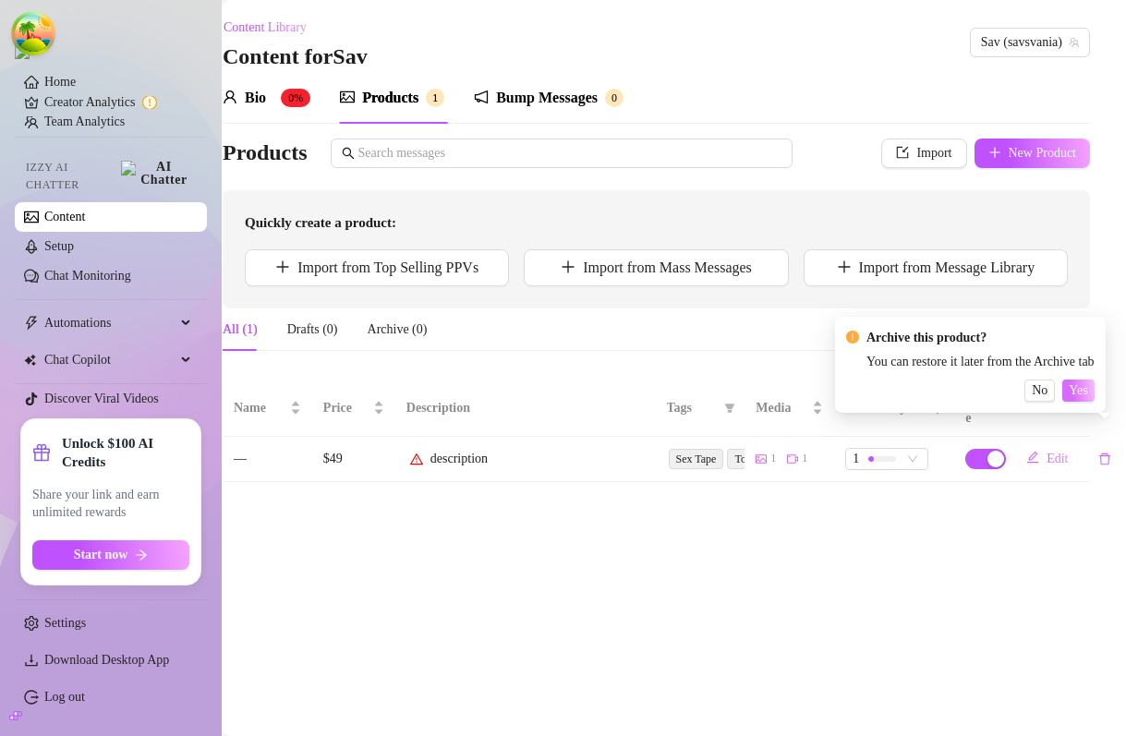
click at [1087, 394] on span "Yes" at bounding box center [1077, 390] width 18 height 15
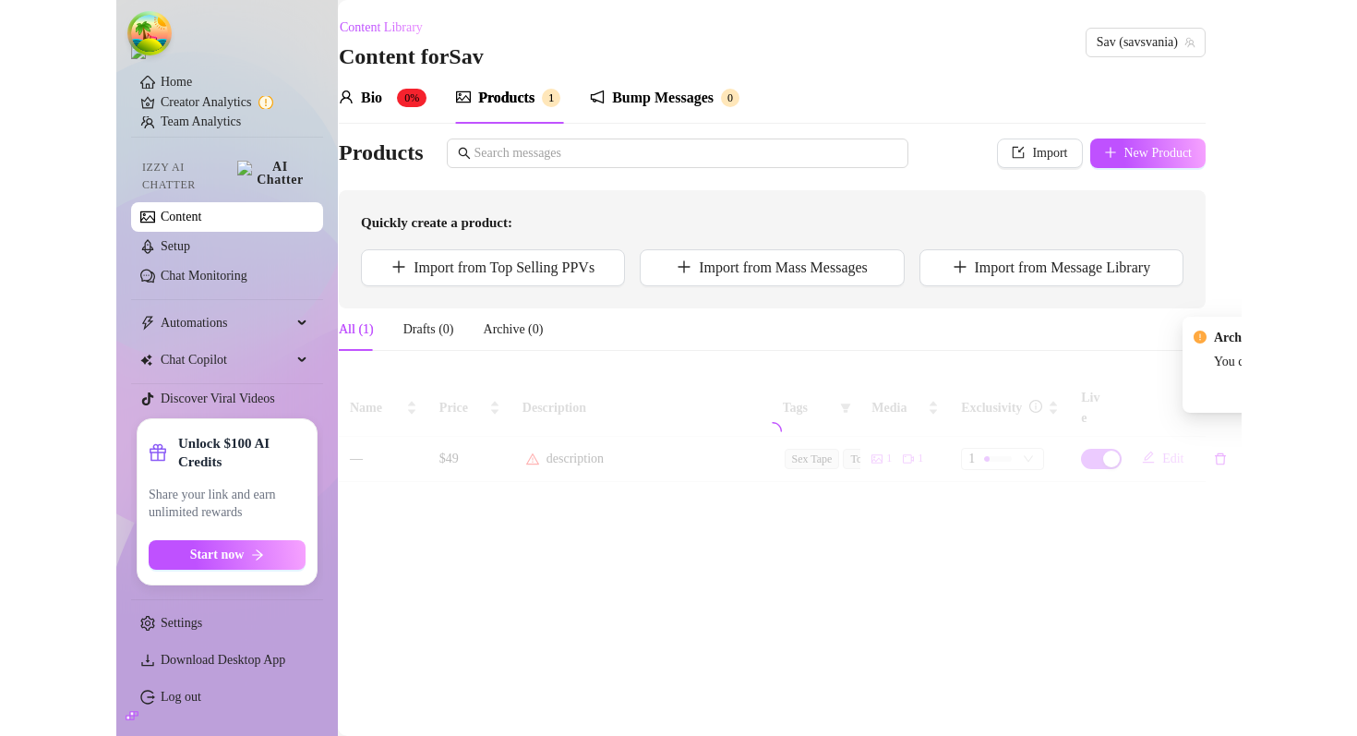
scroll to position [0, 0]
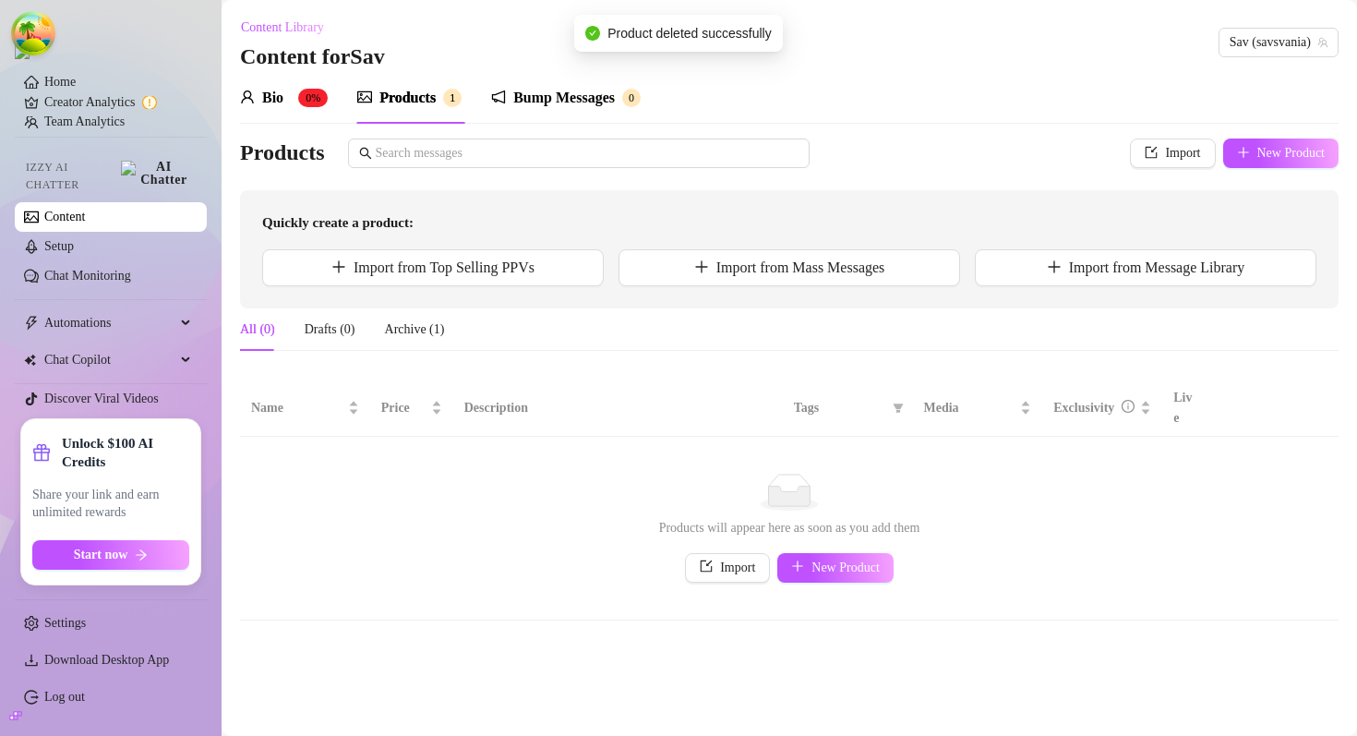
click at [603, 91] on div "Bump Messages" at bounding box center [564, 98] width 102 height 22
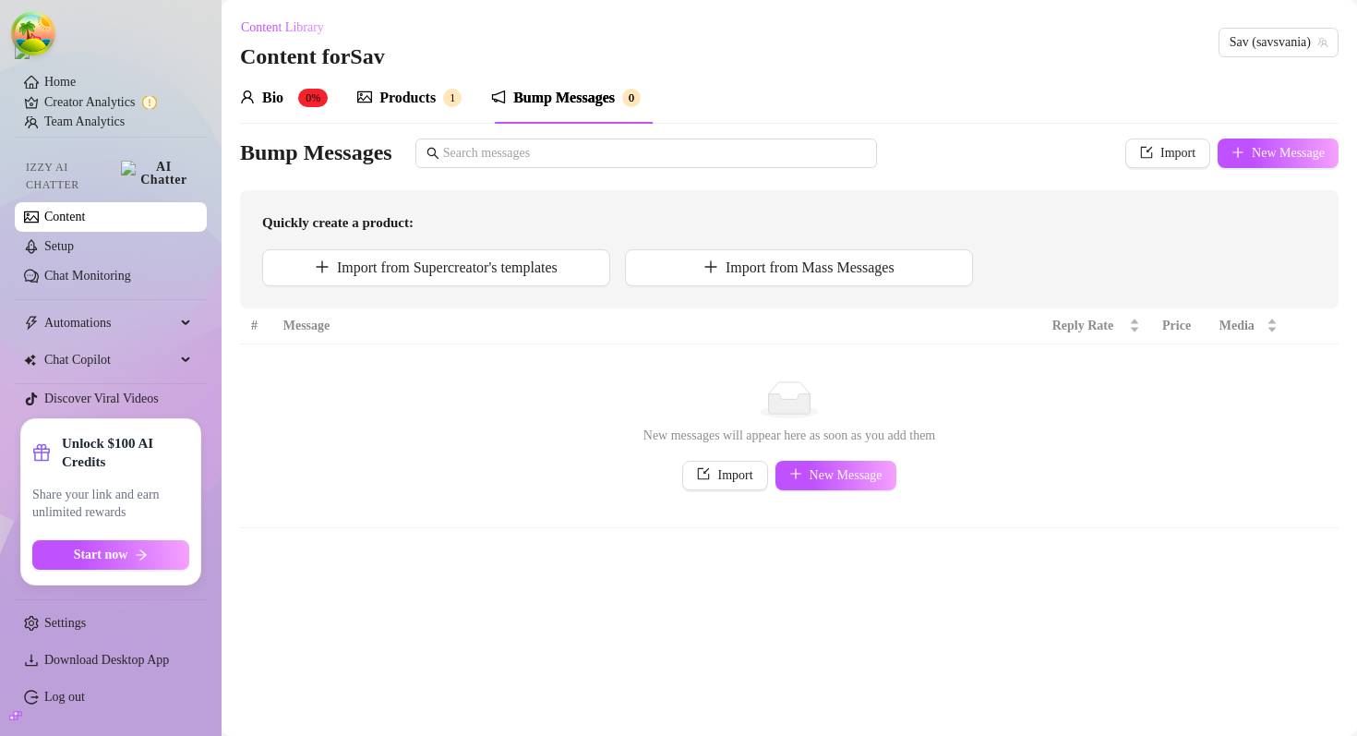
click at [433, 85] on div "Products 1" at bounding box center [409, 98] width 104 height 52
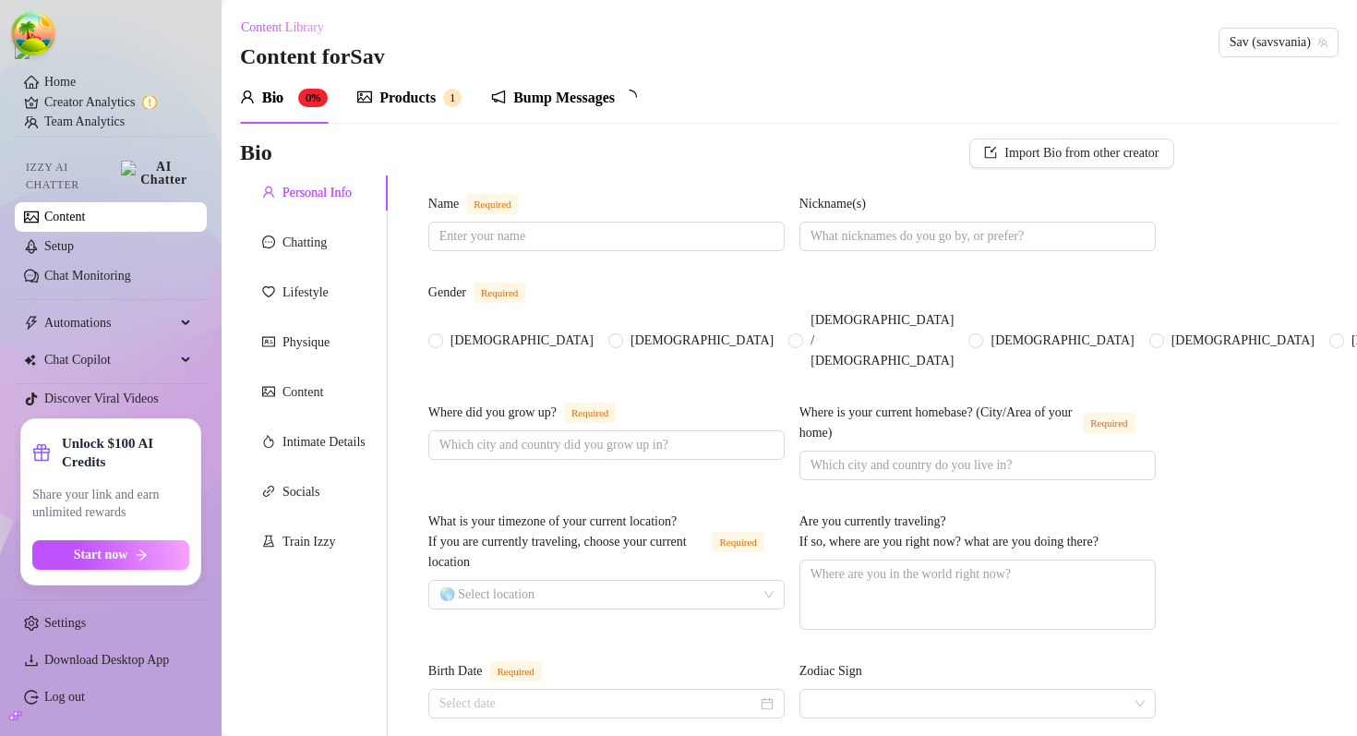
click at [555, 96] on div "Bump Messages" at bounding box center [564, 98] width 102 height 22
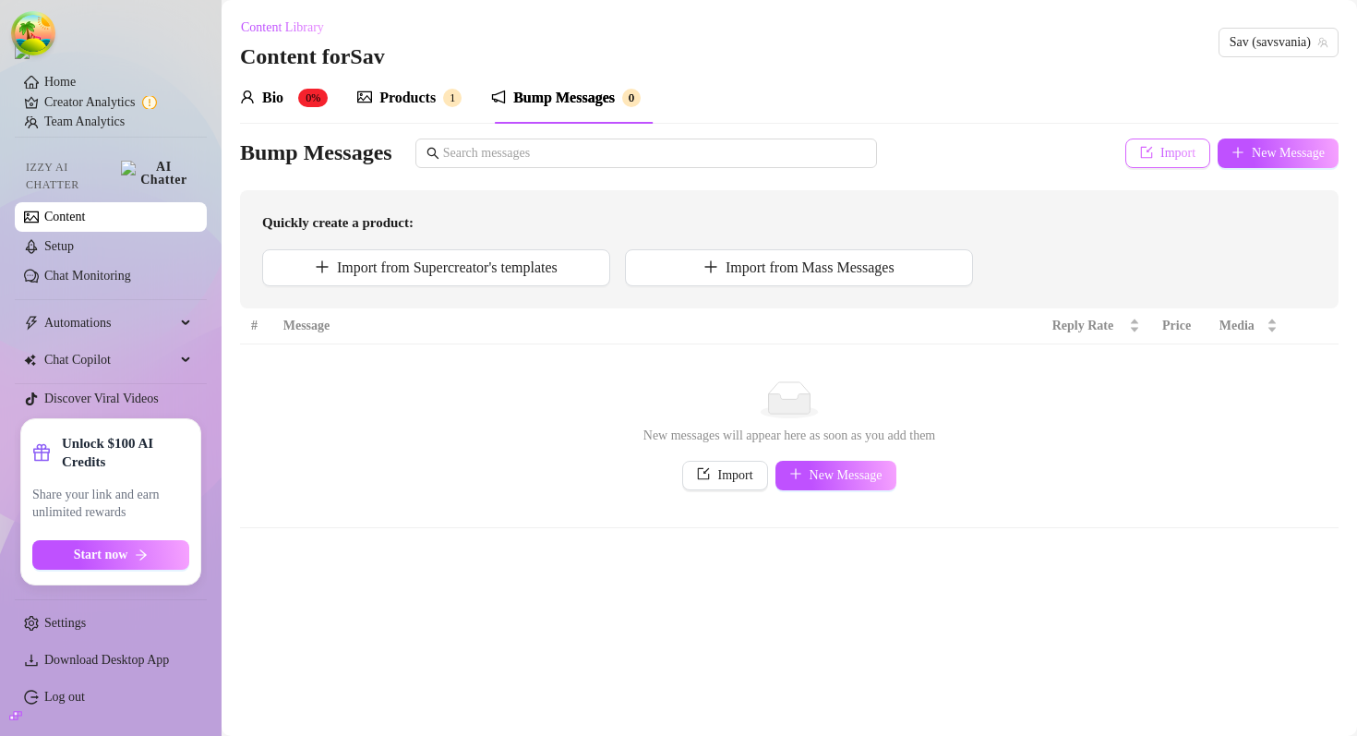
click at [1163, 152] on span "Import" at bounding box center [1178, 153] width 35 height 15
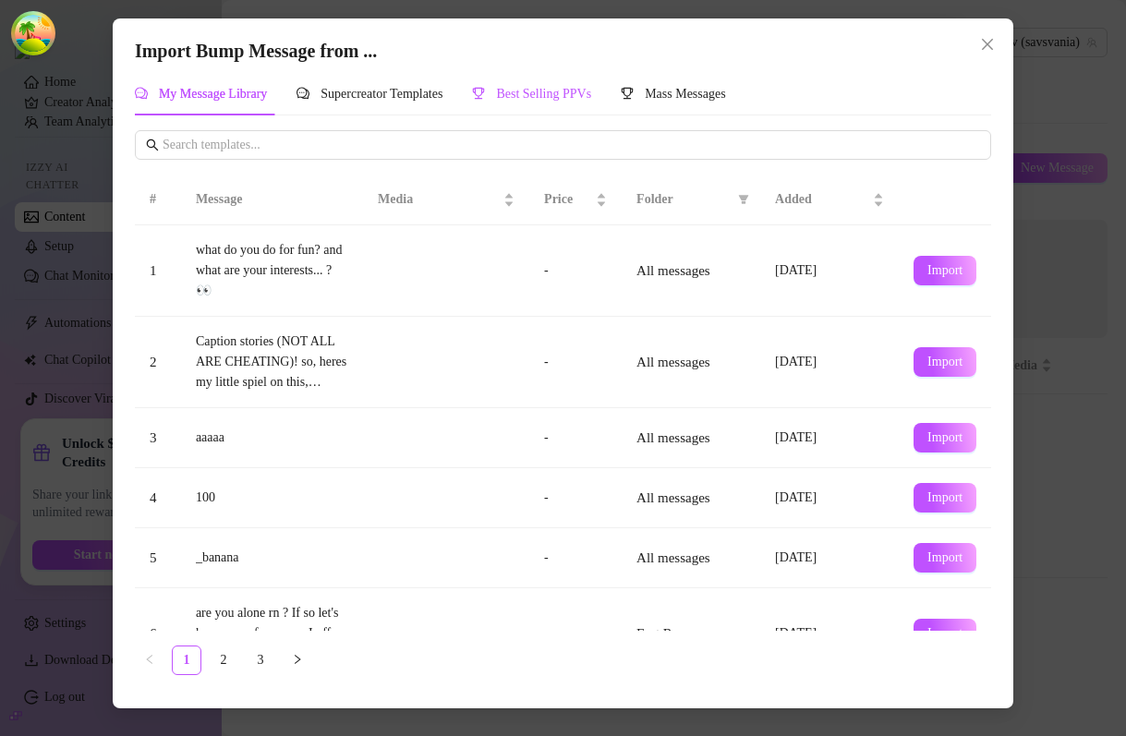
click at [591, 93] on span "Best Selling PPVs" at bounding box center [543, 94] width 95 height 14
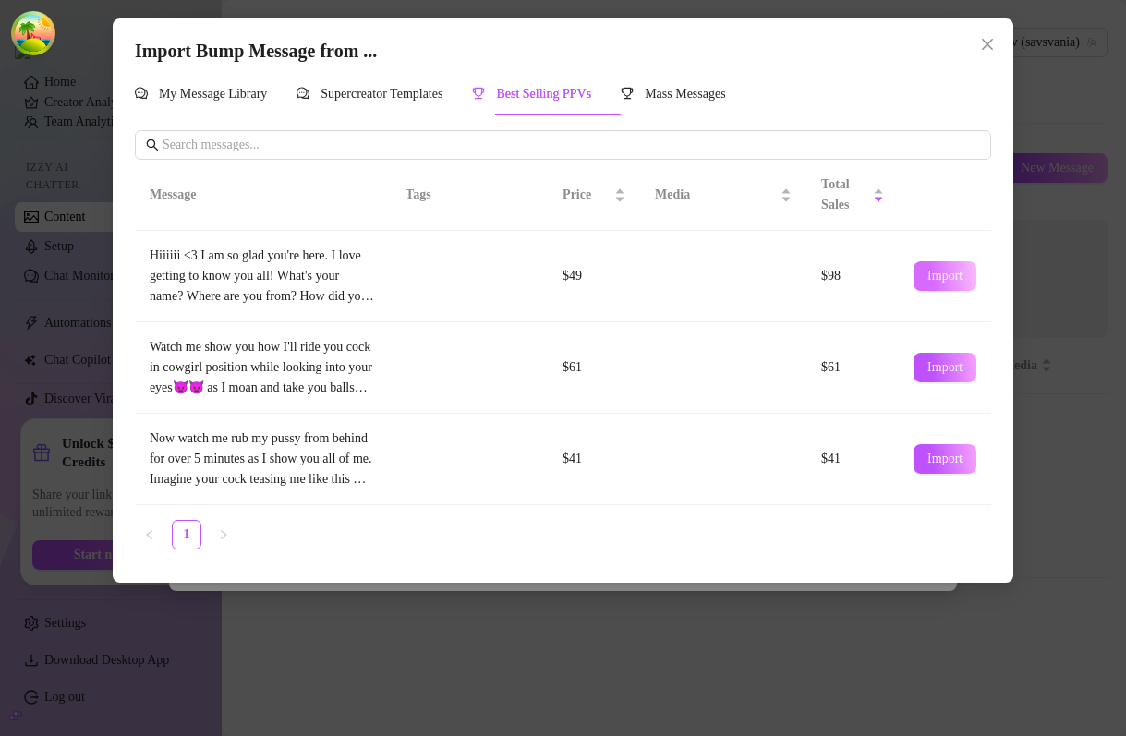
click at [933, 275] on span "Import" at bounding box center [944, 276] width 35 height 15
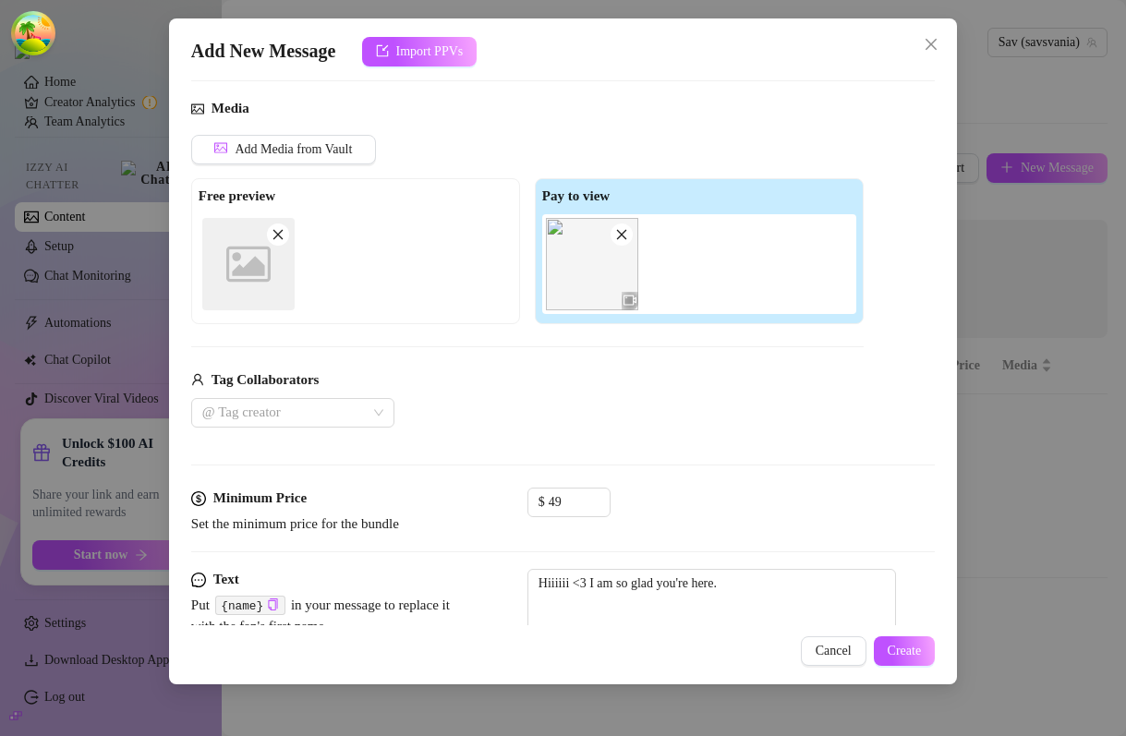
scroll to position [128, 0]
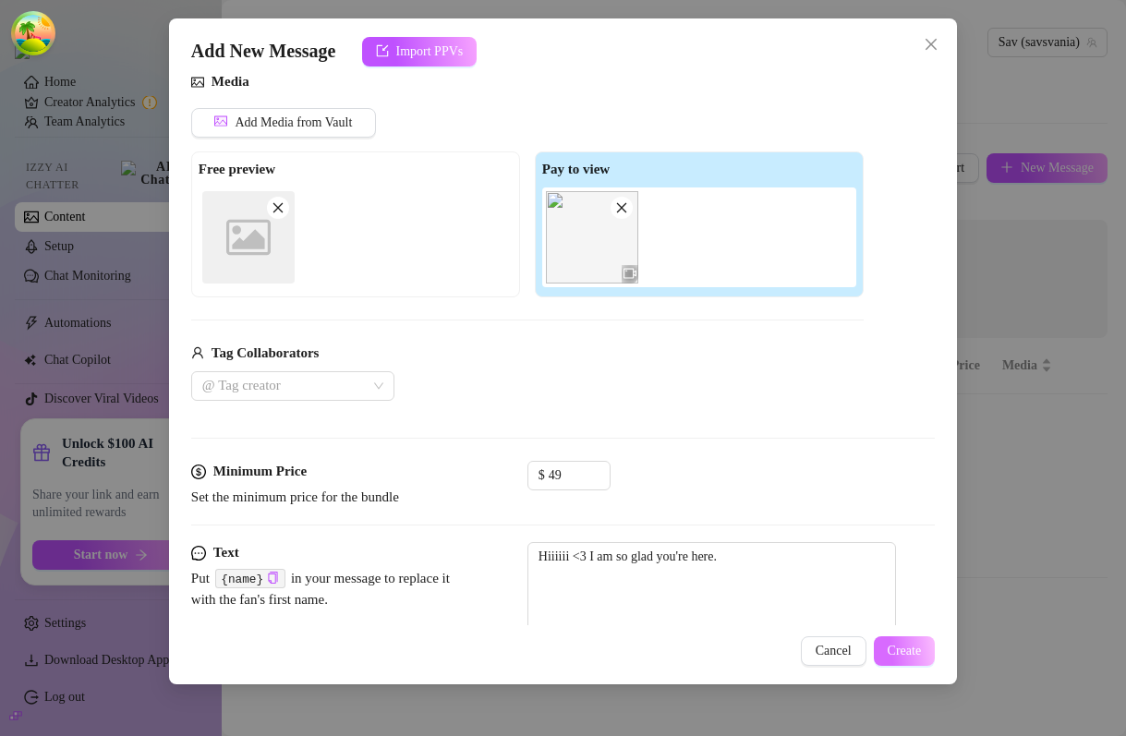
click at [908, 644] on span "Create" at bounding box center [904, 651] width 34 height 15
click at [905, 655] on span "Create" at bounding box center [904, 651] width 34 height 15
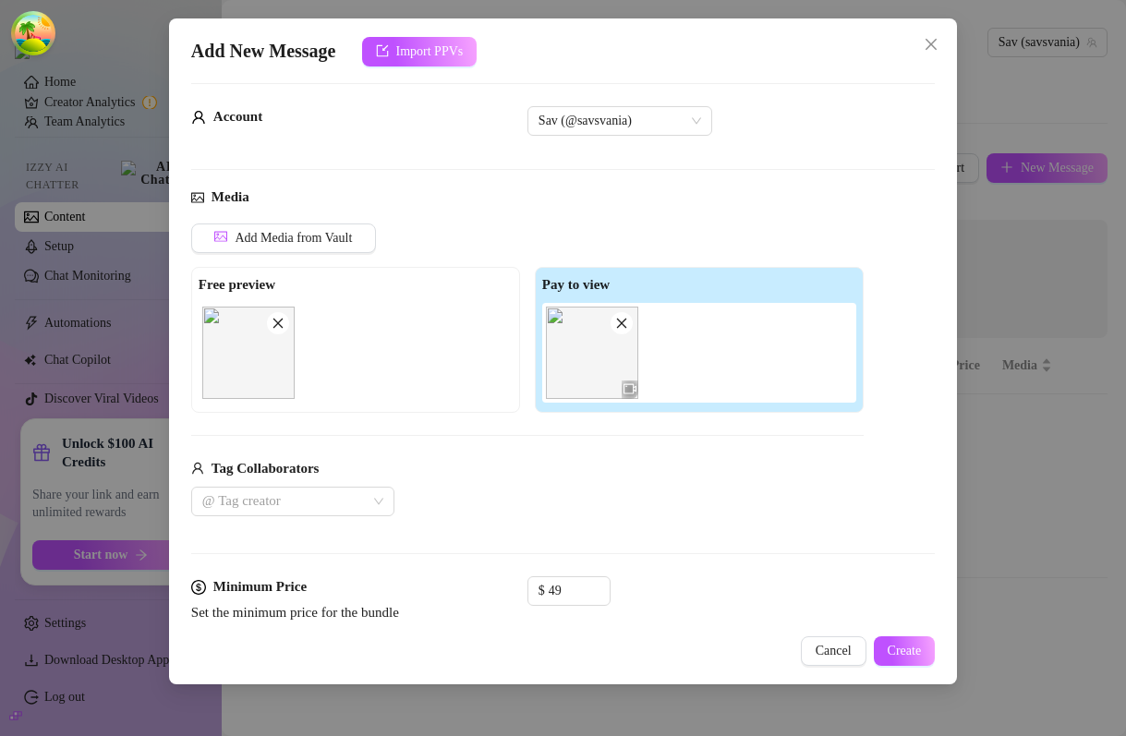
scroll to position [0, 0]
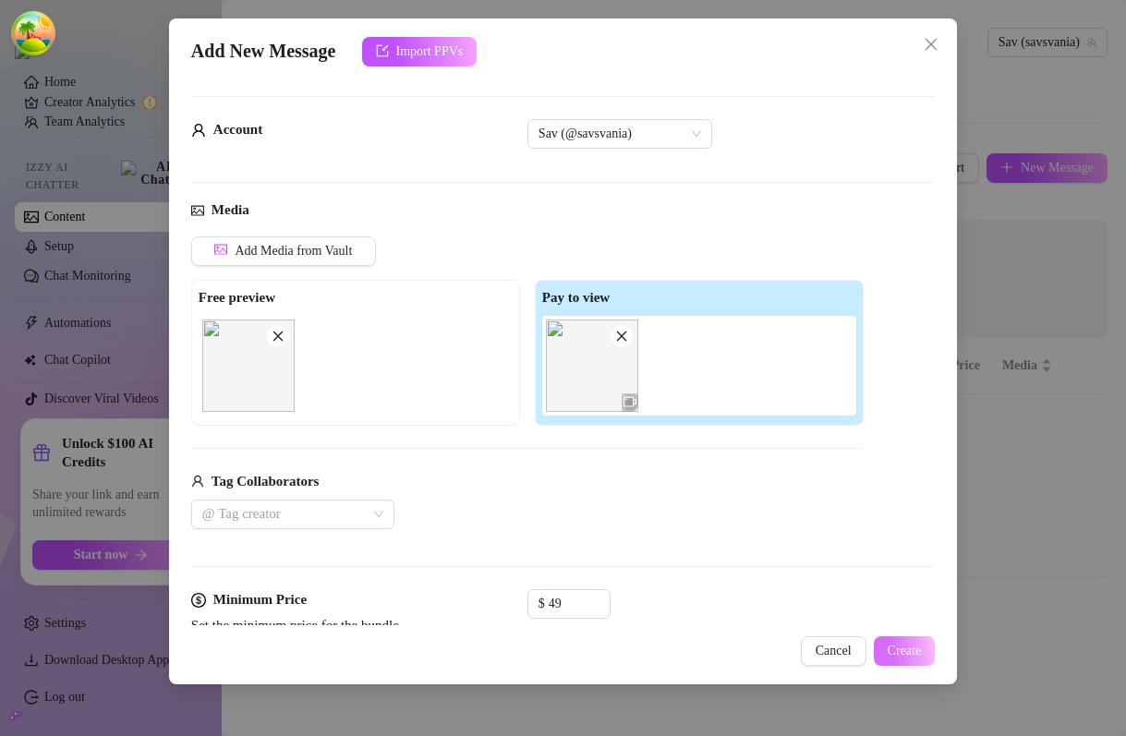
click at [899, 659] on button "Create" at bounding box center [904, 651] width 62 height 30
click at [344, 522] on div at bounding box center [283, 514] width 176 height 26
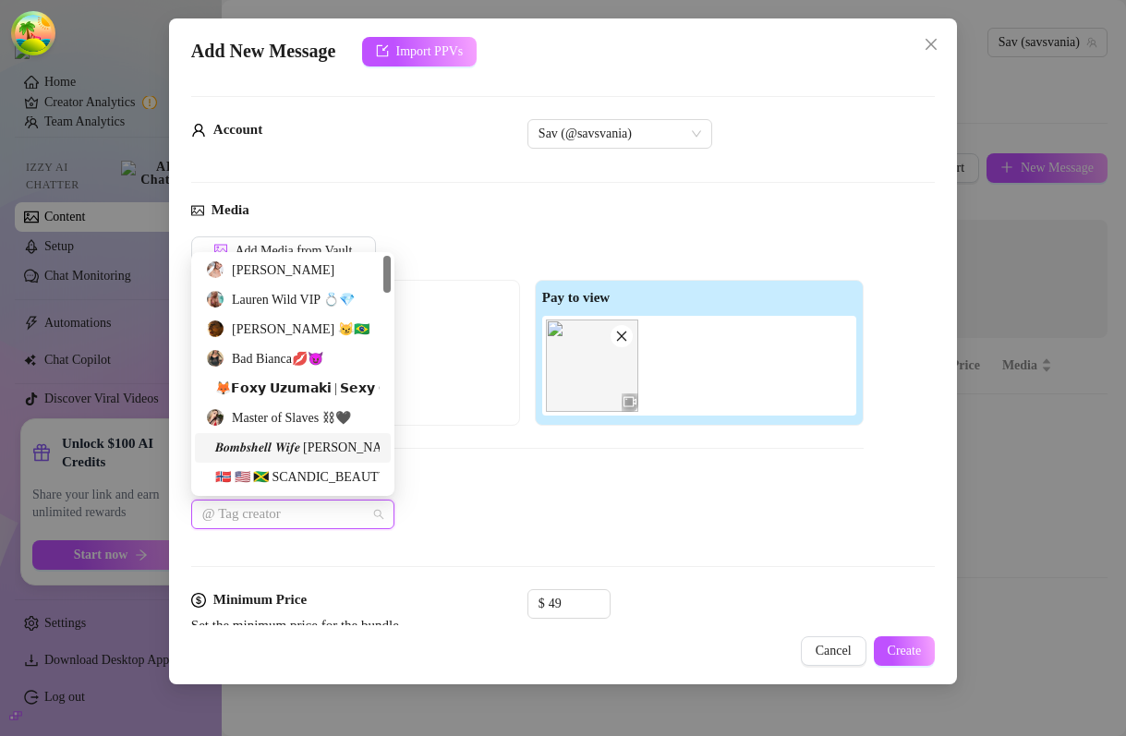
click at [248, 440] on div "𝑩𝒐𝒎𝒃𝒔𝒉𝒆𝒍𝒍 𝑾𝒊𝒇𝒆 [PERSON_NAME] ❤️‍🔥" at bounding box center [293, 448] width 174 height 20
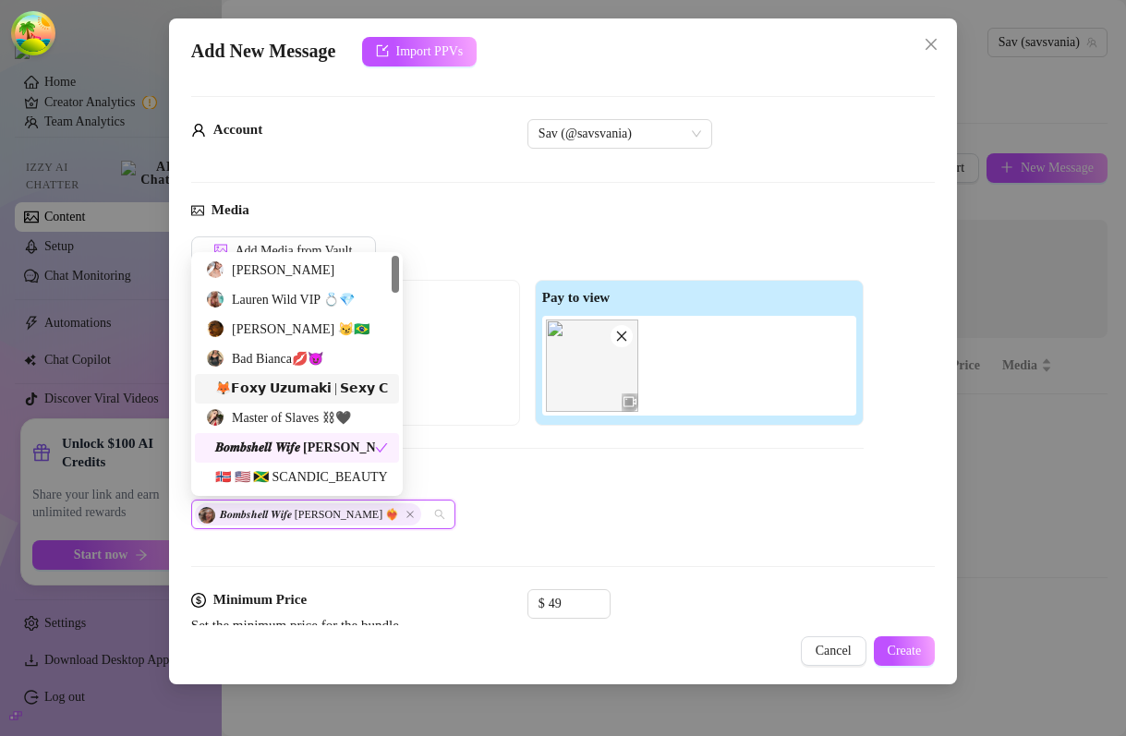
click at [251, 374] on div "🦊𝗙𝗼𝘅𝘆 𝗨𝘇𝘂𝗺𝗮𝗸𝗶 | 𝗦𝗲𝘅𝘆 𝗖𝗼𝘀𝗽𝗹𝗮𝘆𝗲𝗿" at bounding box center [297, 389] width 204 height 30
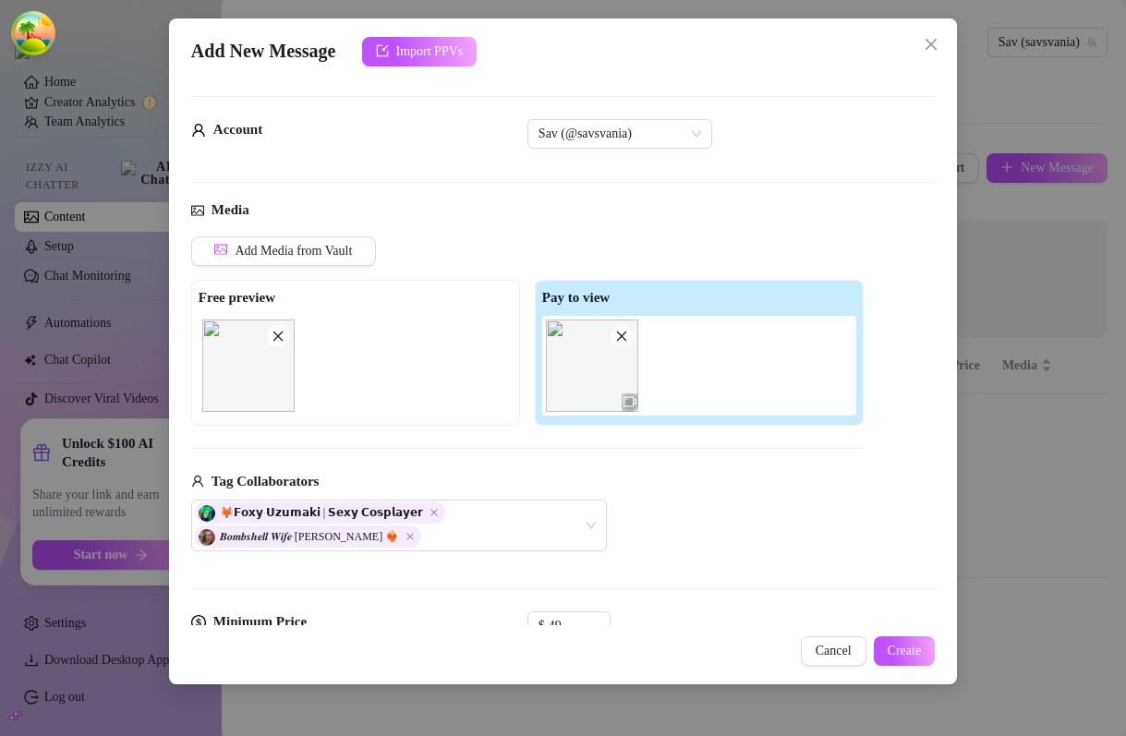
click at [730, 548] on div "🦊𝗙𝗼𝘅𝘆 𝗨𝘇𝘂𝗺𝗮𝗸𝗶 | 𝗦𝗲𝘅𝘆 𝗖𝗼𝘀𝗽𝗹𝗮𝘆𝗲𝗿 𝑩𝒐𝒎𝒃𝒔𝒉𝒆𝒍𝒍 𝑾𝒊𝒇𝒆 𝑨𝒎𝒚 ❤️‍🔥" at bounding box center [527, 526] width 672 height 52
click at [890, 645] on span "Create" at bounding box center [904, 651] width 34 height 15
click at [902, 656] on span "Create" at bounding box center [904, 651] width 34 height 15
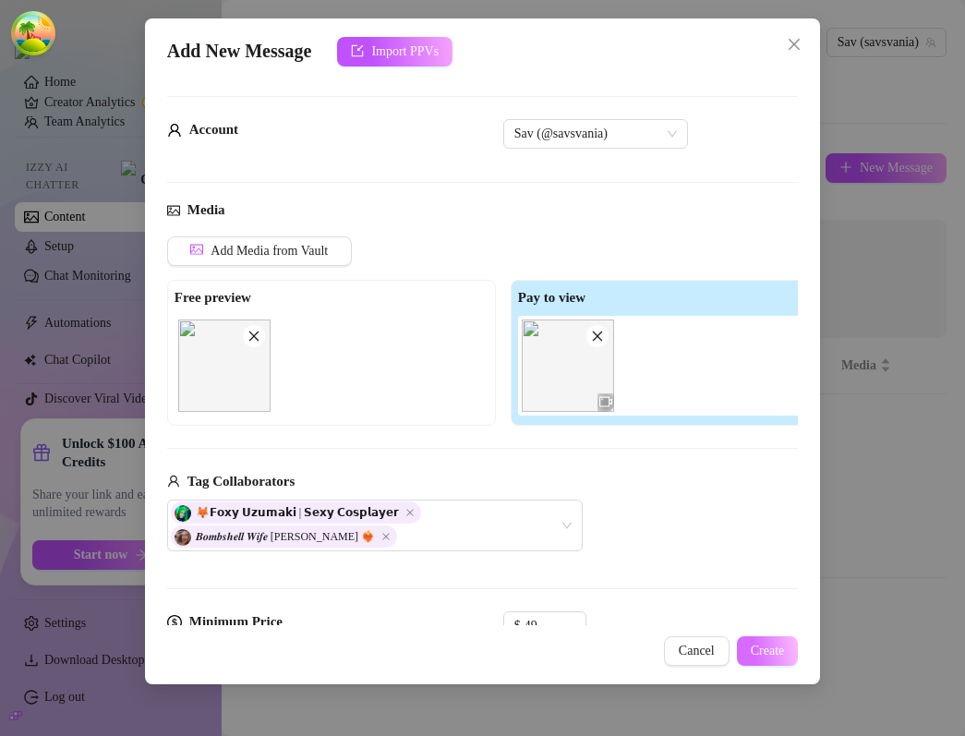
click at [760, 644] on span "Create" at bounding box center [768, 651] width 34 height 15
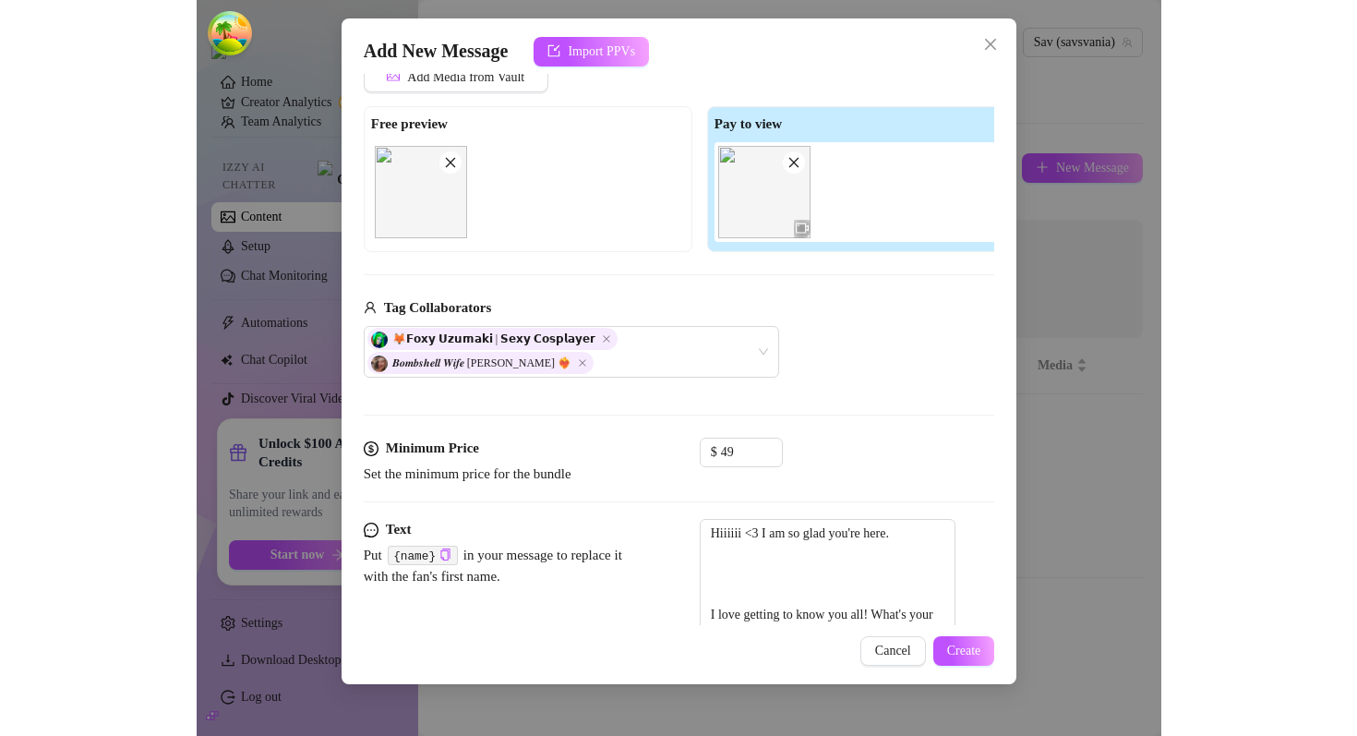
scroll to position [372, 0]
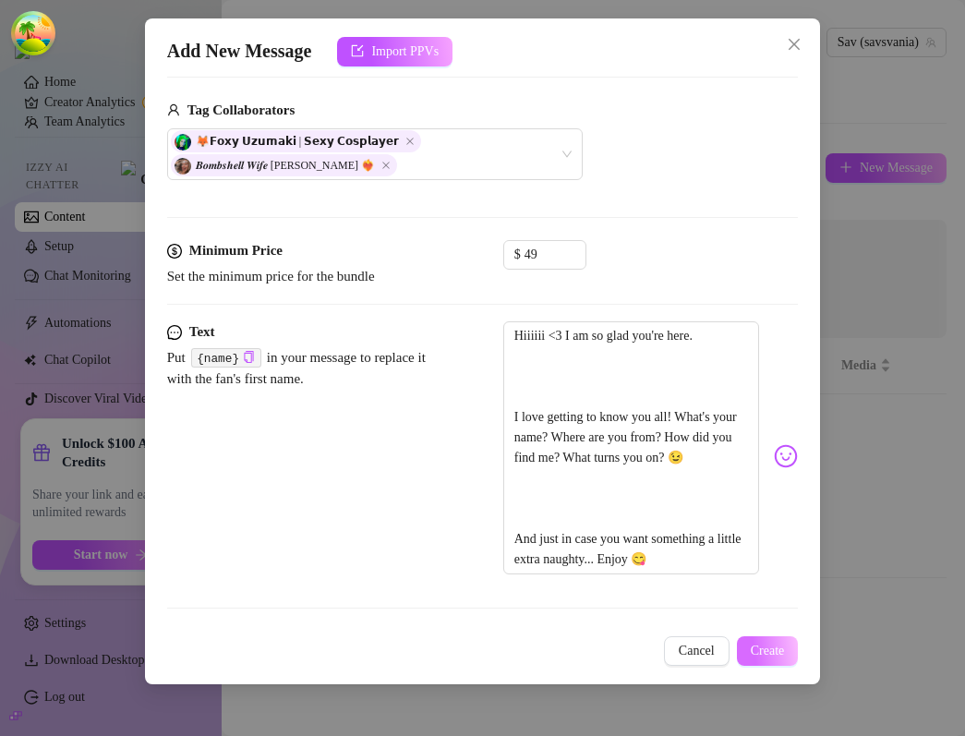
click at [756, 645] on span "Create" at bounding box center [768, 651] width 34 height 15
click at [771, 654] on span "Create" at bounding box center [768, 651] width 34 height 15
click at [765, 654] on span "Create" at bounding box center [768, 651] width 34 height 15
click at [780, 651] on span "Create" at bounding box center [768, 651] width 34 height 15
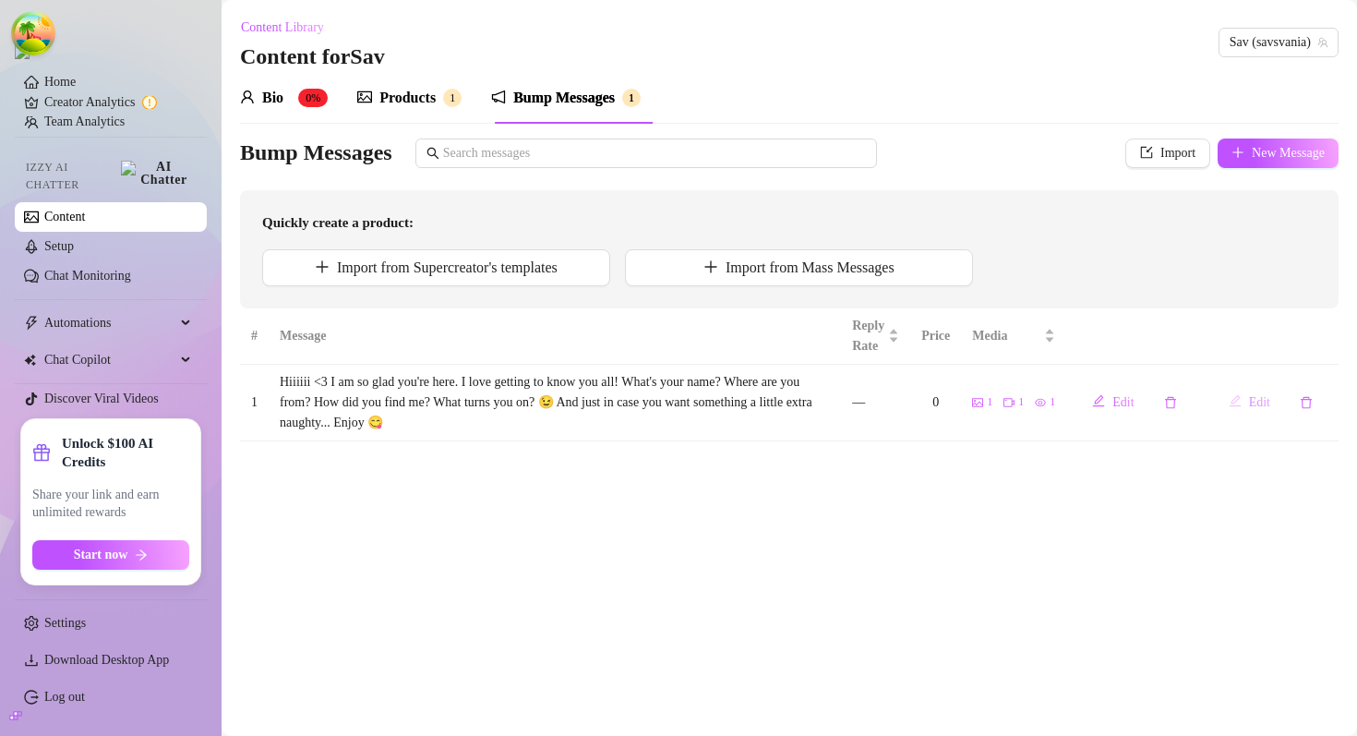
click at [1258, 403] on span "Edit" at bounding box center [1259, 402] width 21 height 15
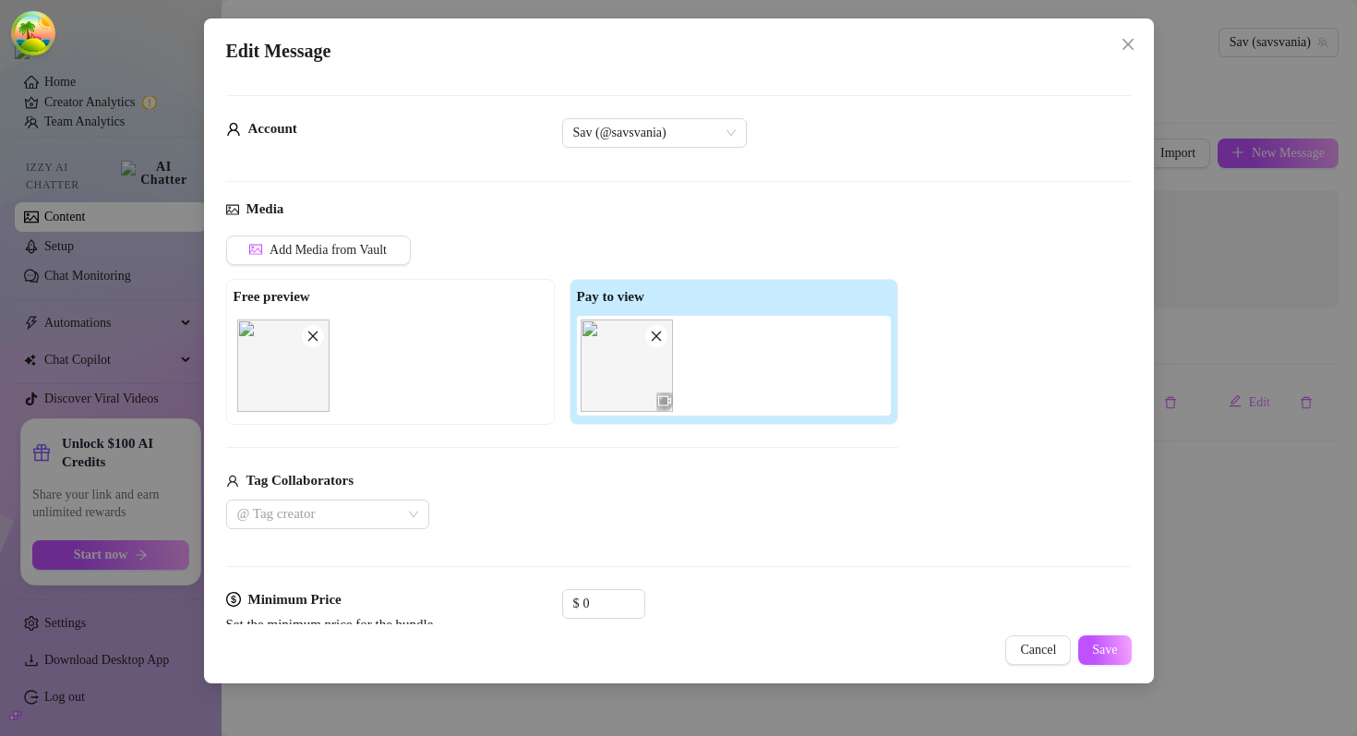
scroll to position [240, 0]
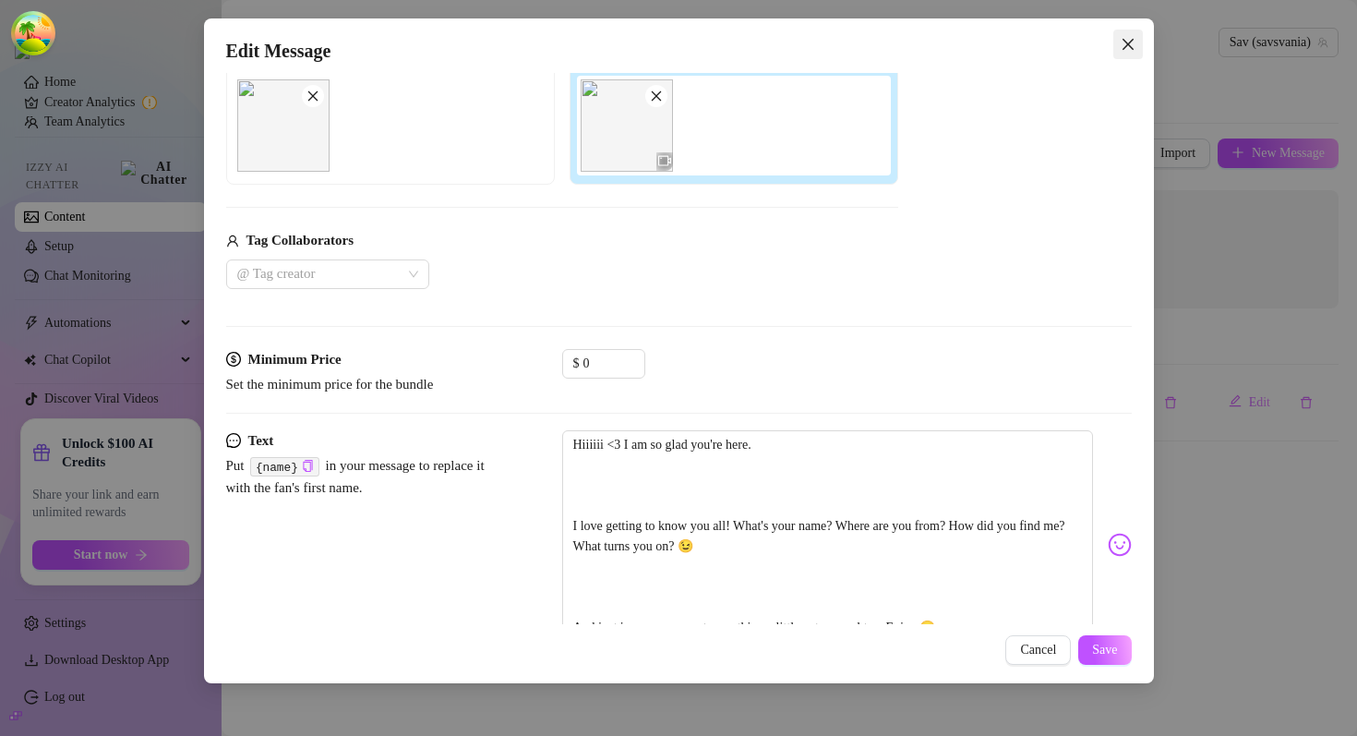
click at [1132, 36] on button "Close" at bounding box center [1129, 45] width 30 height 30
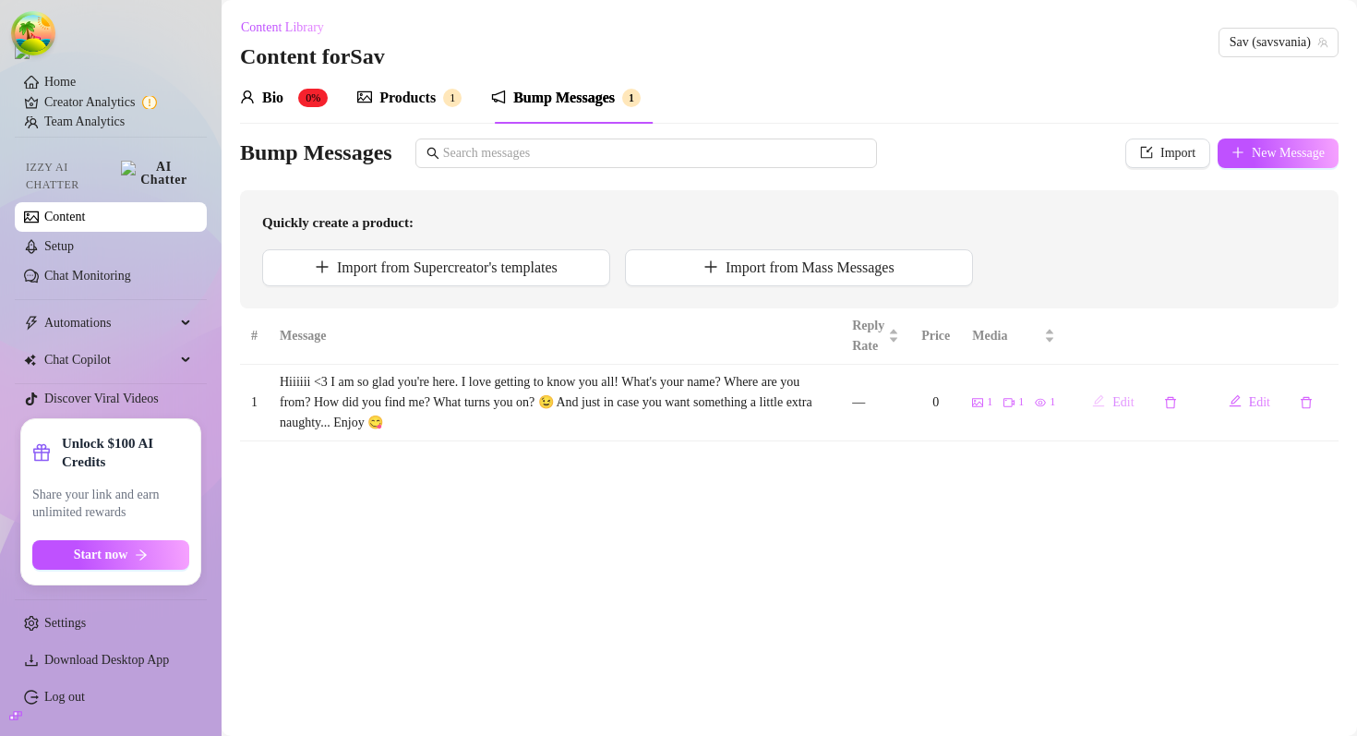
click at [1113, 409] on span "Edit" at bounding box center [1123, 402] width 21 height 15
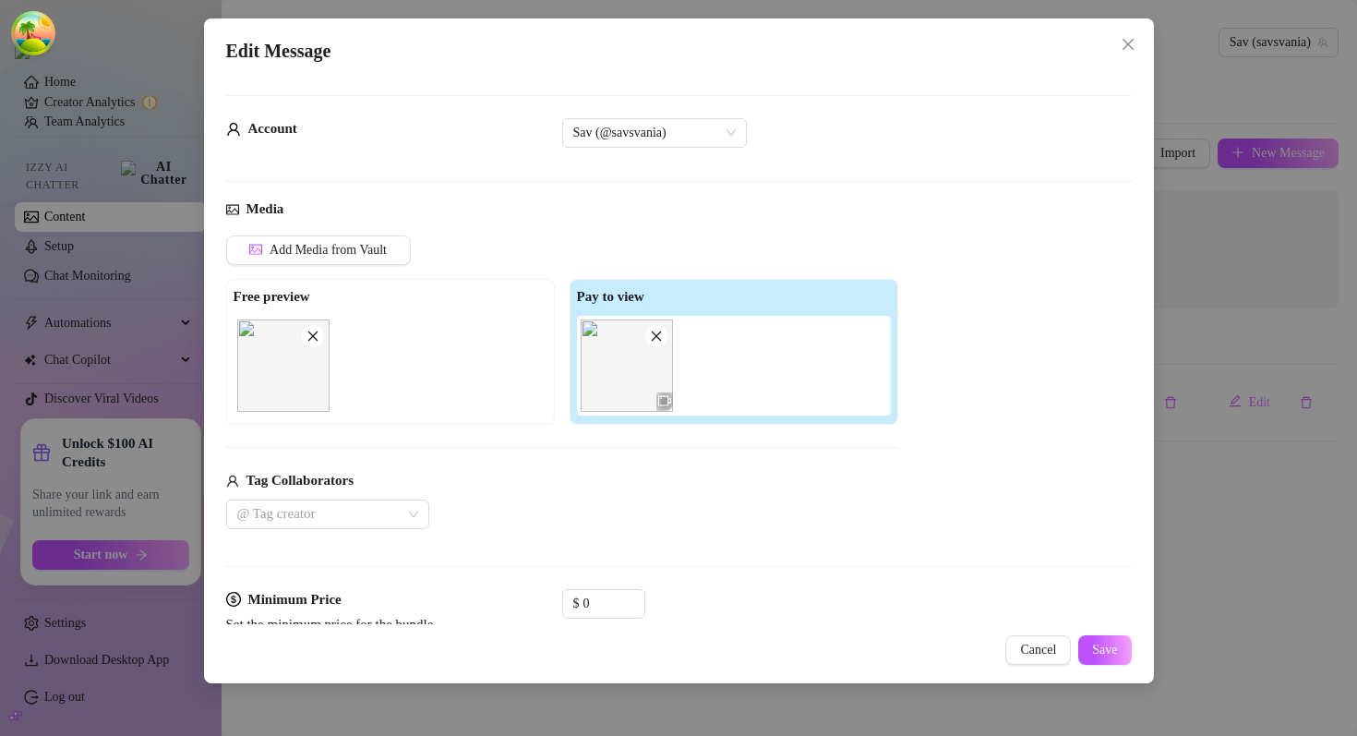
scroll to position [234, 0]
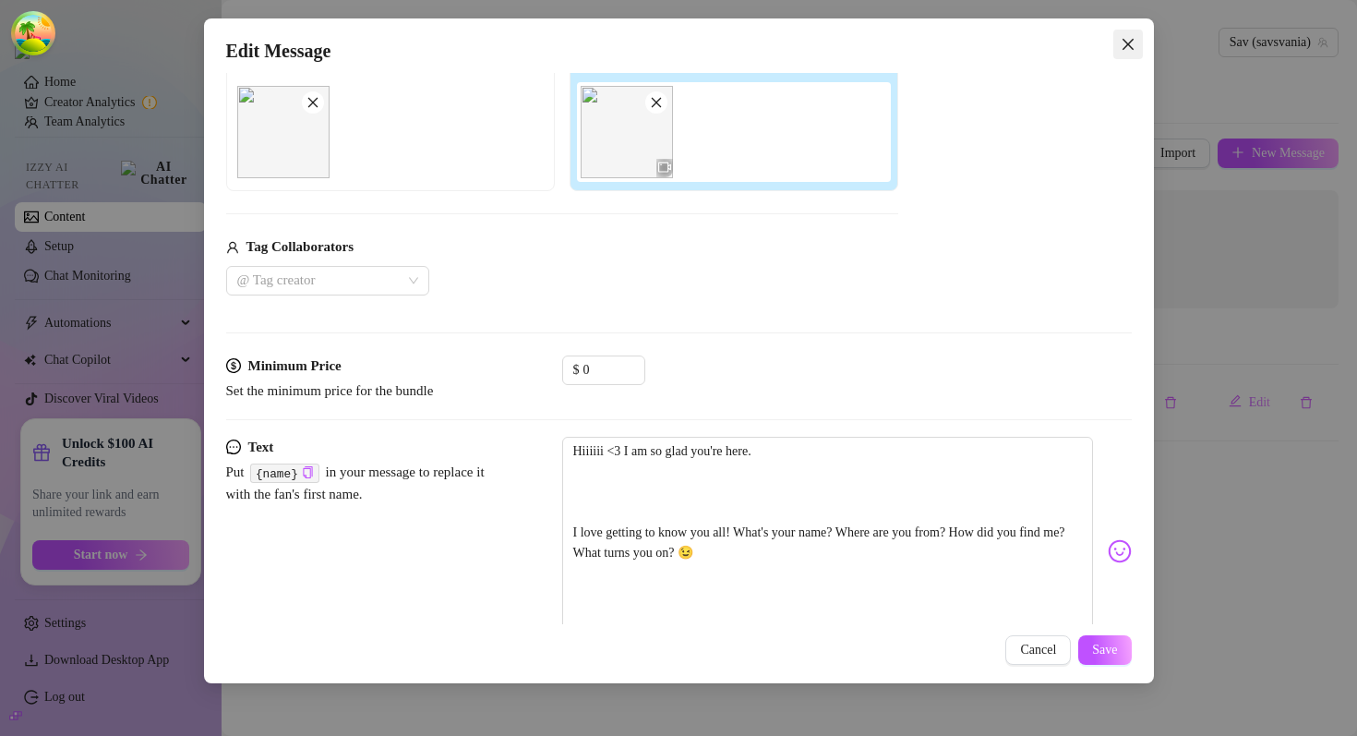
click at [1124, 43] on icon "close" at bounding box center [1128, 44] width 15 height 15
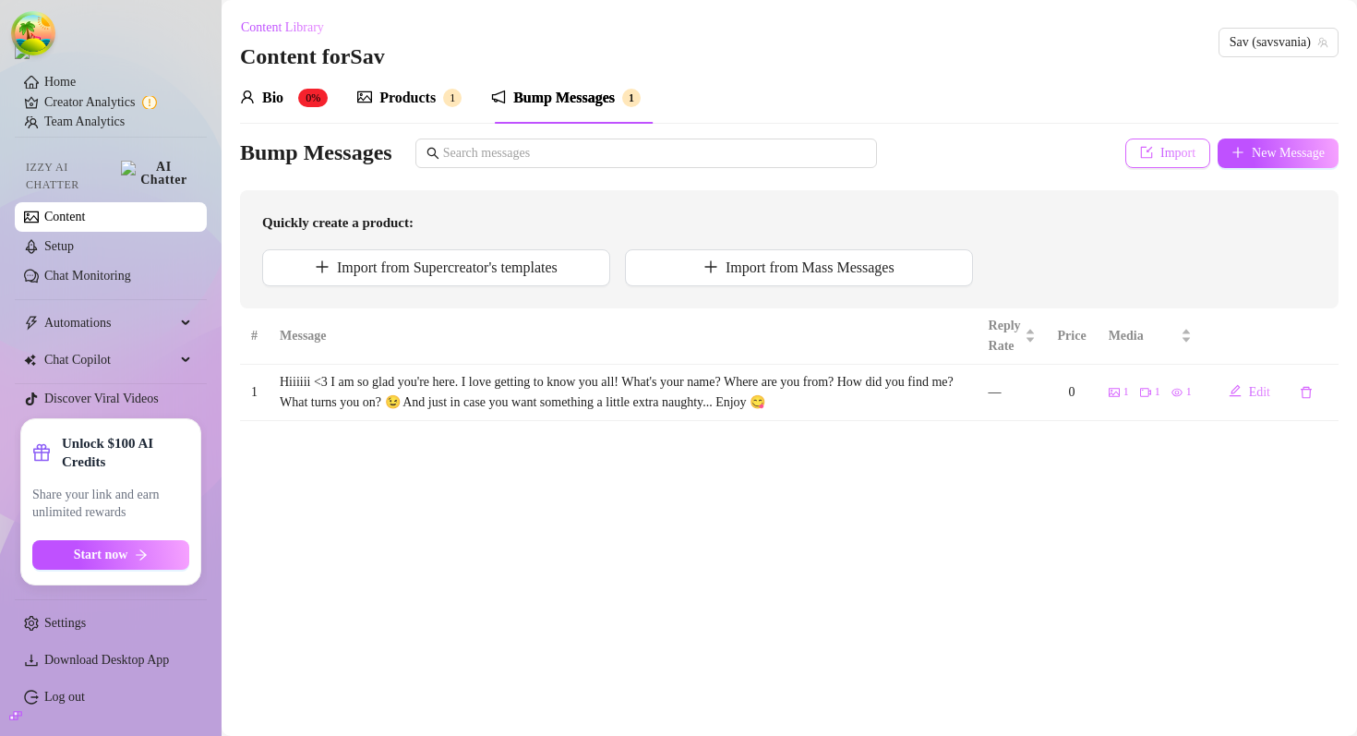
click at [1170, 146] on span "Import" at bounding box center [1178, 153] width 35 height 15
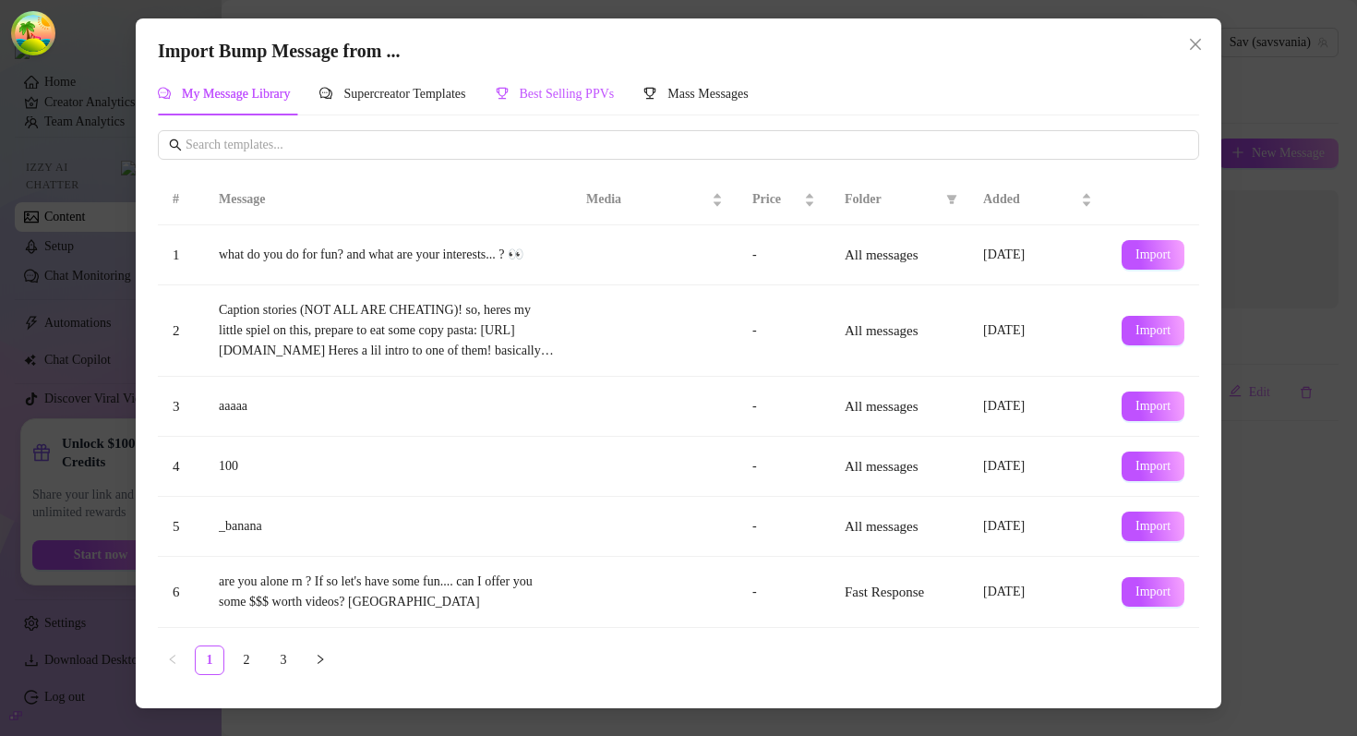
click at [517, 84] on div "Best Selling PPVs" at bounding box center [555, 94] width 119 height 20
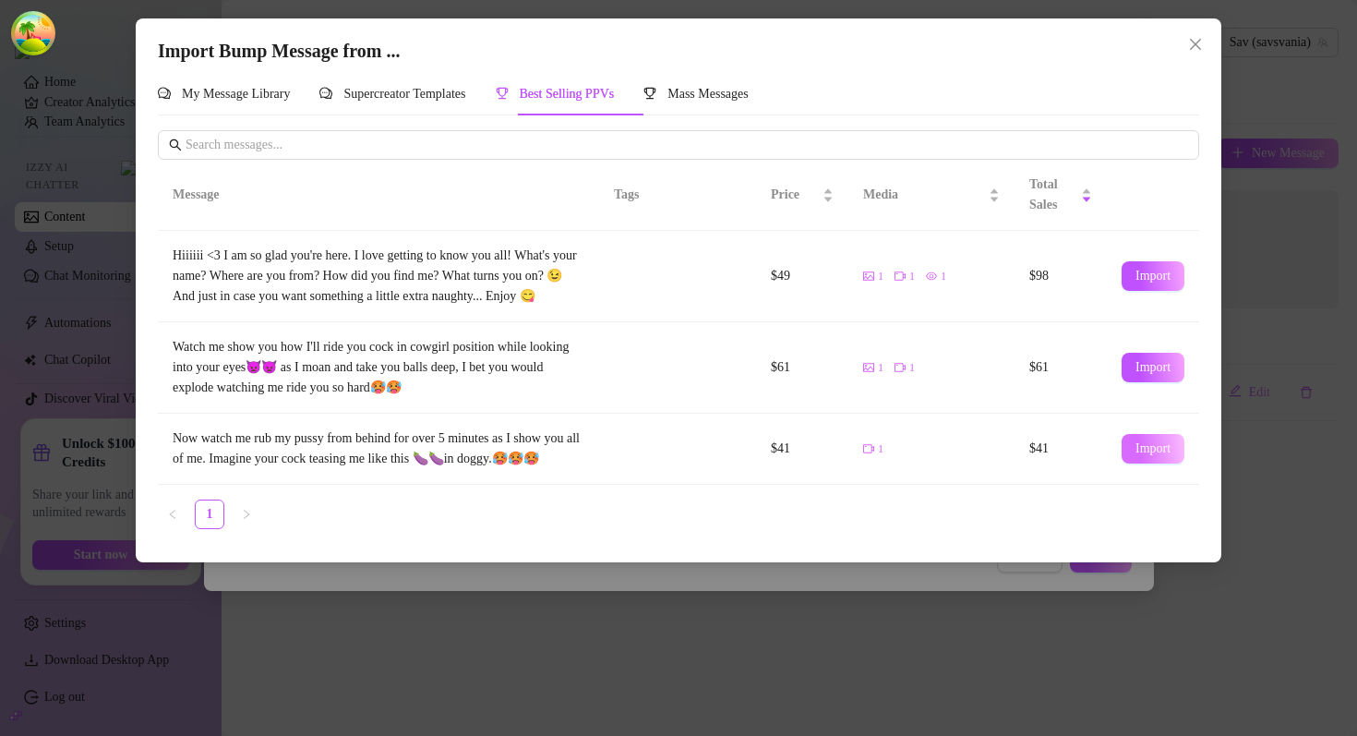
click at [1153, 456] on span "Import" at bounding box center [1153, 448] width 35 height 15
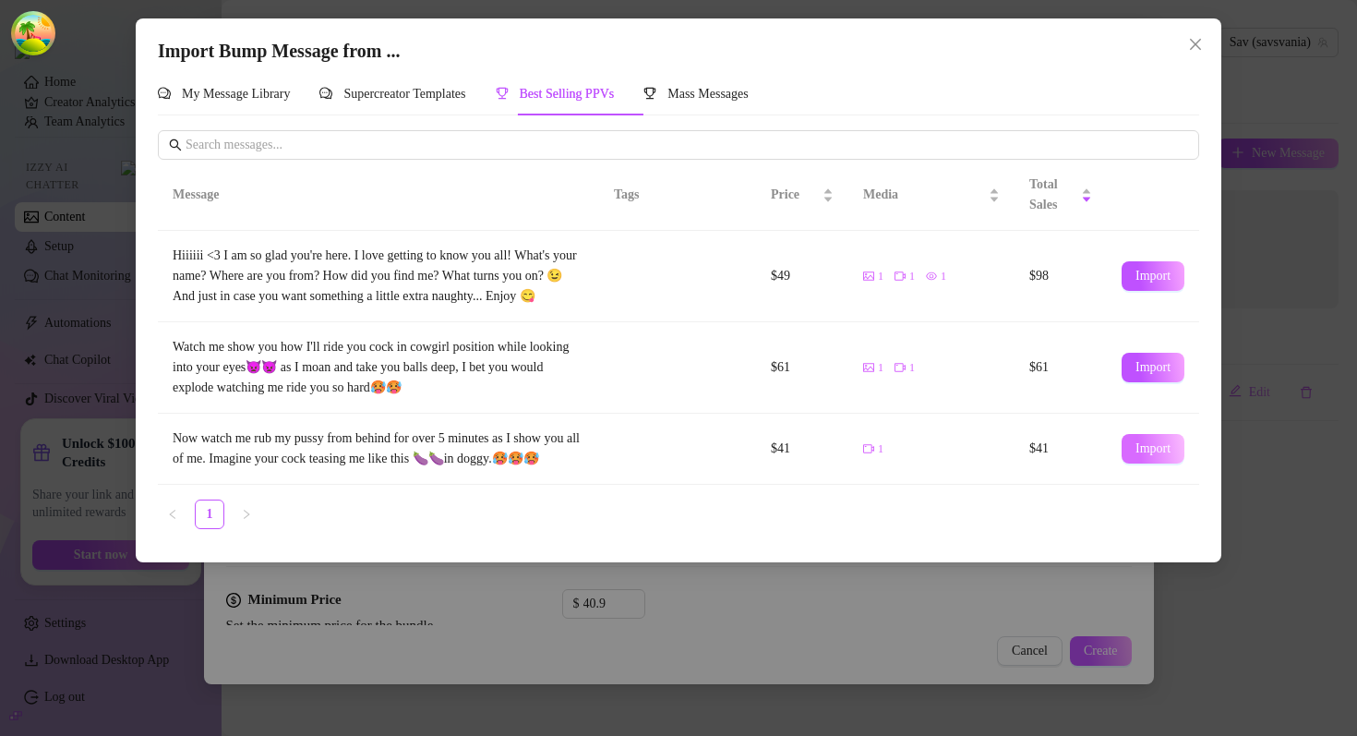
type textarea "Now watch me rub my pussy from behind for over 5 minutes as I show you all of m…"
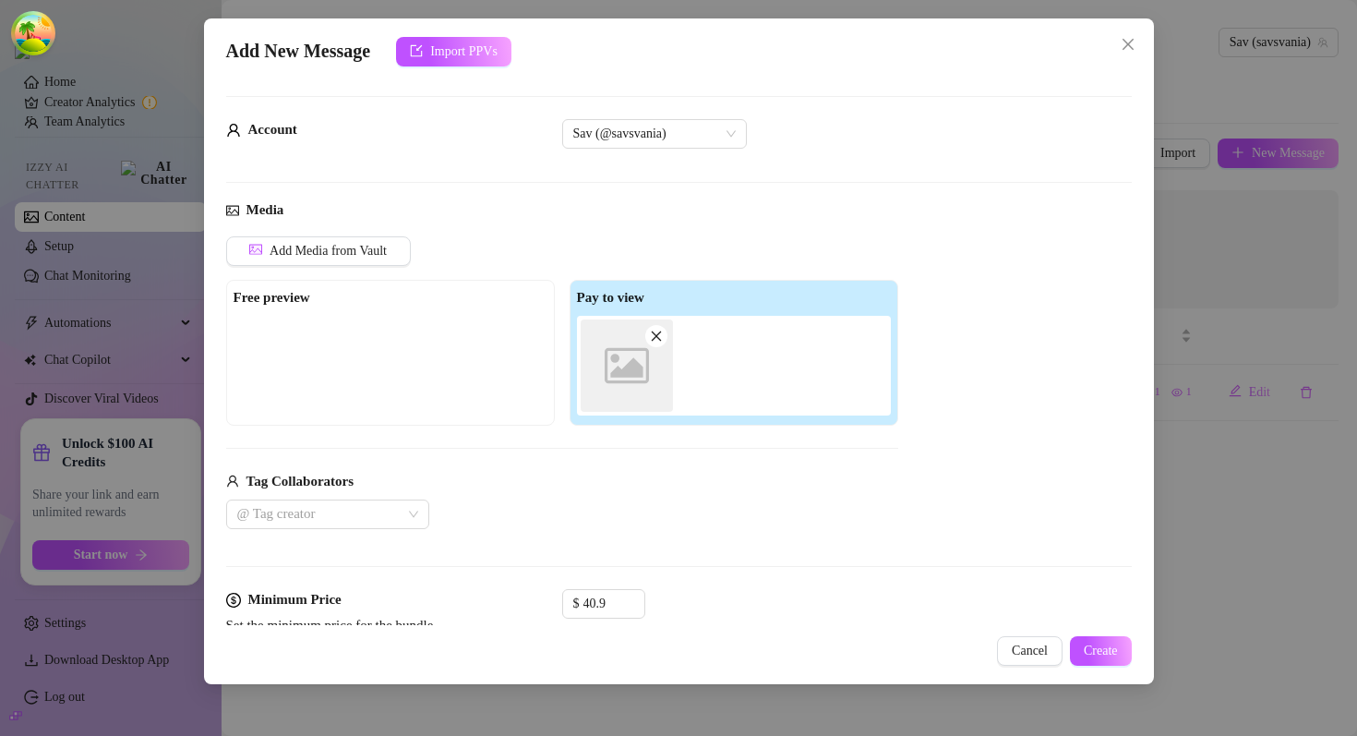
scroll to position [170, 0]
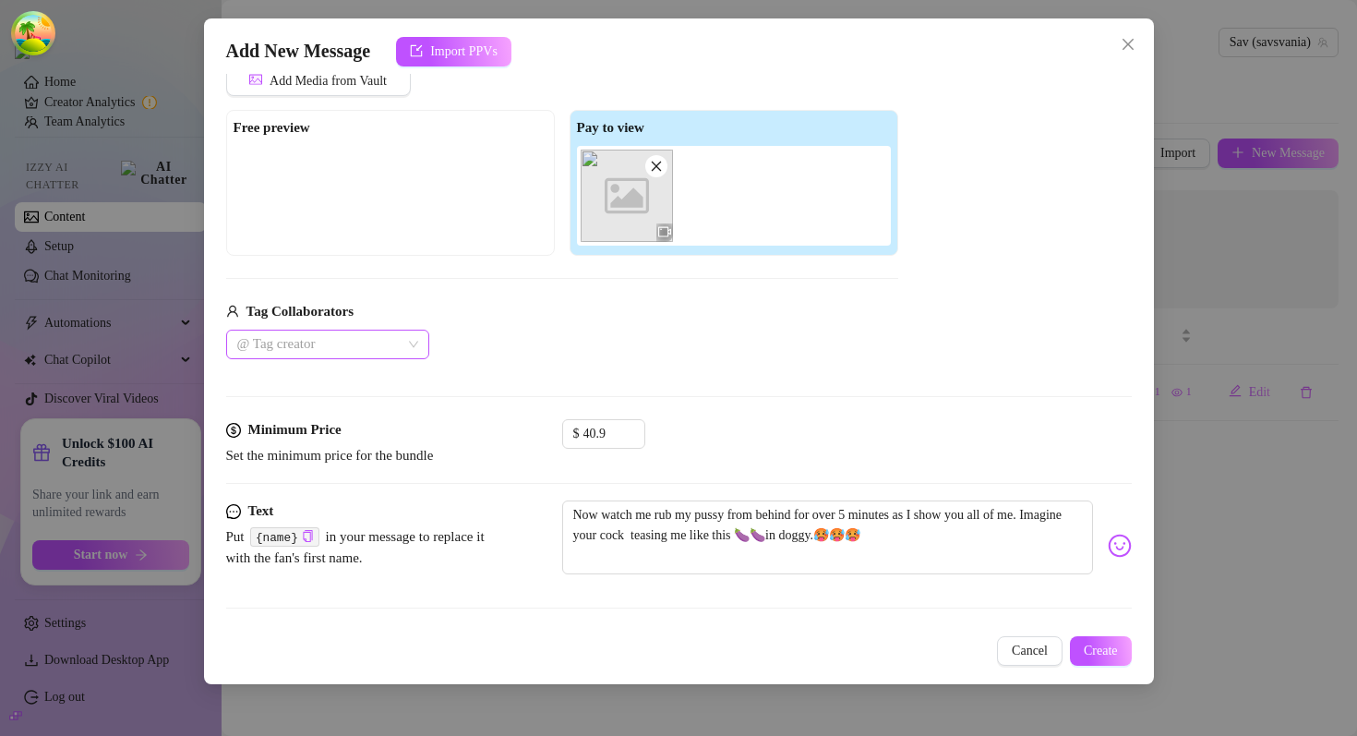
click at [355, 352] on div at bounding box center [318, 344] width 176 height 26
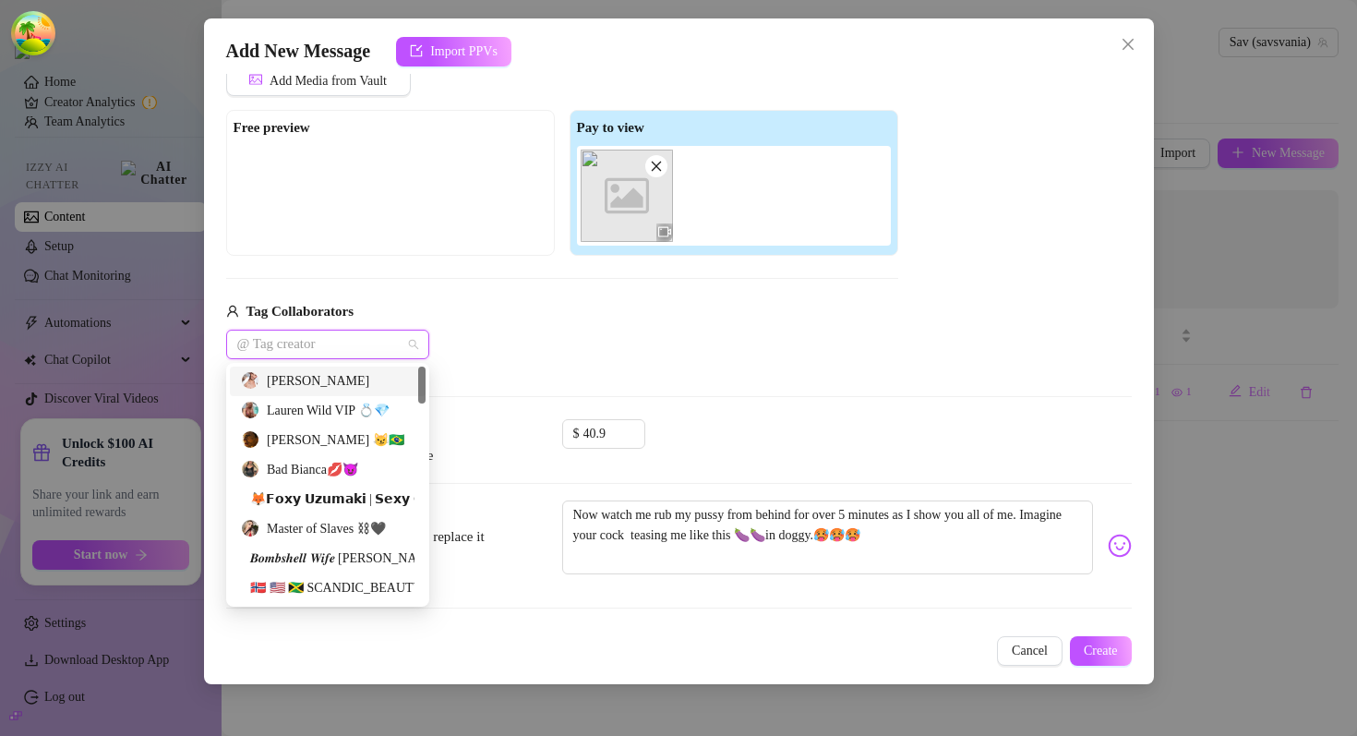
click at [336, 381] on div "[PERSON_NAME]" at bounding box center [328, 381] width 174 height 20
click at [336, 486] on div "🦊𝗙𝗼𝘅𝘆 𝗨𝘇𝘂𝗺𝗮𝗸𝗶 | 𝗦𝗲𝘅𝘆 𝗖𝗼𝘀𝗽𝗹𝗮𝘆𝗲𝗿" at bounding box center [328, 500] width 196 height 30
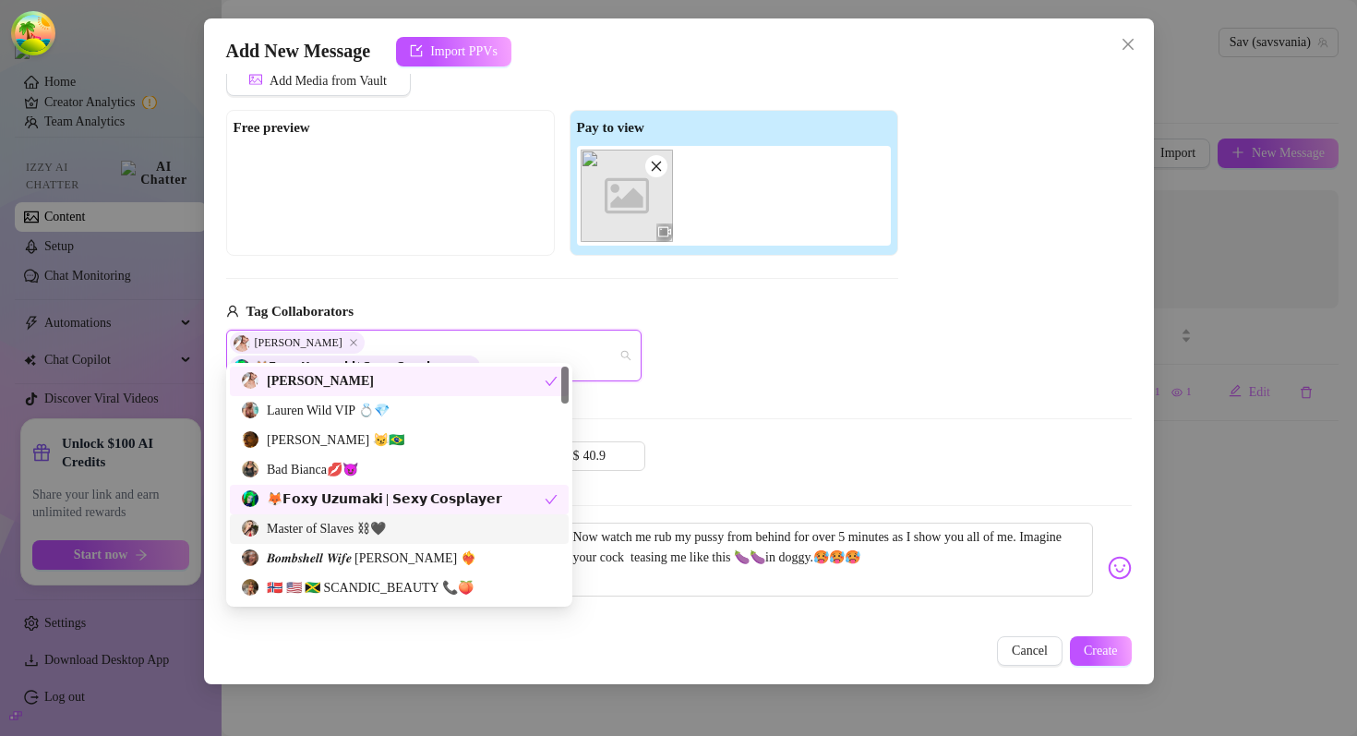
click at [336, 541] on div "Master of Slaves ⛓🖤" at bounding box center [399, 529] width 339 height 30
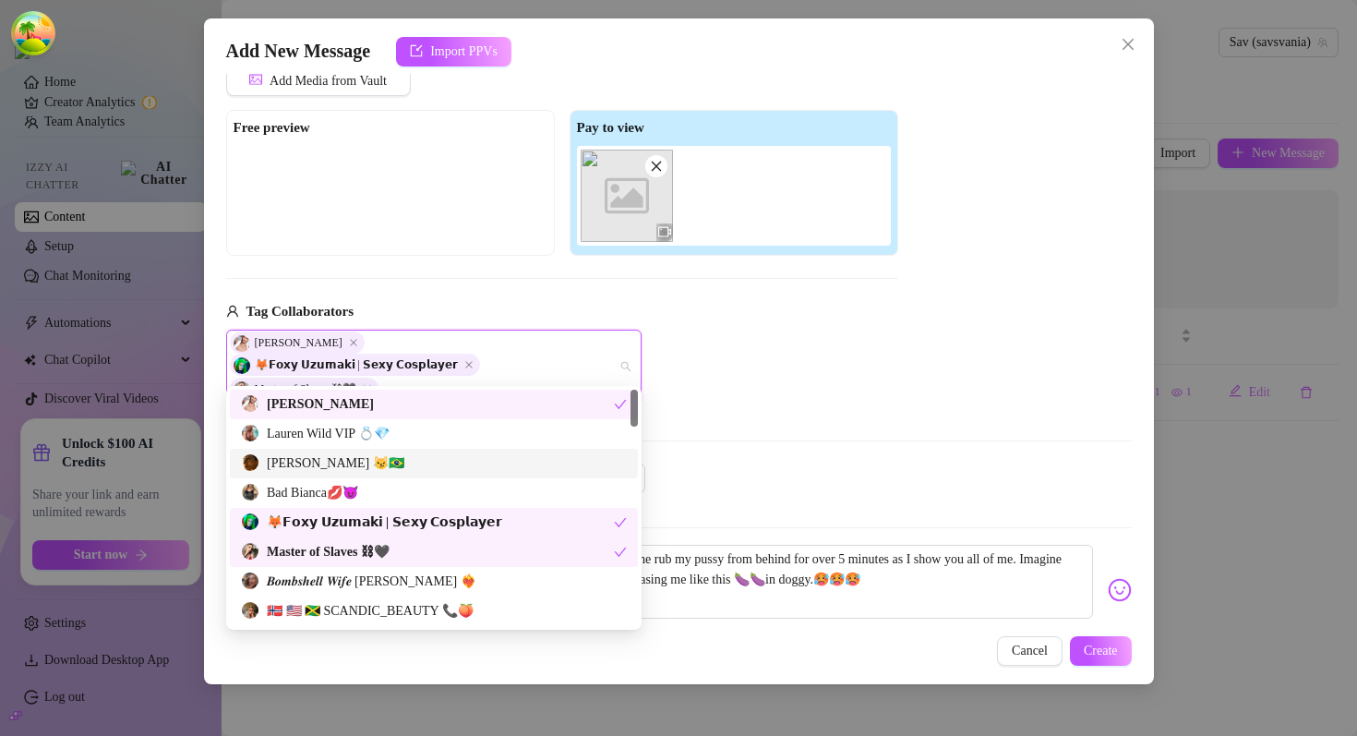
click at [437, 258] on div "Add Media from Vault Free preview Pay to view Image placeholder Tag Collaborato…" at bounding box center [562, 235] width 672 height 338
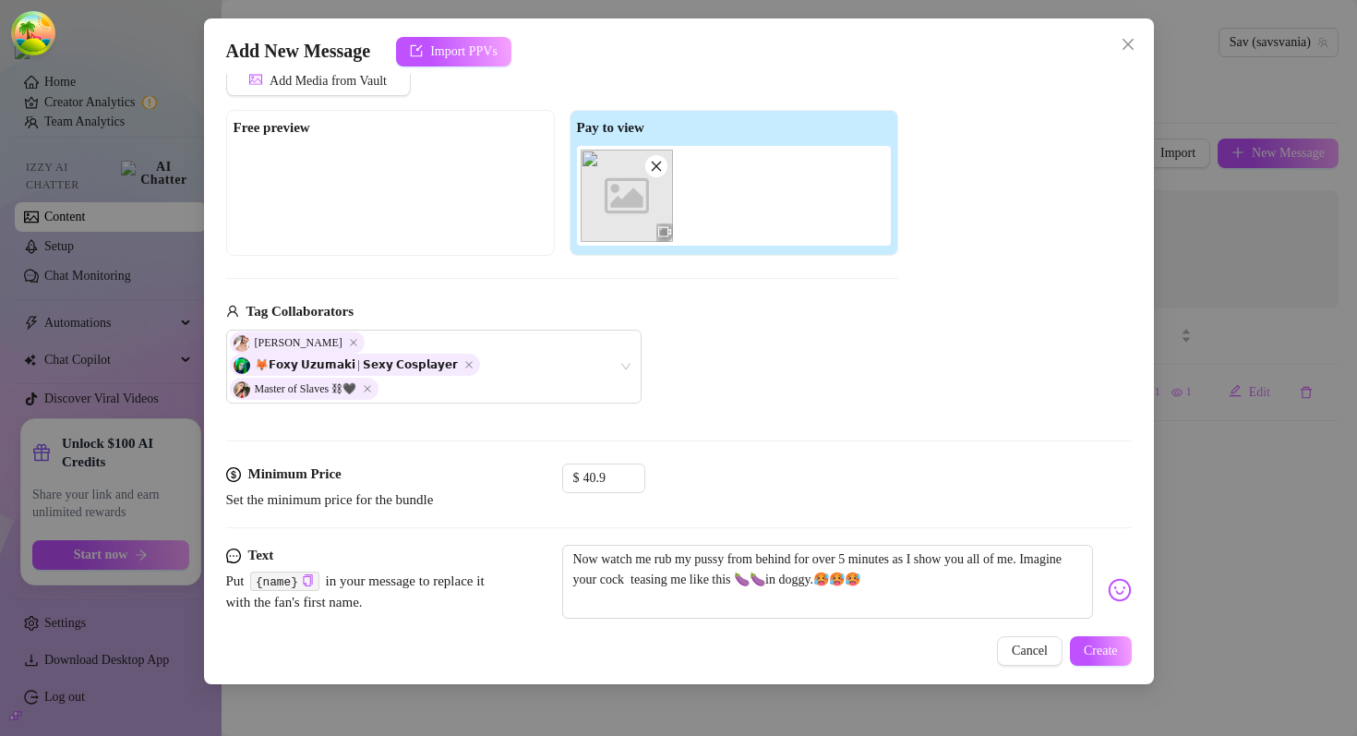
scroll to position [193, 0]
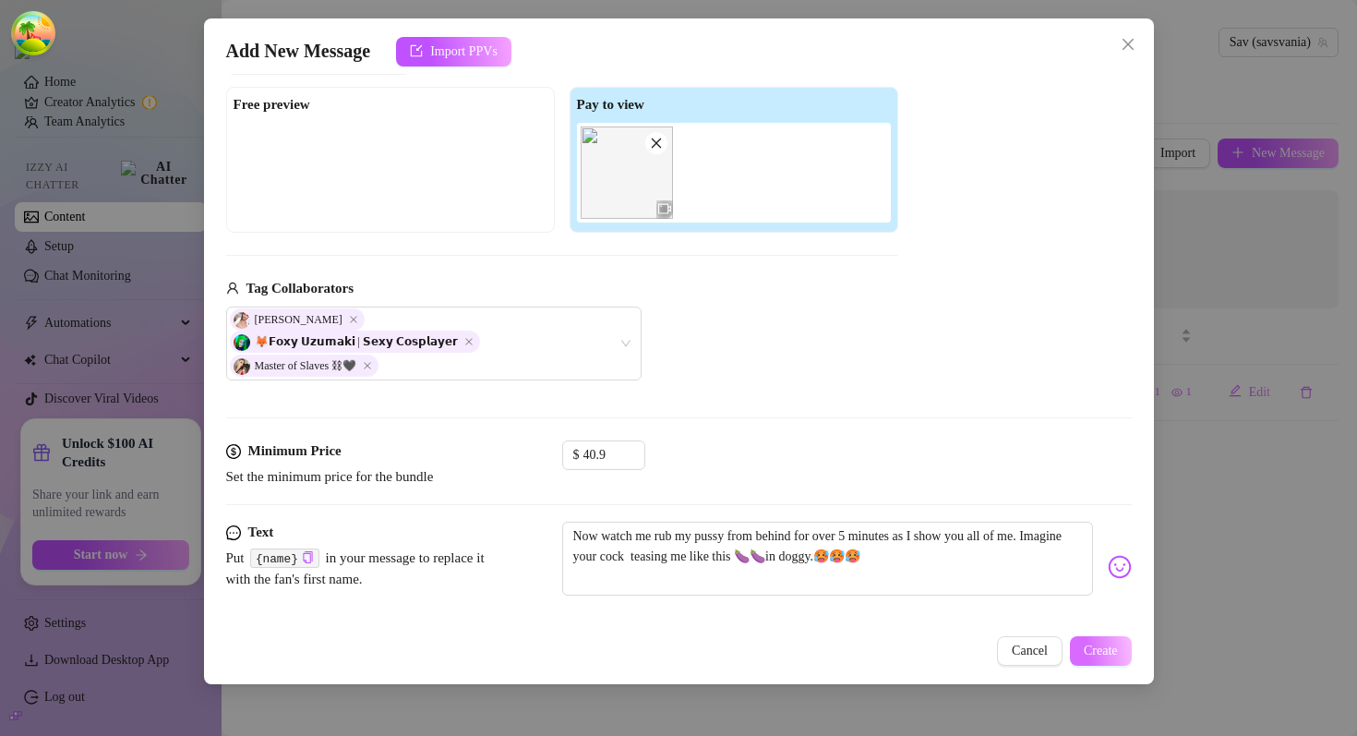
click at [1084, 644] on span "Create" at bounding box center [1101, 651] width 34 height 15
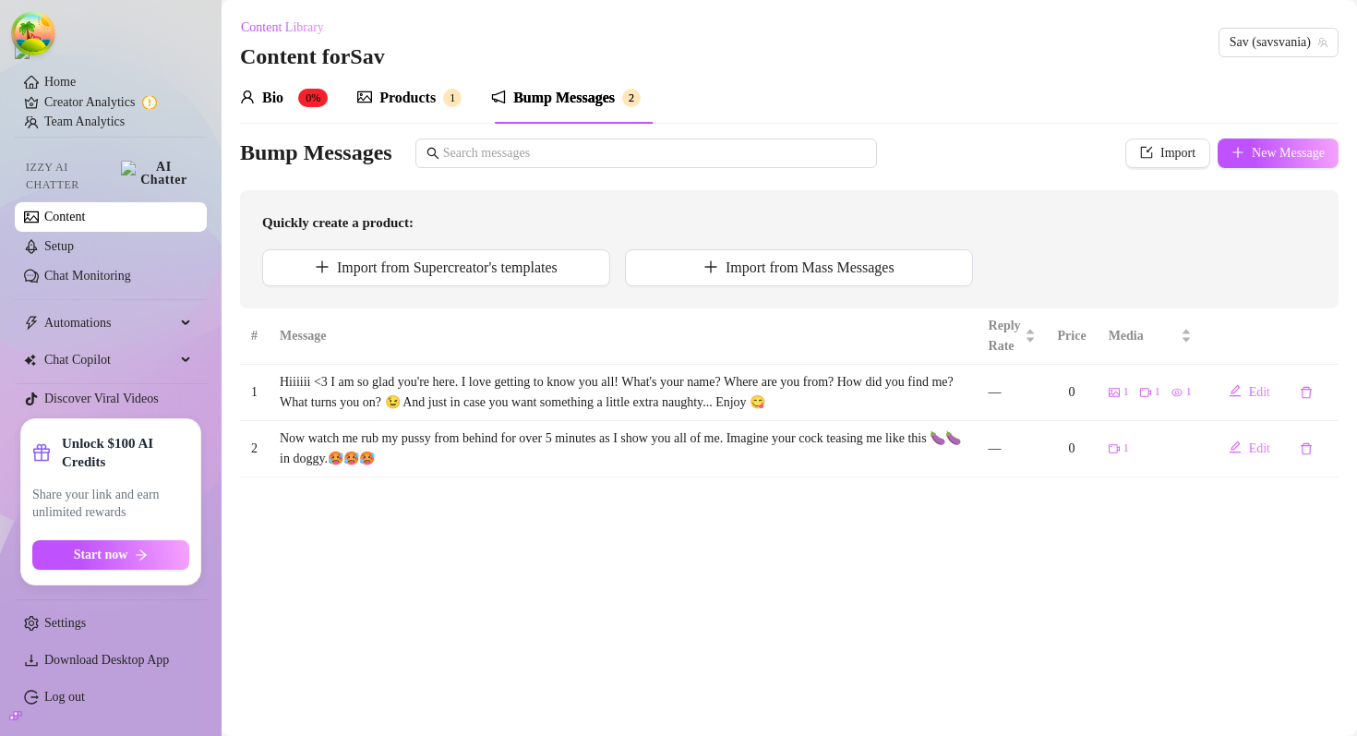
click at [875, 114] on div "Bio 0% Products 1 Bump Messages 2" at bounding box center [789, 98] width 1099 height 52
